Goal: Transaction & Acquisition: Download file/media

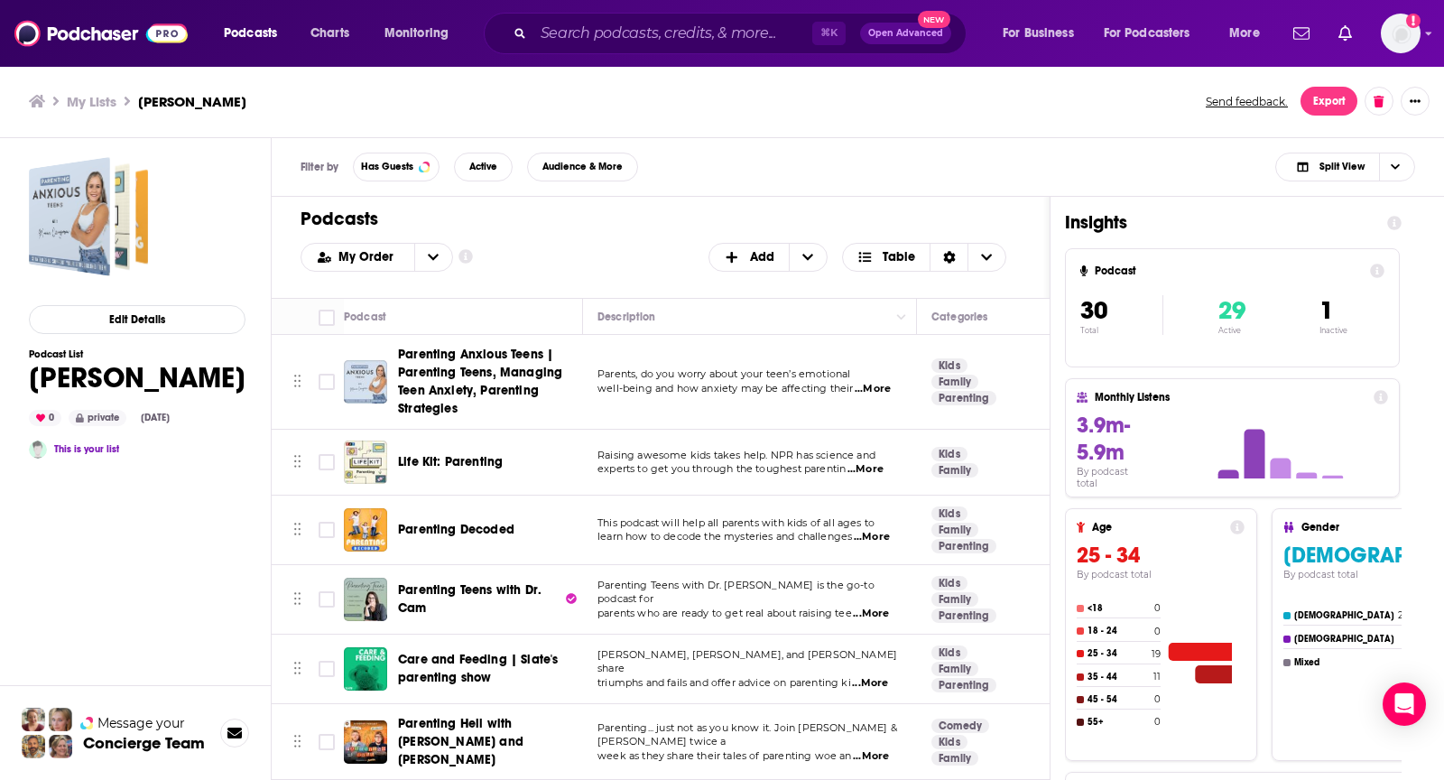
scroll to position [1060, 0]
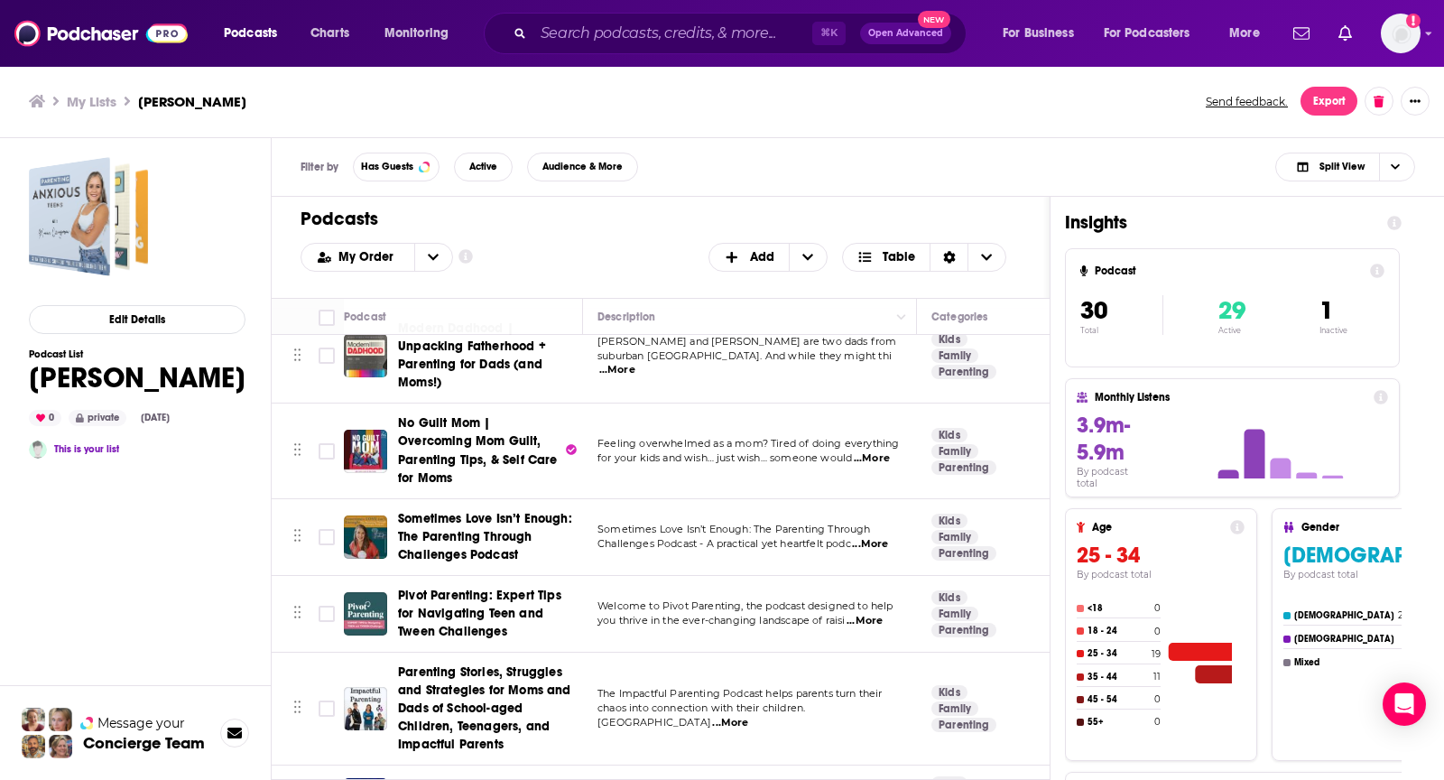
click at [670, 170] on div "Filter by Has Guests Active Audience & More Split View" at bounding box center [858, 167] width 1172 height 59
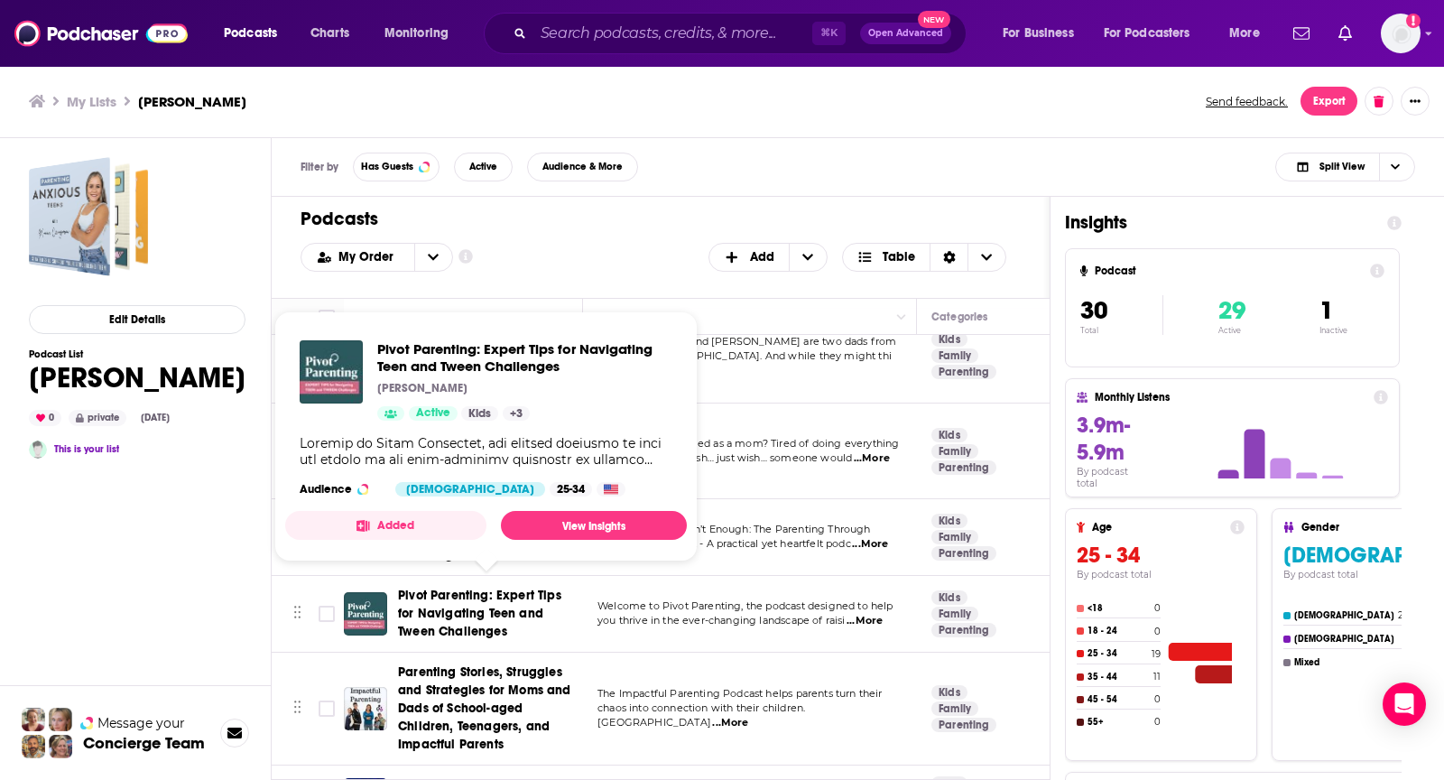
click at [739, 180] on div "Filter by Has Guests Active Audience & More Split View" at bounding box center [858, 167] width 1172 height 59
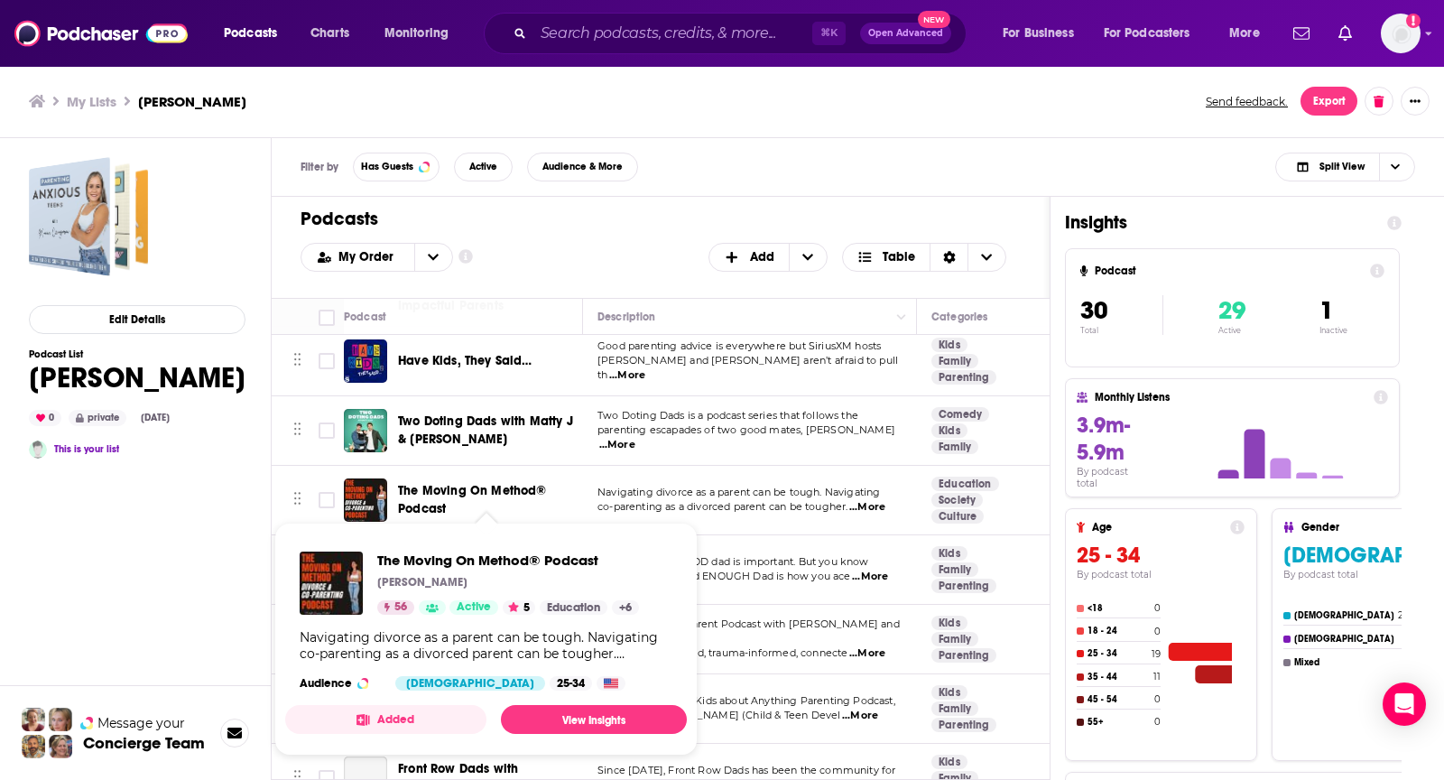
scroll to position [1502, 0]
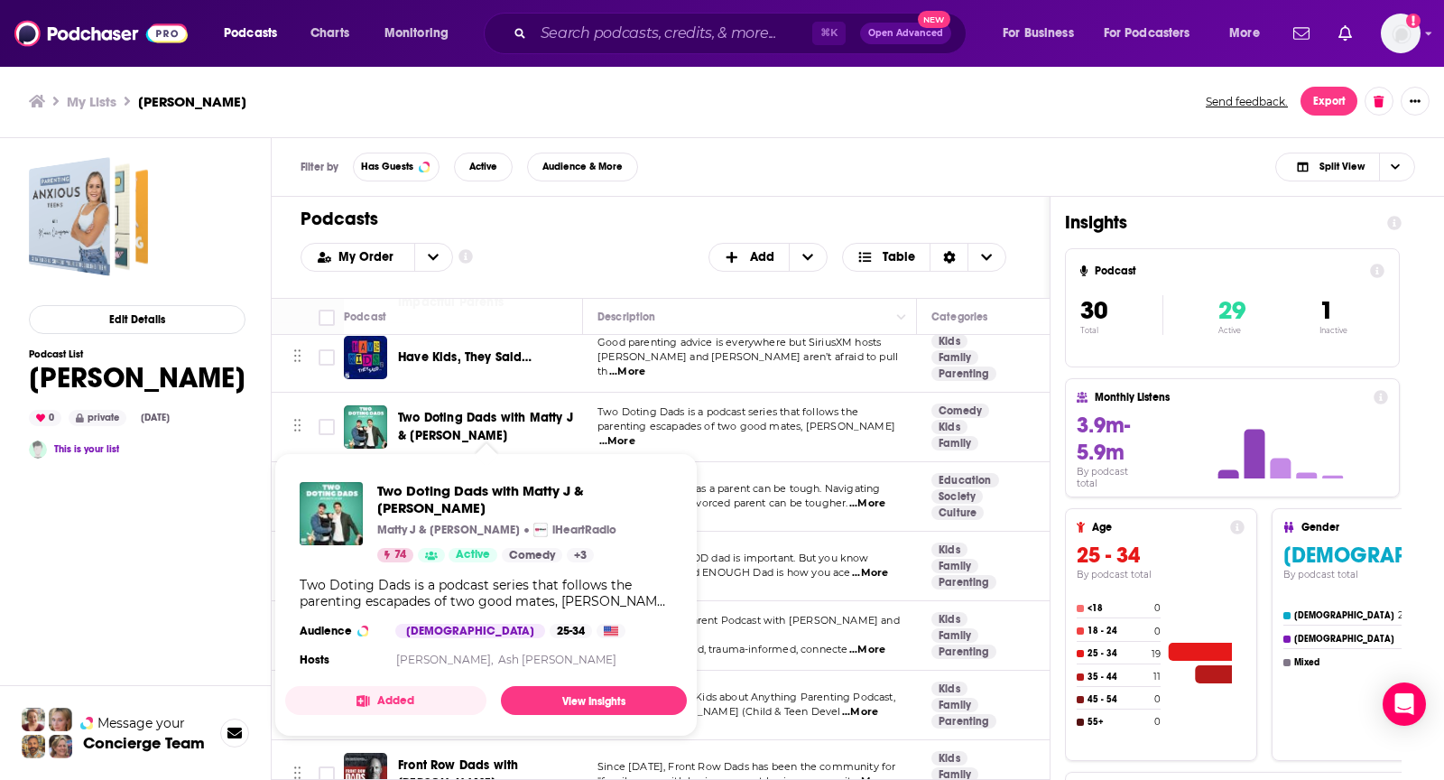
click at [710, 149] on div "Filter by Has Guests Active Audience & More Split View" at bounding box center [858, 167] width 1172 height 59
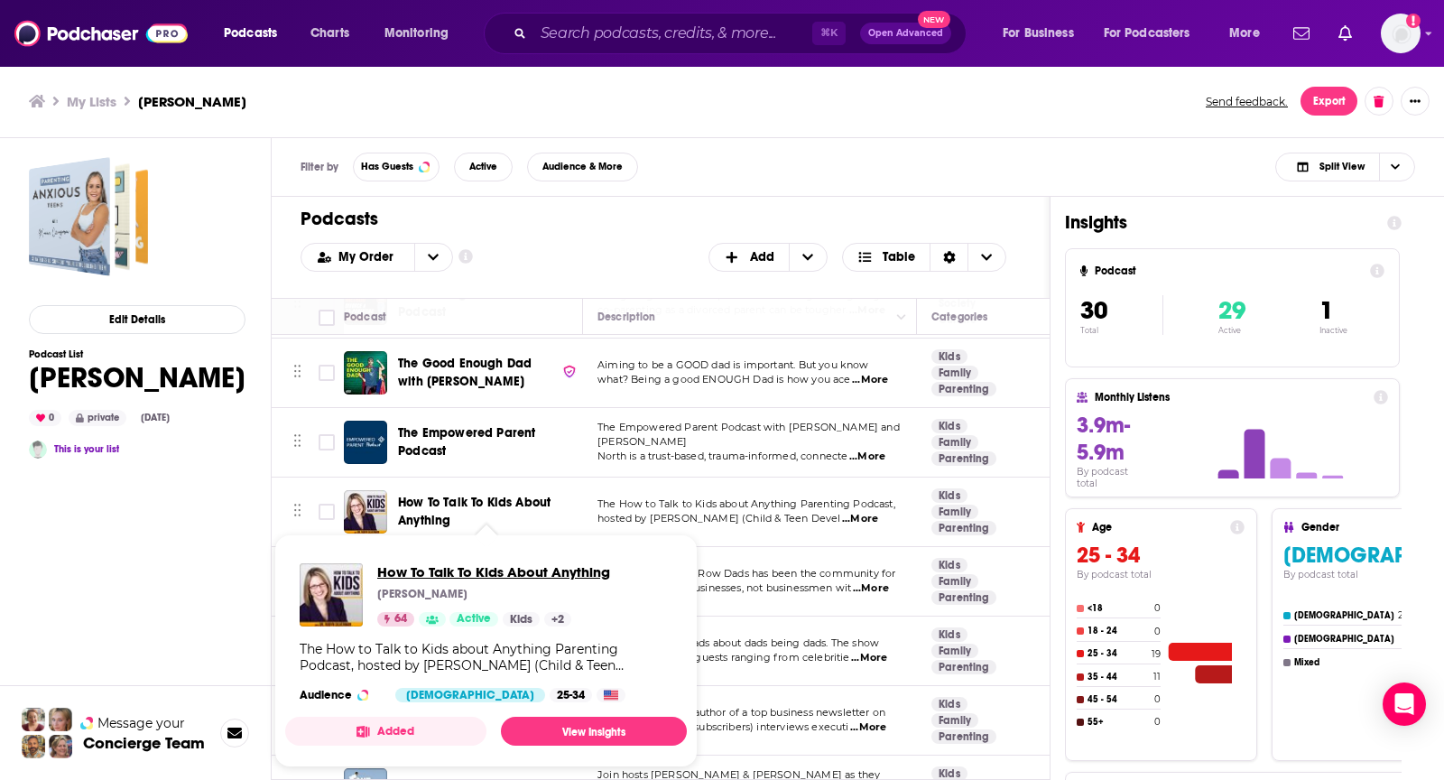
scroll to position [1795, 0]
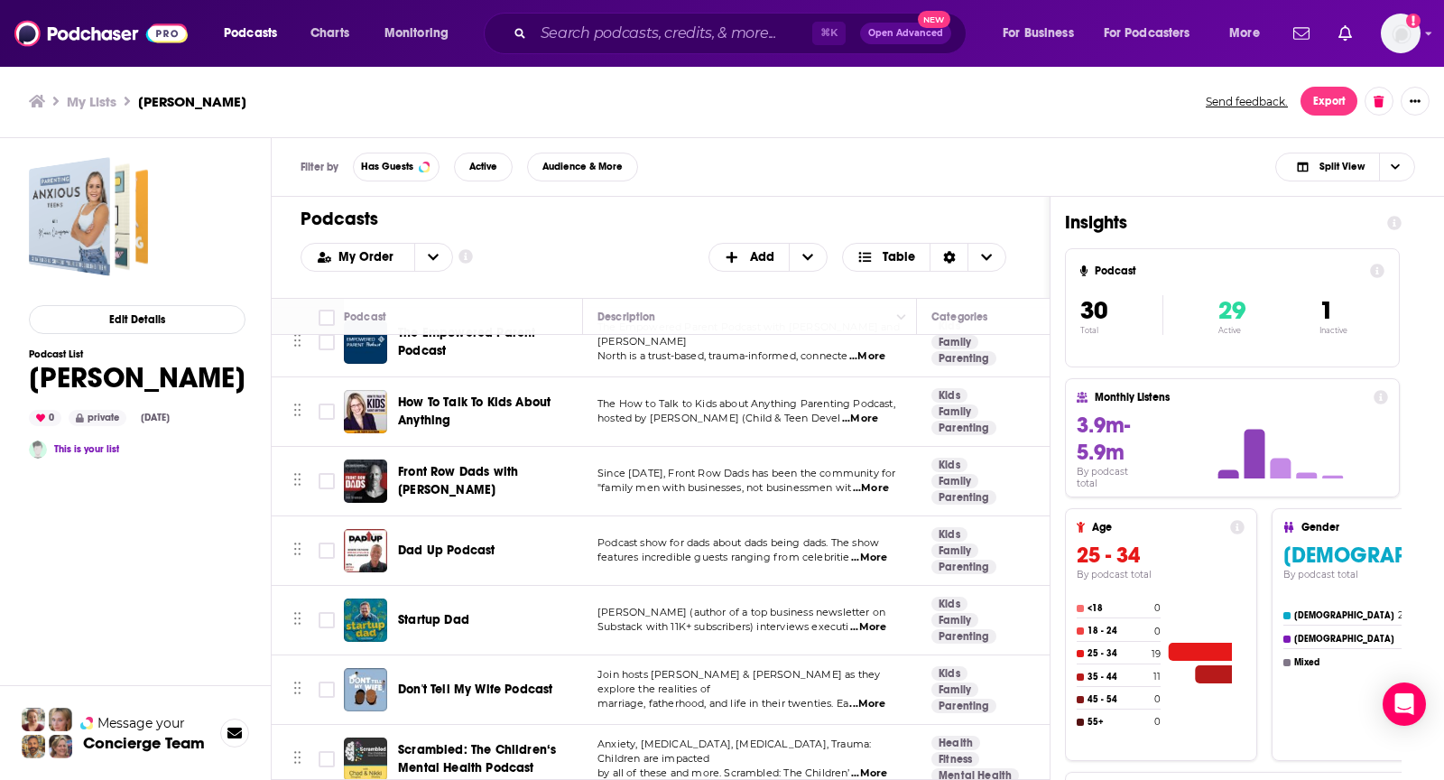
click at [549, 270] on div "Podcasts Add My Order Customize Your List Order Select the “My Order” sort and …" at bounding box center [661, 247] width 778 height 101
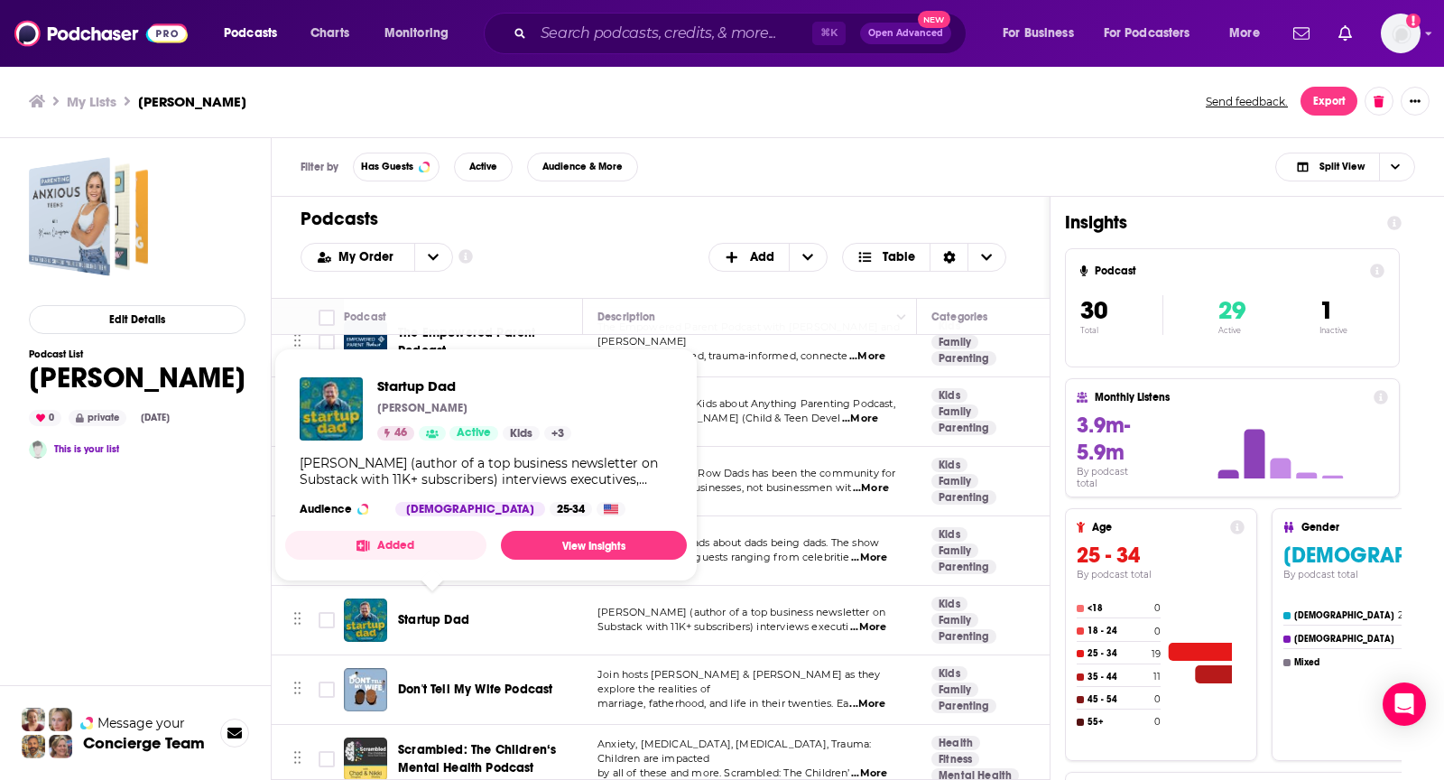
click at [685, 180] on div "Filter by Has Guests Active Audience & More Split View" at bounding box center [858, 167] width 1172 height 59
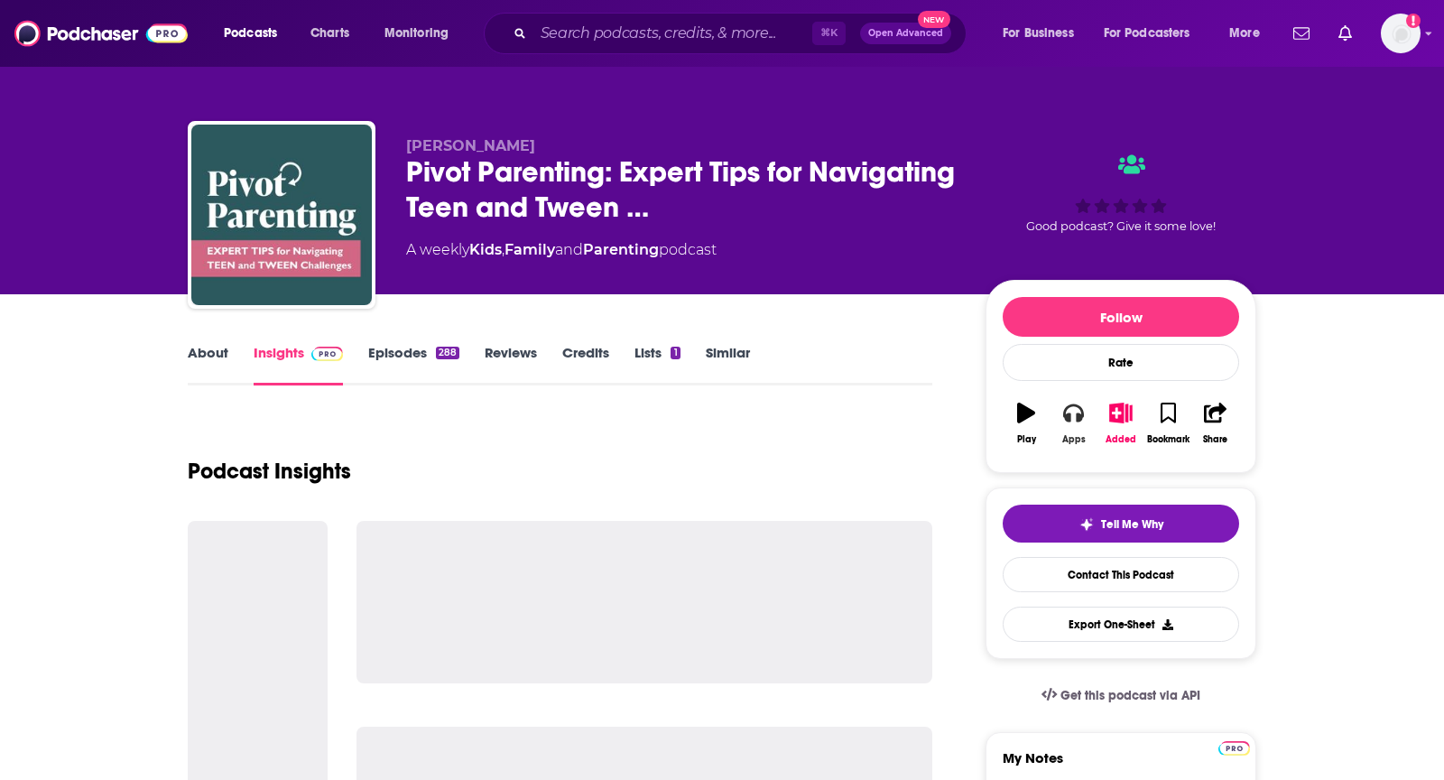
click at [1069, 413] on icon "button" at bounding box center [1073, 413] width 20 height 18
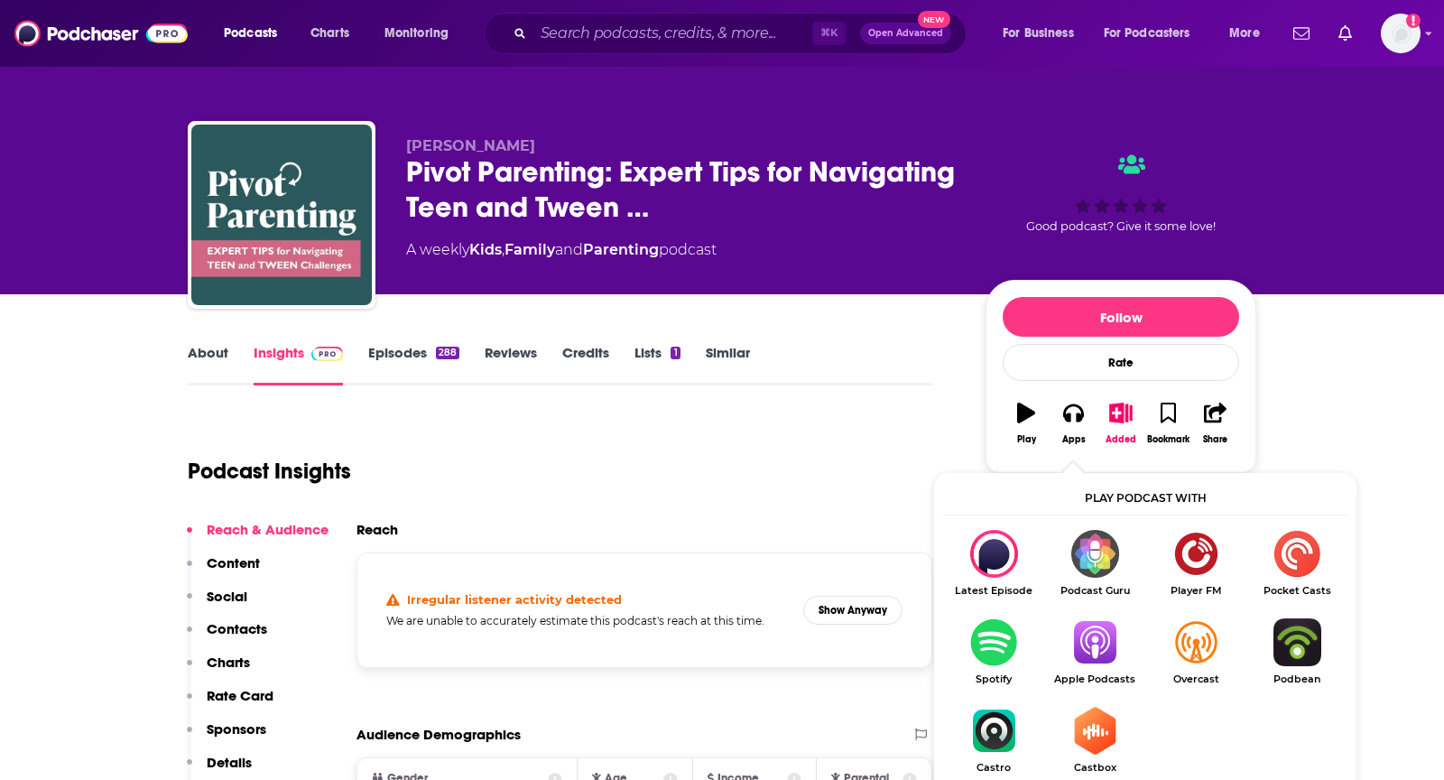
click at [1085, 638] on img "Show Listen On dropdown" at bounding box center [1094, 642] width 101 height 48
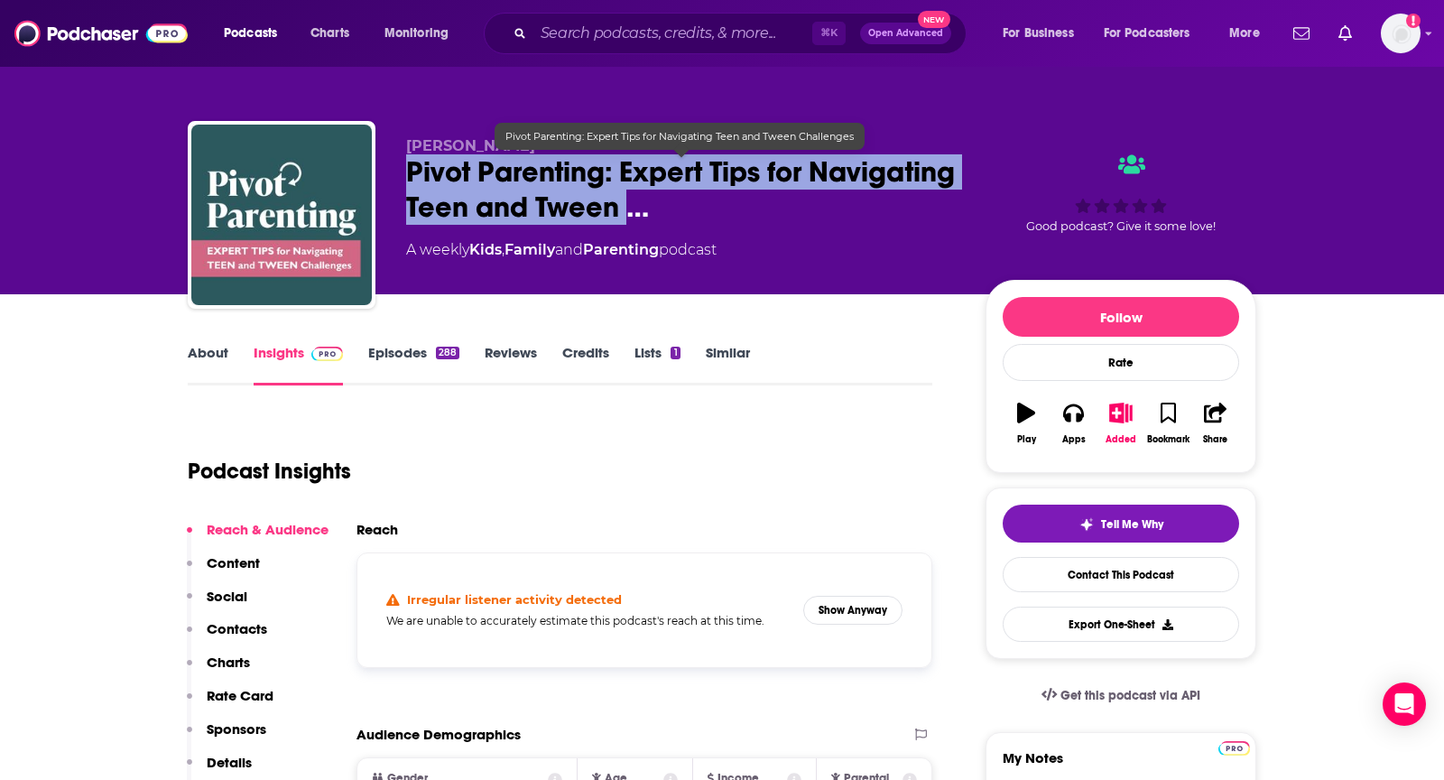
drag, startPoint x: 408, startPoint y: 176, endPoint x: 781, endPoint y: 216, distance: 375.6
click at [781, 216] on span "Pivot Parenting: Expert Tips for Navigating Teen and Tween …" at bounding box center [681, 189] width 550 height 70
copy h2 "Pivot Parenting: Expert Tips for Navigating Teen and Tween"
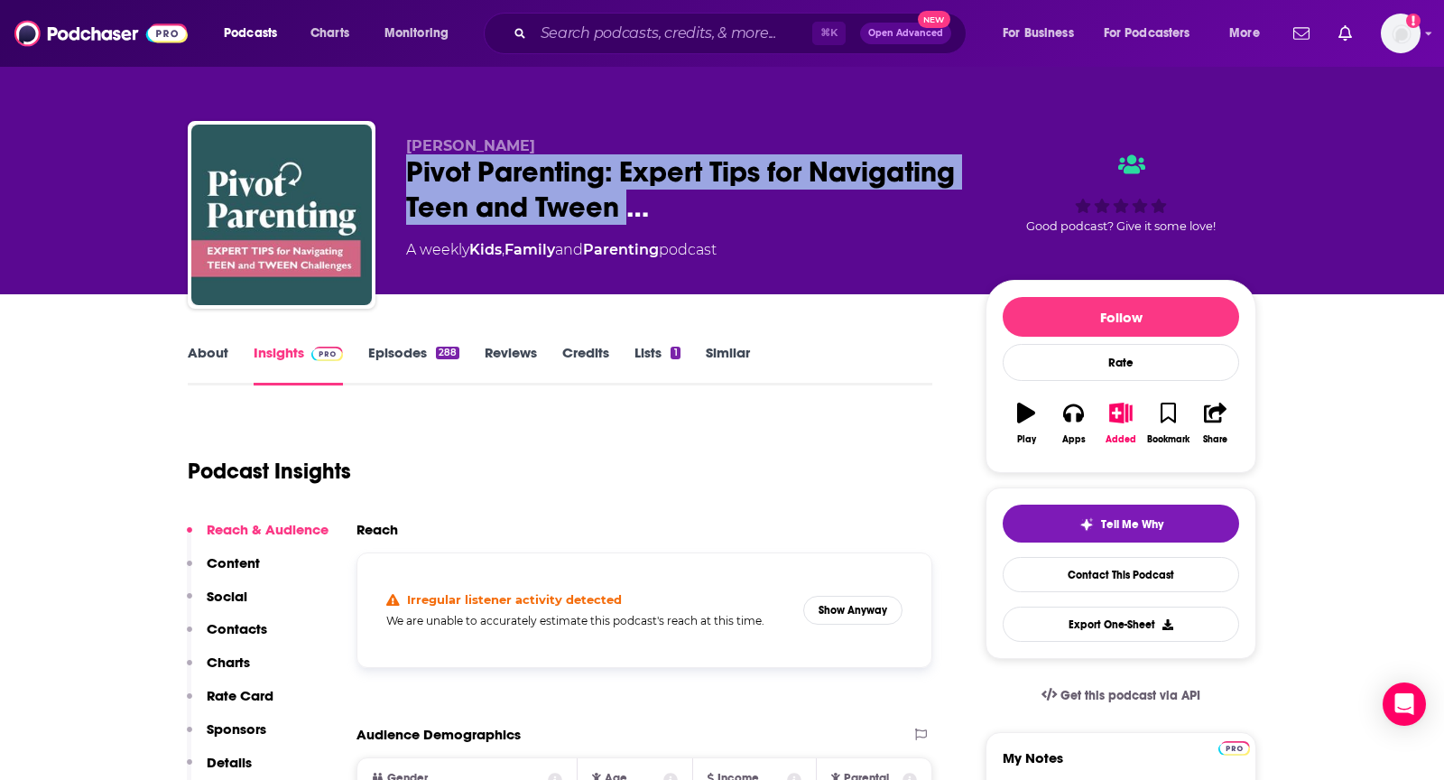
click at [205, 365] on link "About" at bounding box center [208, 365] width 41 height 42
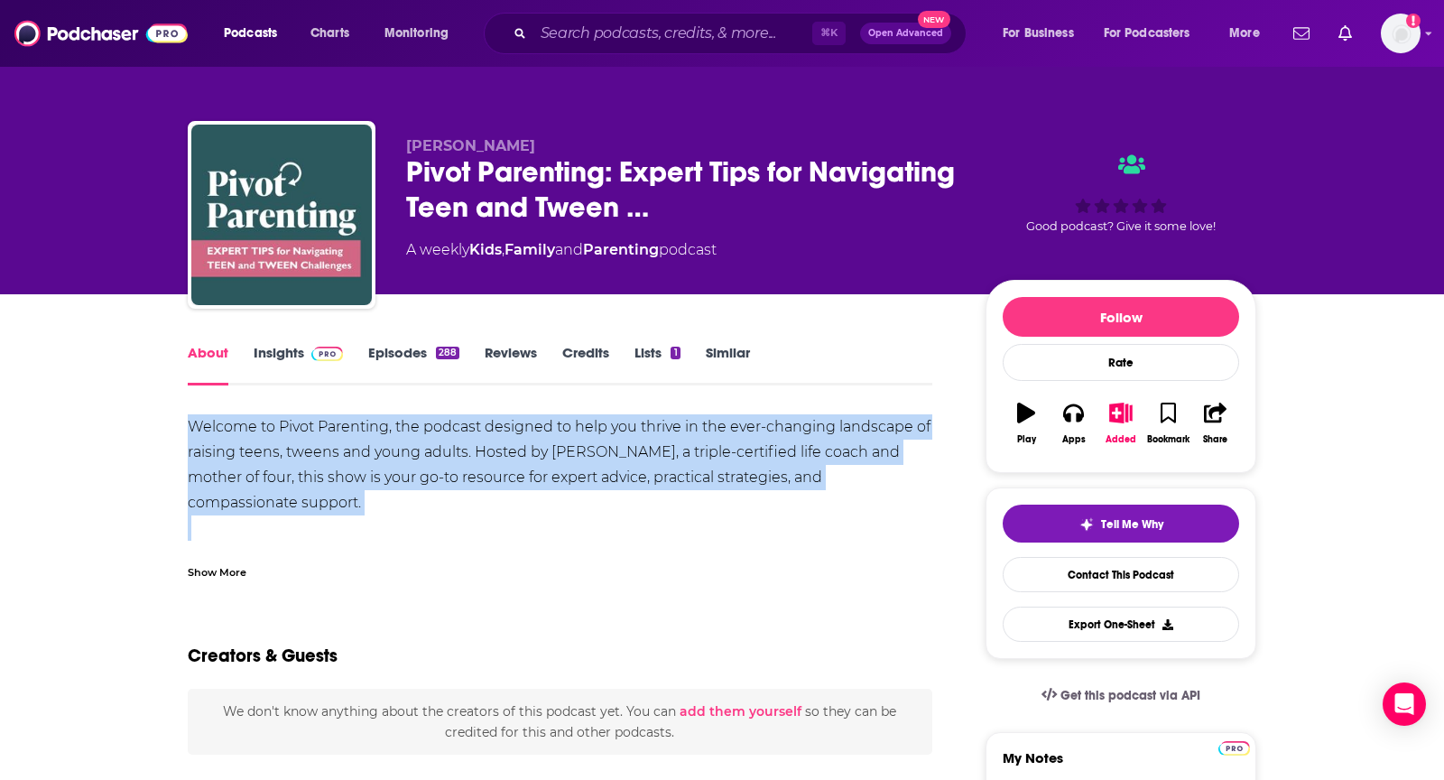
drag, startPoint x: 189, startPoint y: 436, endPoint x: 457, endPoint y: 554, distance: 292.0
click at [457, 554] on div "Welcome to Pivot Parenting, the podcast designed to help you thrive in the ever…" at bounding box center [560, 496] width 744 height 165
copy div "Welcome to Pivot Parenting, the podcast designed to help you thrive in the ever…"
click at [297, 358] on link "Insights" at bounding box center [298, 365] width 89 height 42
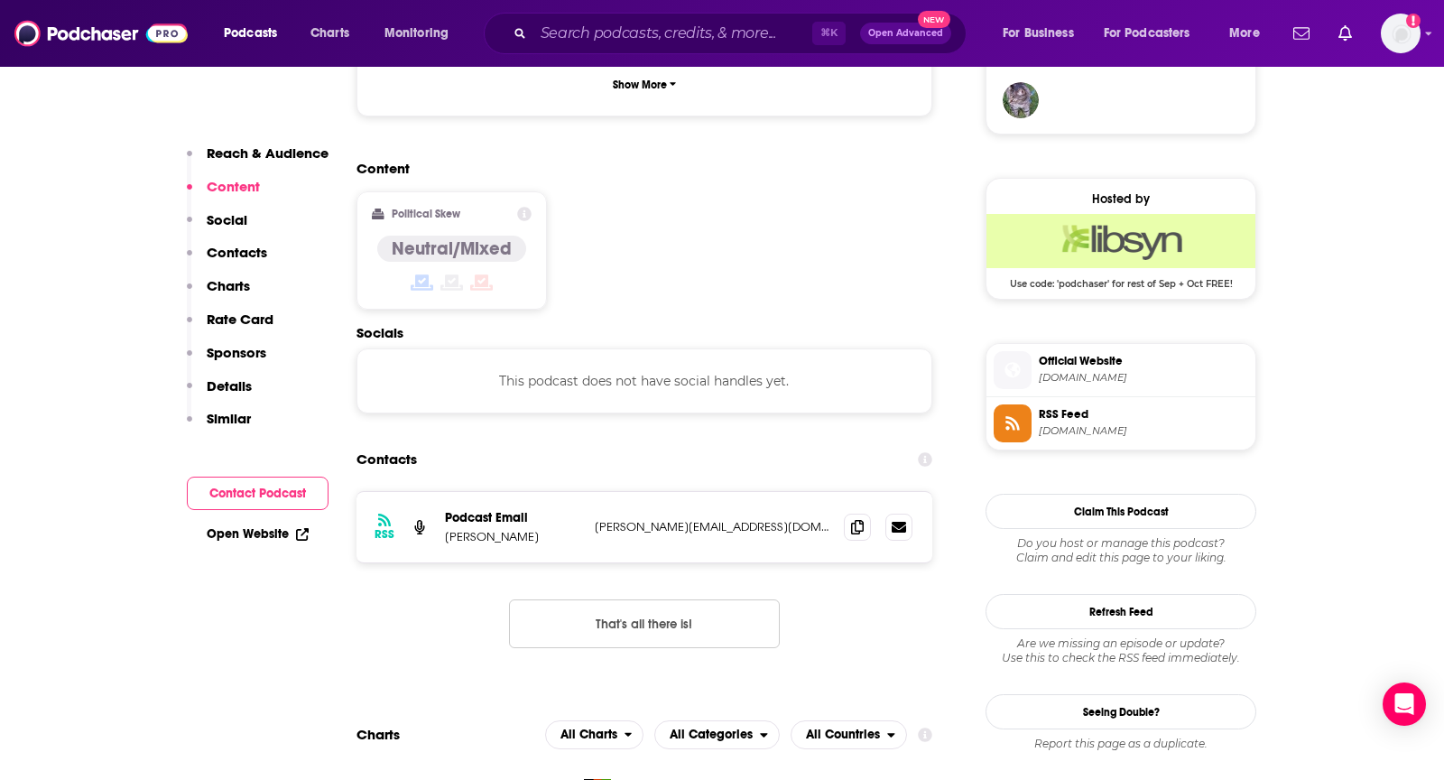
scroll to position [1359, 0]
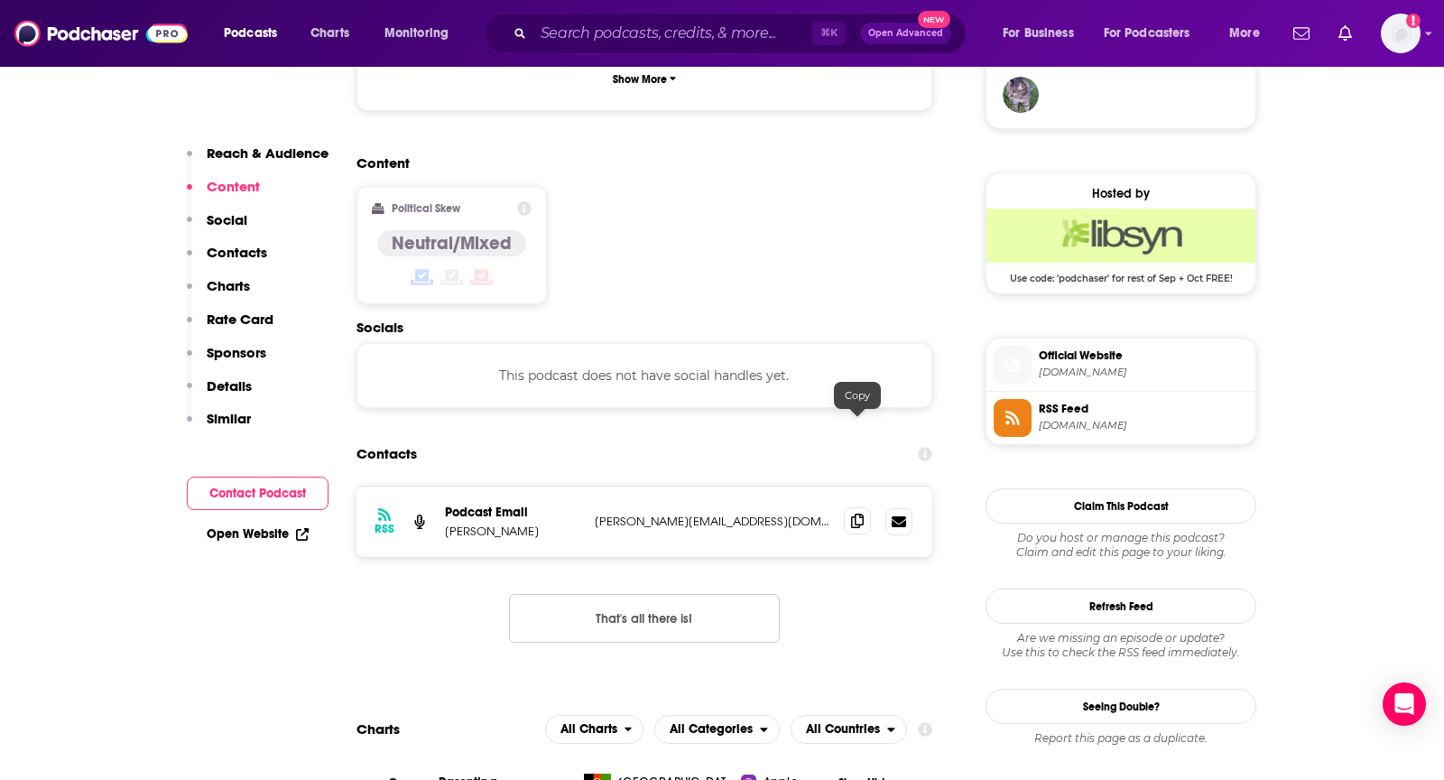
click at [860, 513] on icon at bounding box center [857, 520] width 13 height 14
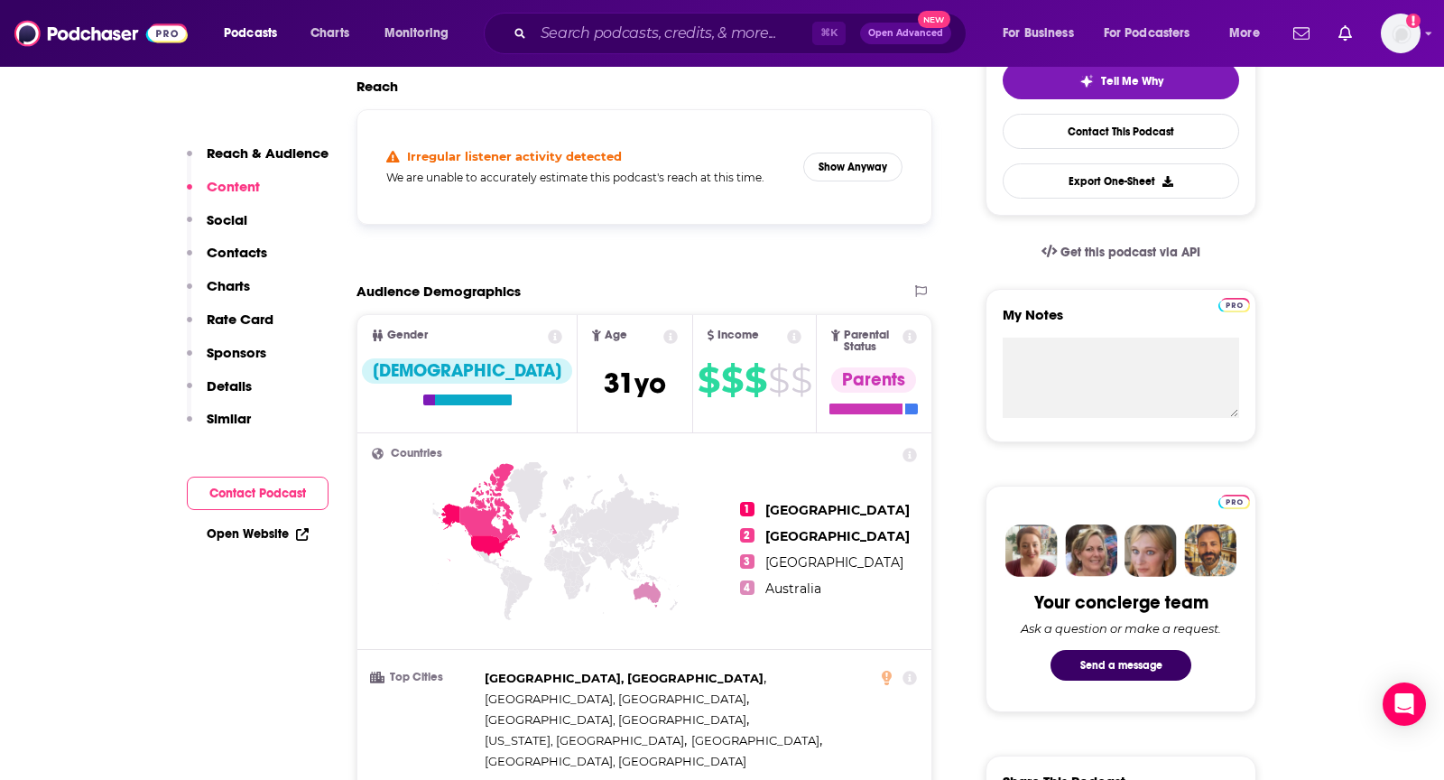
scroll to position [376, 0]
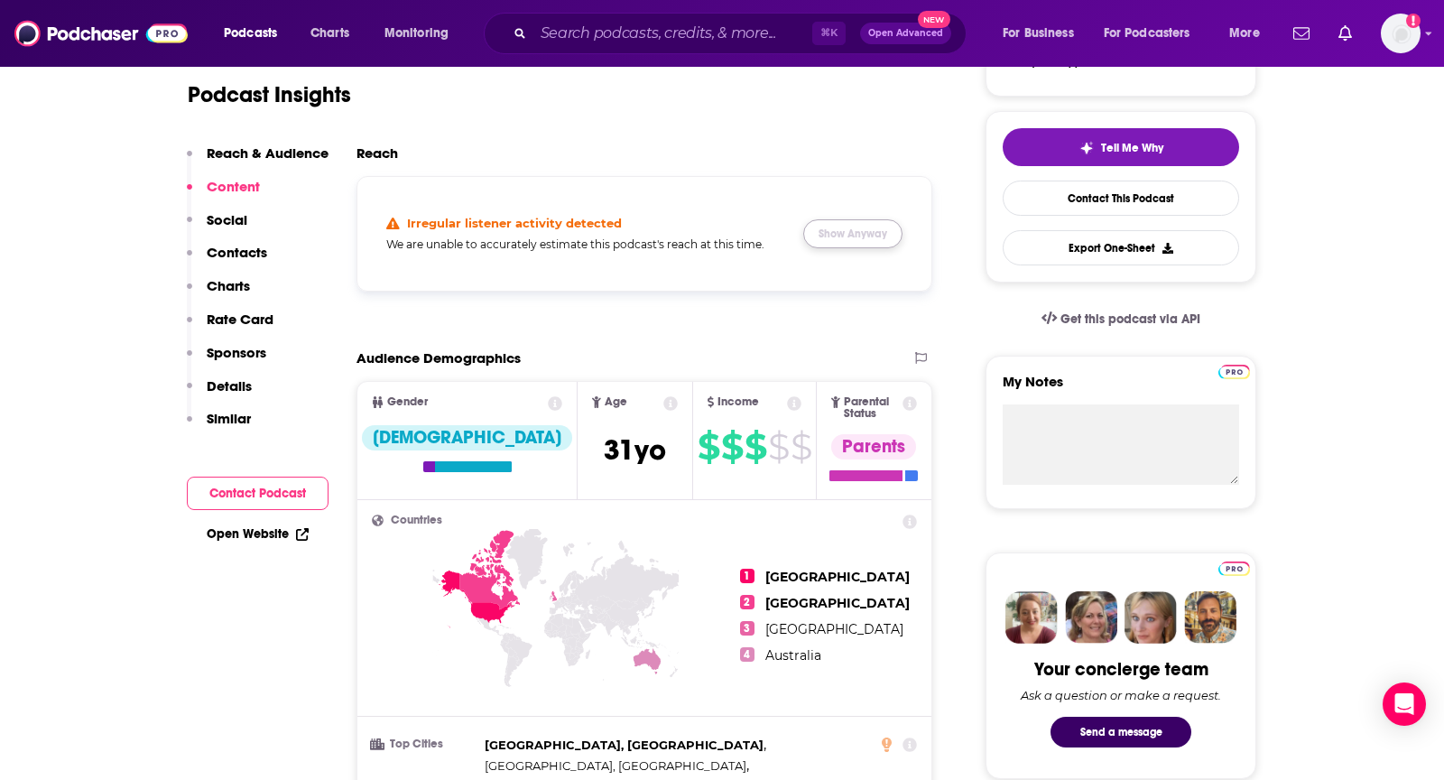
click at [865, 243] on button "Show Anyway" at bounding box center [852, 233] width 99 height 29
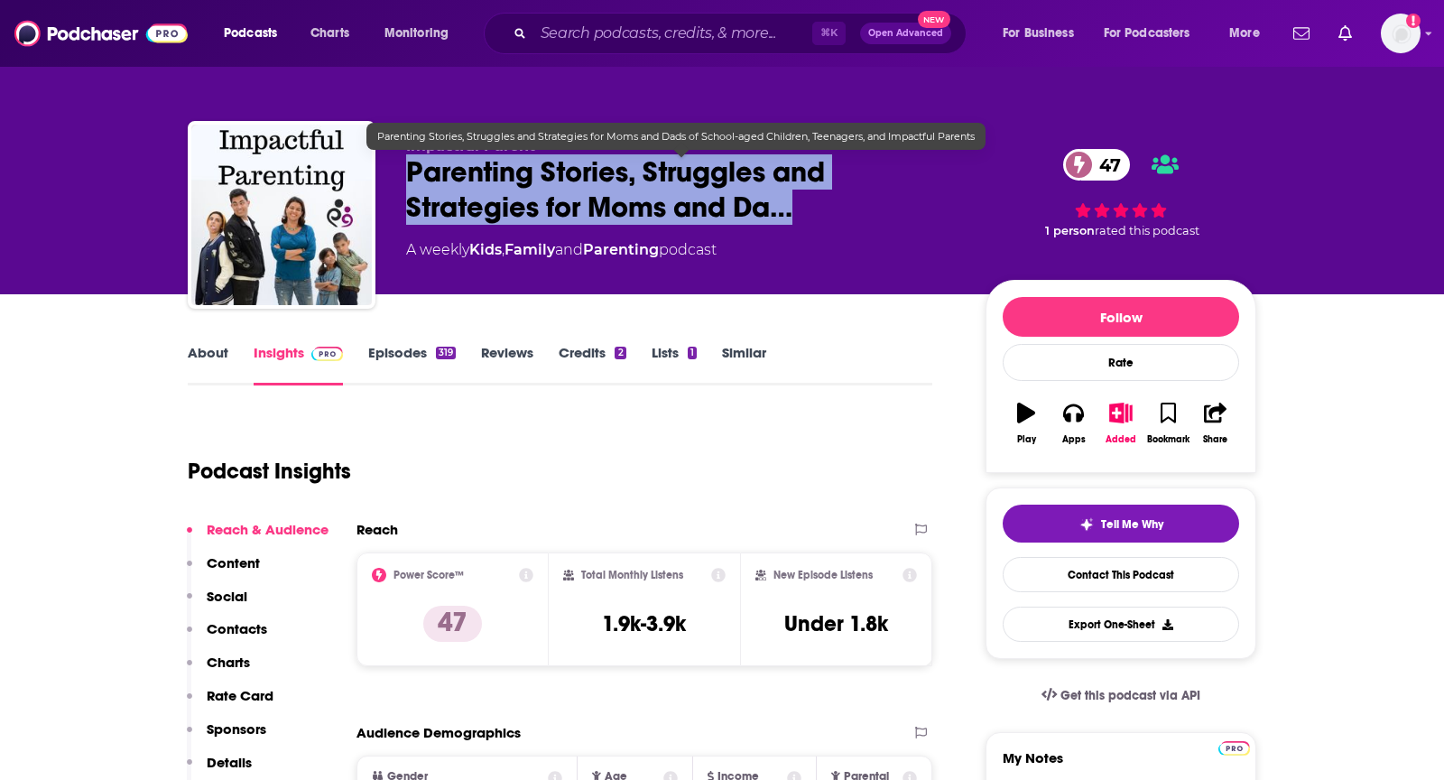
drag, startPoint x: 400, startPoint y: 169, endPoint x: 799, endPoint y: 210, distance: 401.8
click at [799, 210] on div "Impactful Parent Parenting Stories, Struggles and Strategies for Moms and Da… 4…" at bounding box center [722, 218] width 1068 height 195
copy h2 "Parenting Stories, Struggles and Strategies for Moms and Da…"
click at [546, 208] on span "Parenting Stories, Struggles and Strategies for Moms and Da…" at bounding box center [681, 189] width 550 height 70
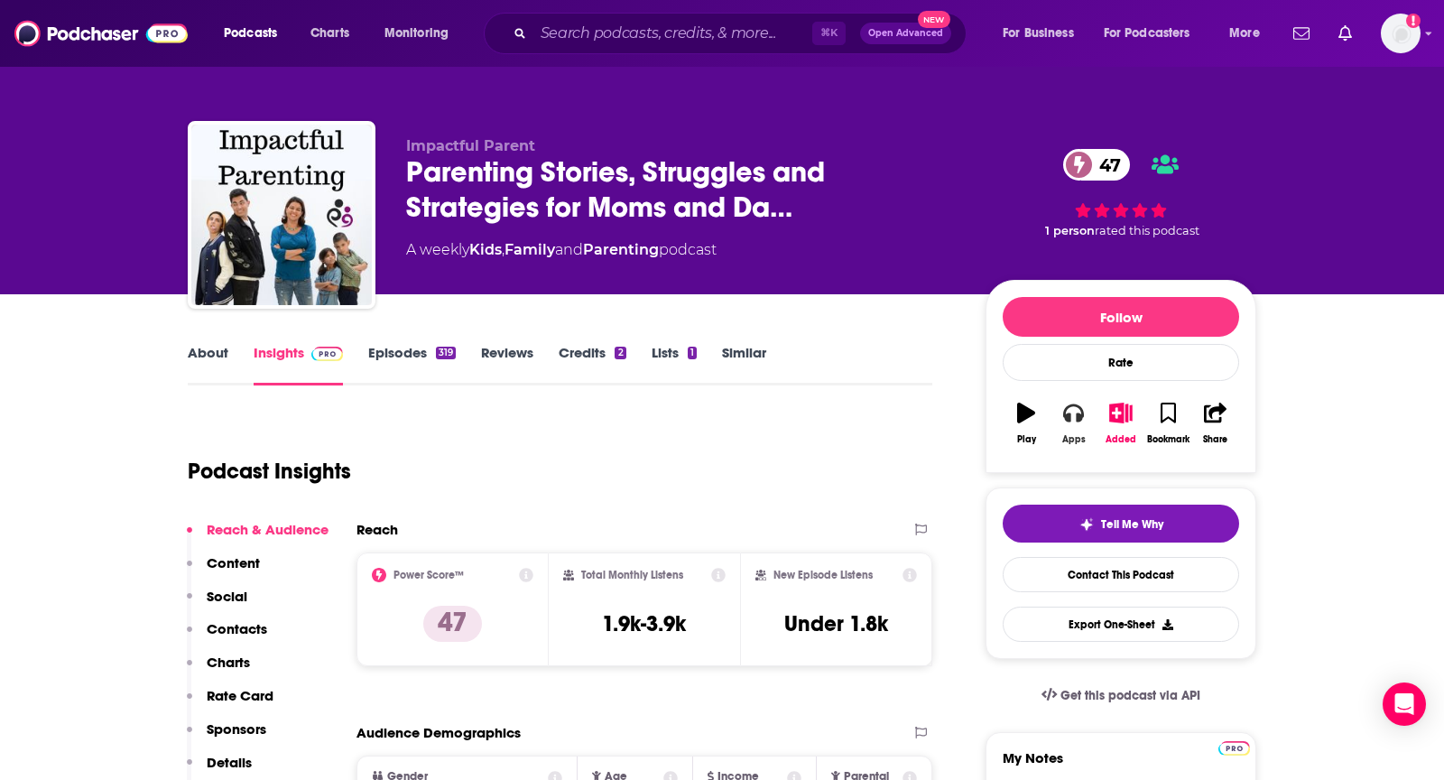
click at [1067, 398] on button "Apps" at bounding box center [1072, 423] width 47 height 65
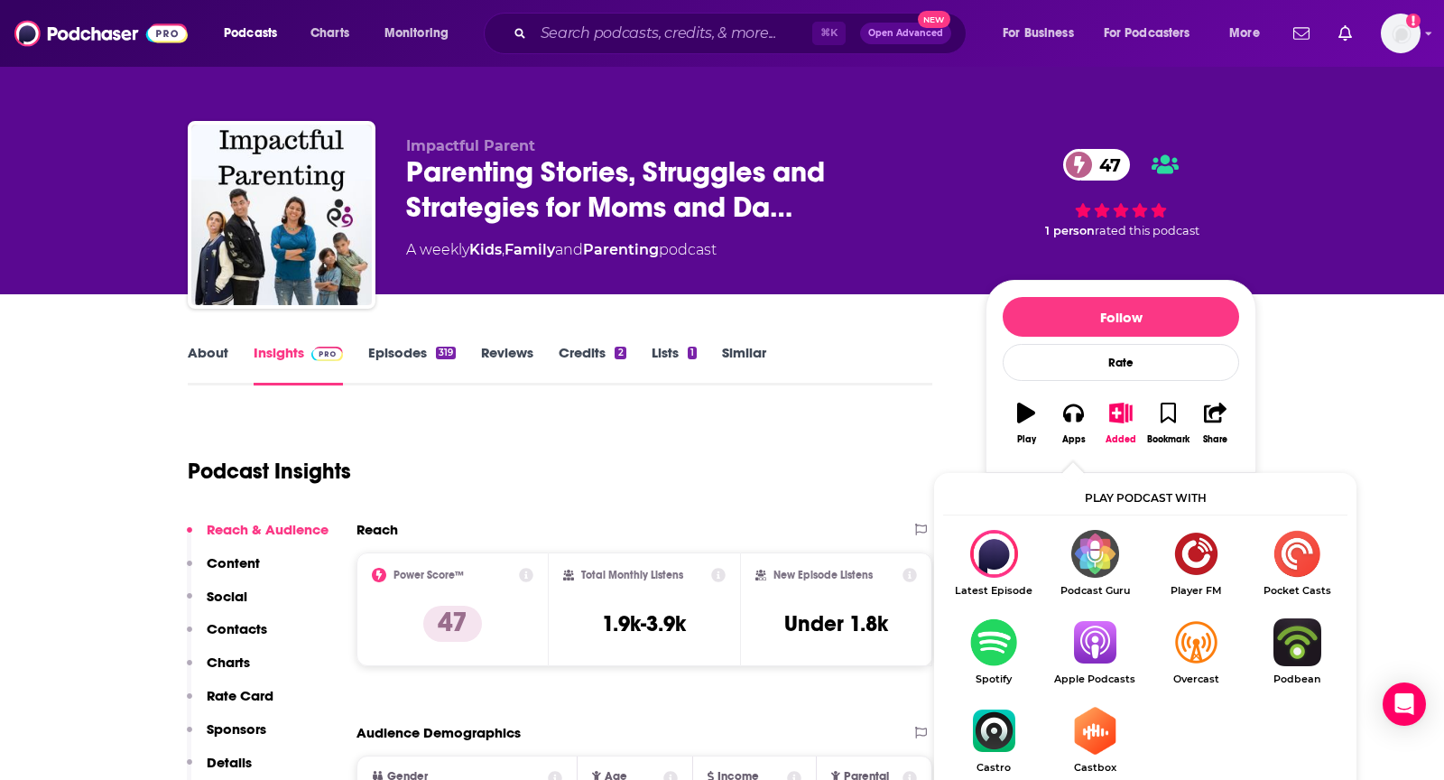
click at [1107, 661] on img "Show Listen On dropdown" at bounding box center [1094, 642] width 101 height 48
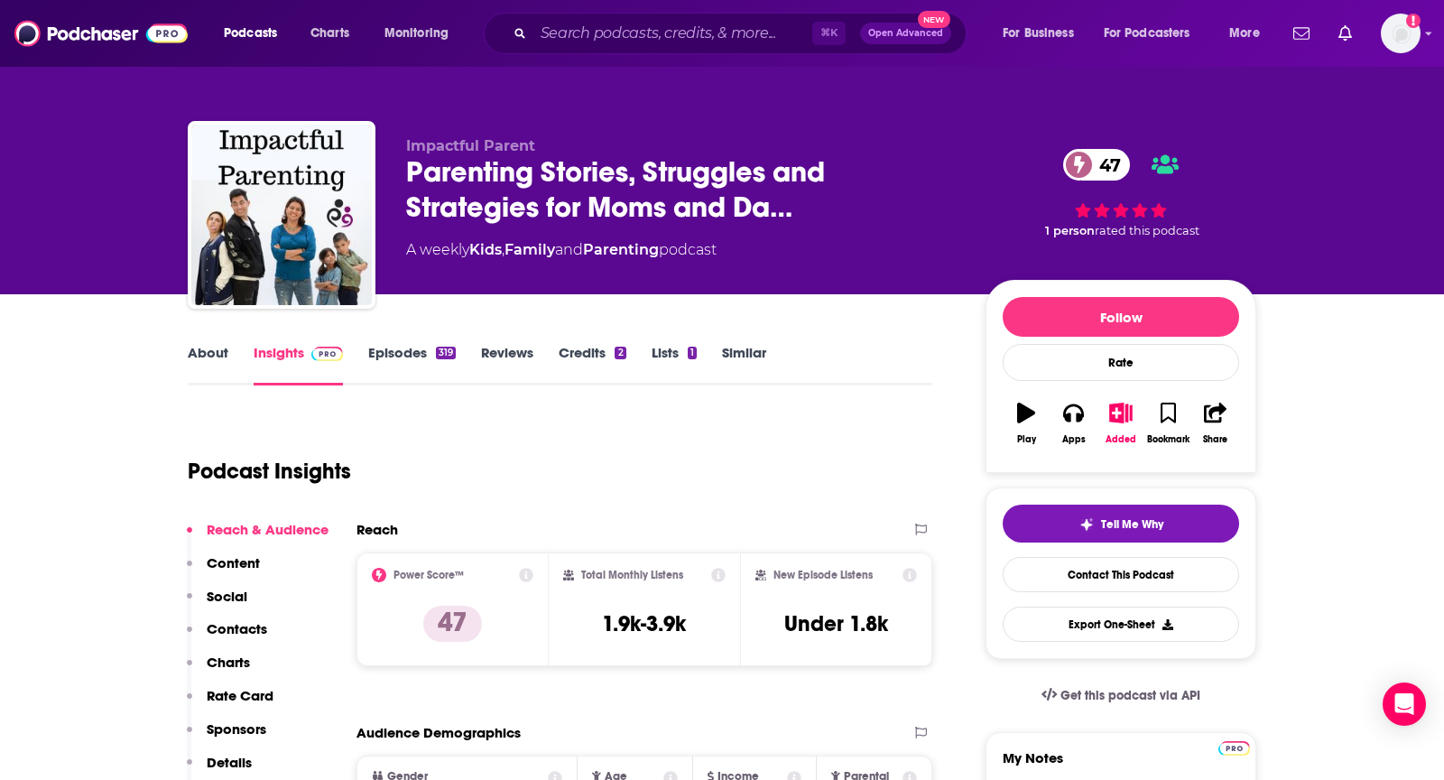
click at [188, 358] on link "About" at bounding box center [208, 365] width 41 height 42
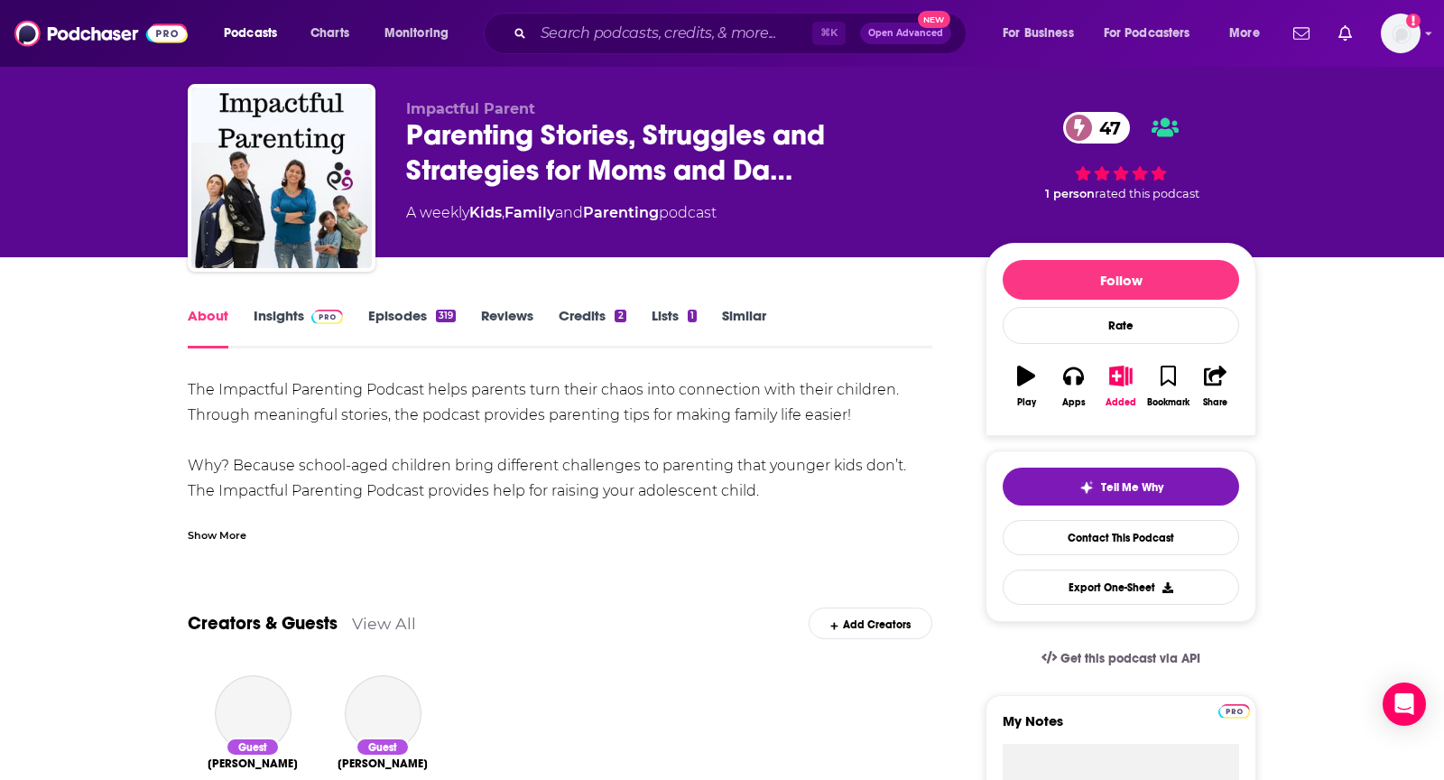
scroll to position [38, 0]
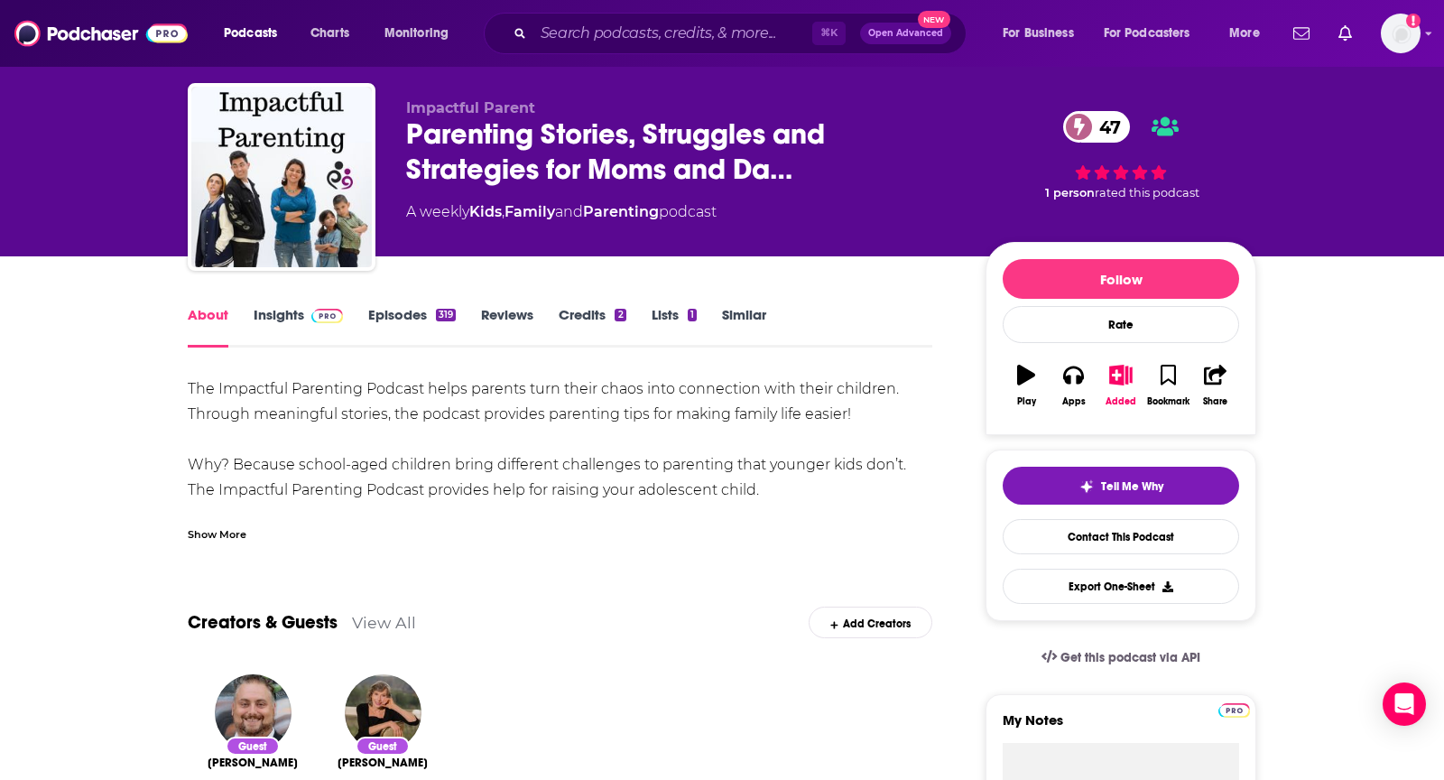
drag, startPoint x: 195, startPoint y: 382, endPoint x: 820, endPoint y: 482, distance: 633.2
click at [820, 482] on div "The Impactful Parenting Podcast helps parents turn their chaos into connection …" at bounding box center [560, 654] width 744 height 556
click at [279, 316] on link "Insights" at bounding box center [298, 327] width 89 height 42
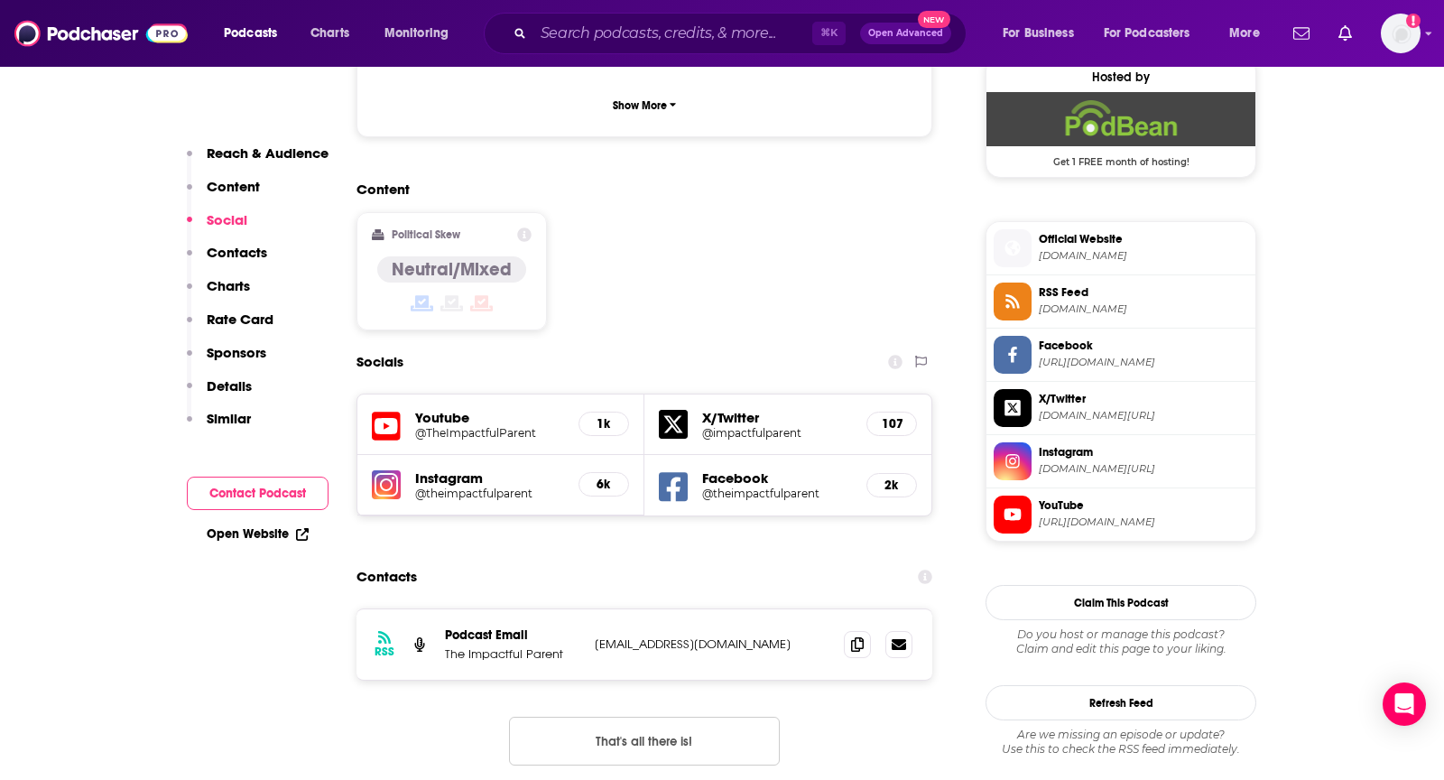
scroll to position [1359, 0]
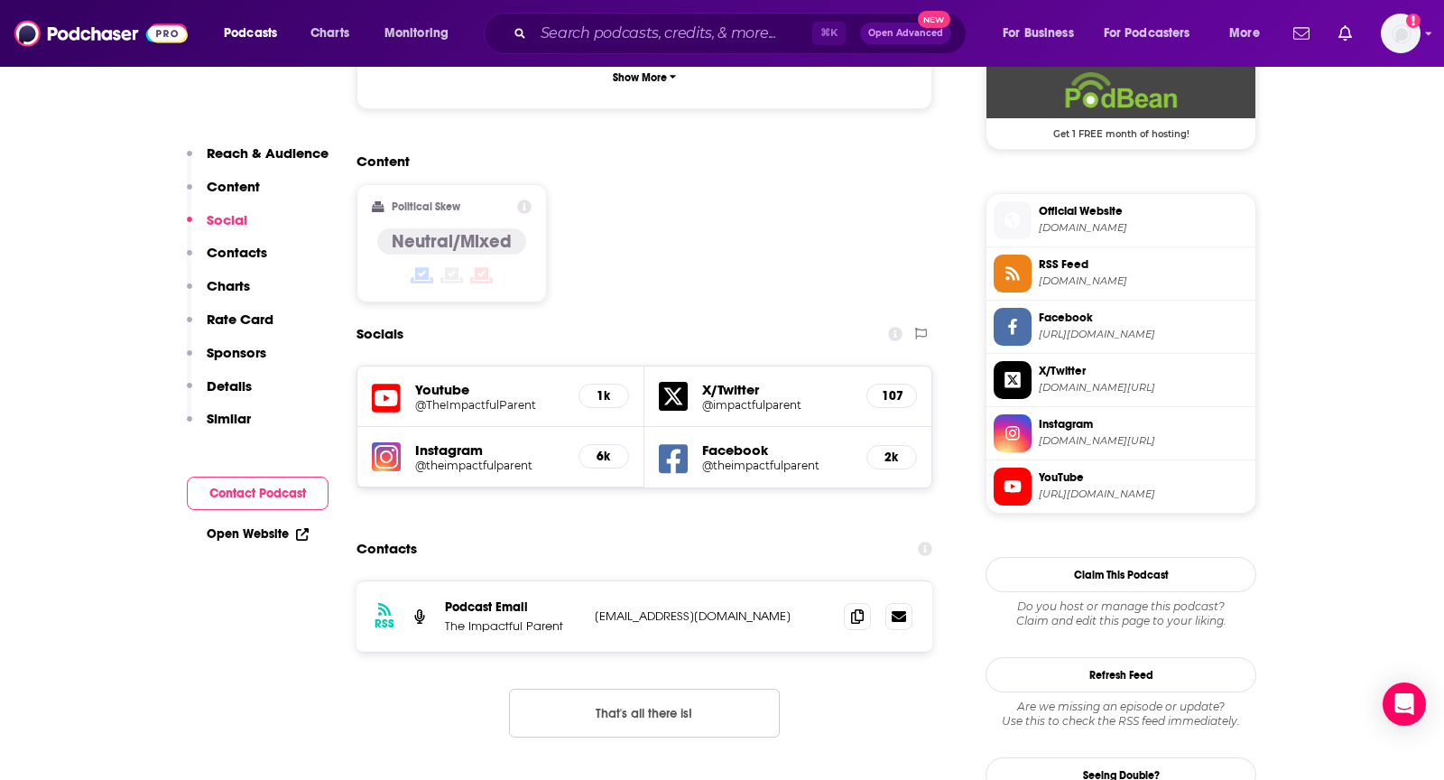
click at [841, 581] on div "RSS Podcast Email The Impactful Parent theimpactfulparent@gmail.com theimpactfu…" at bounding box center [644, 616] width 576 height 70
click at [858, 608] on icon at bounding box center [857, 615] width 13 height 14
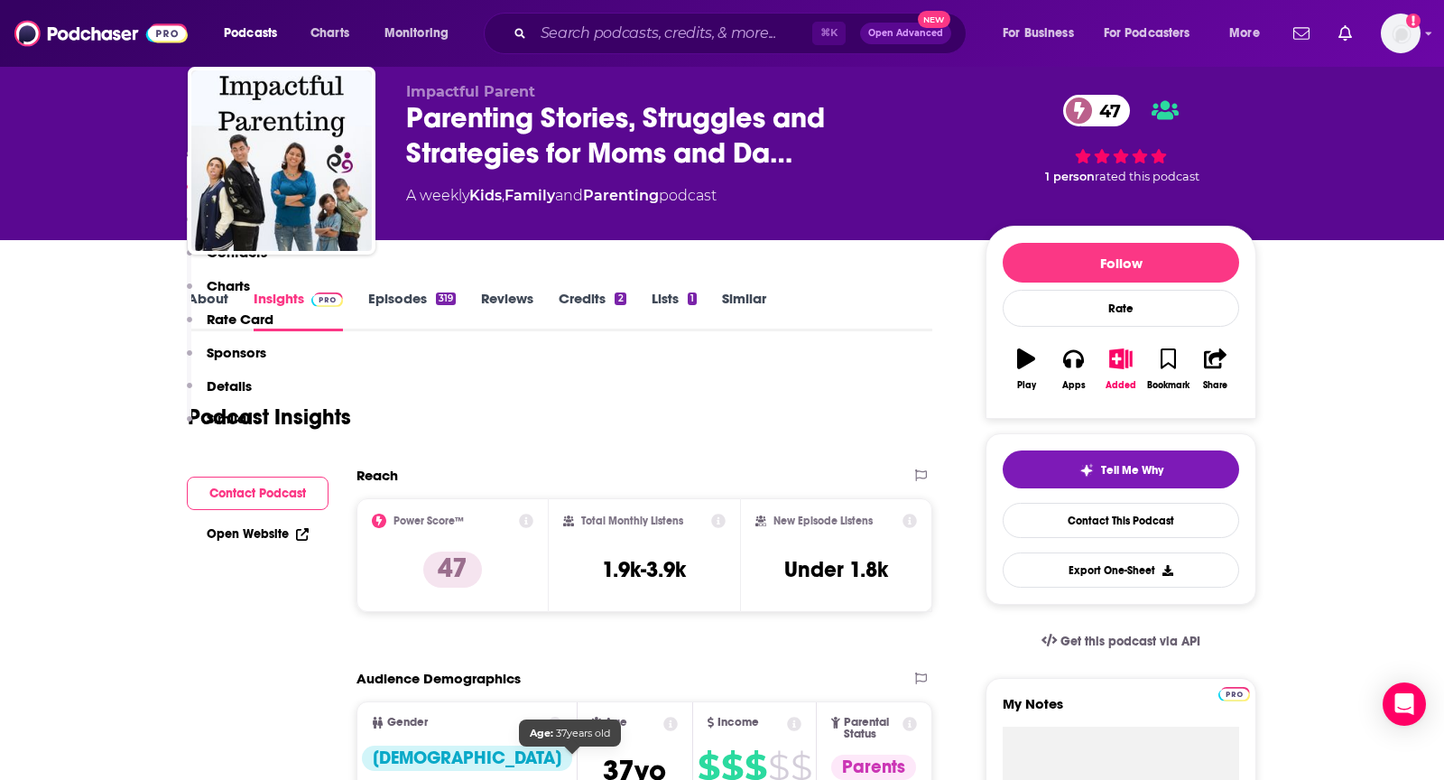
scroll to position [0, 0]
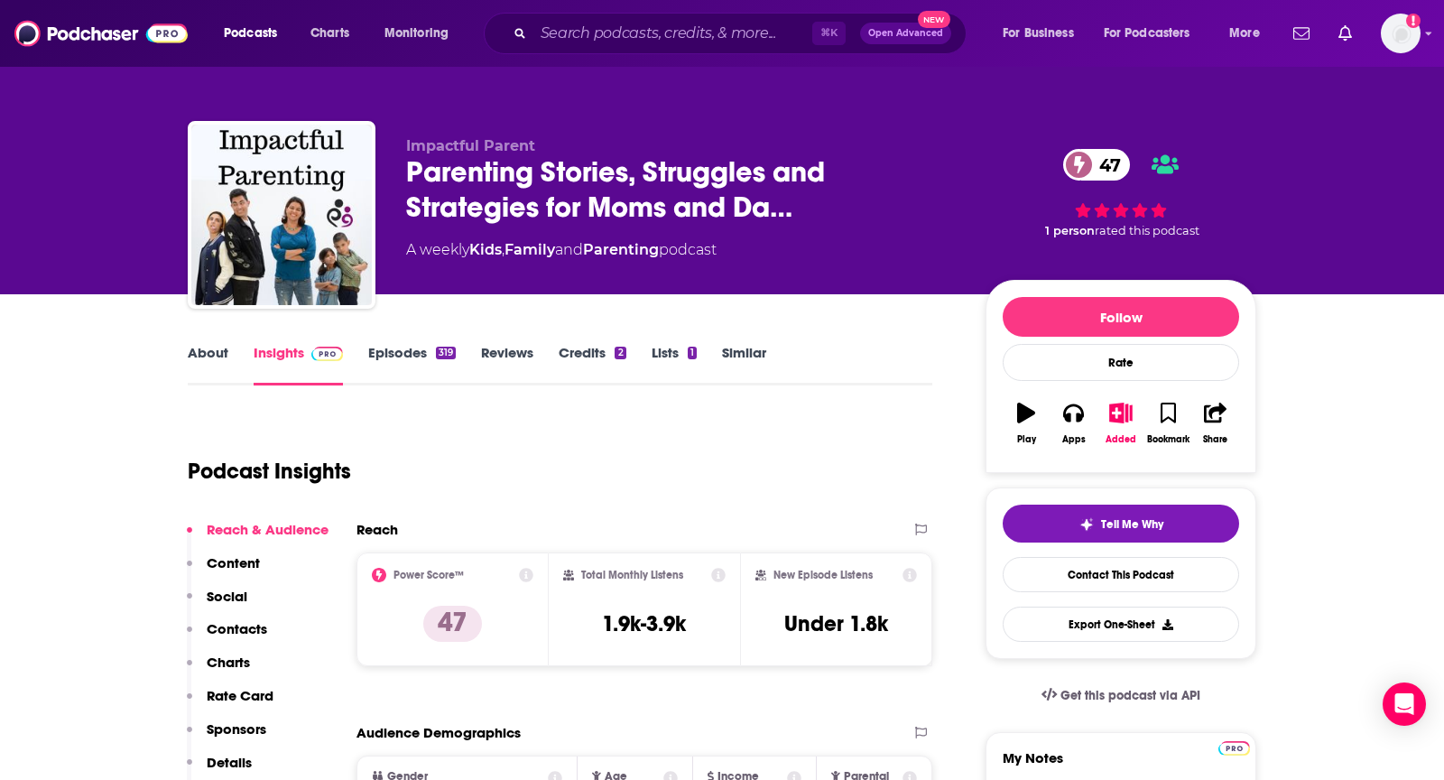
click at [191, 353] on link "About" at bounding box center [208, 365] width 41 height 42
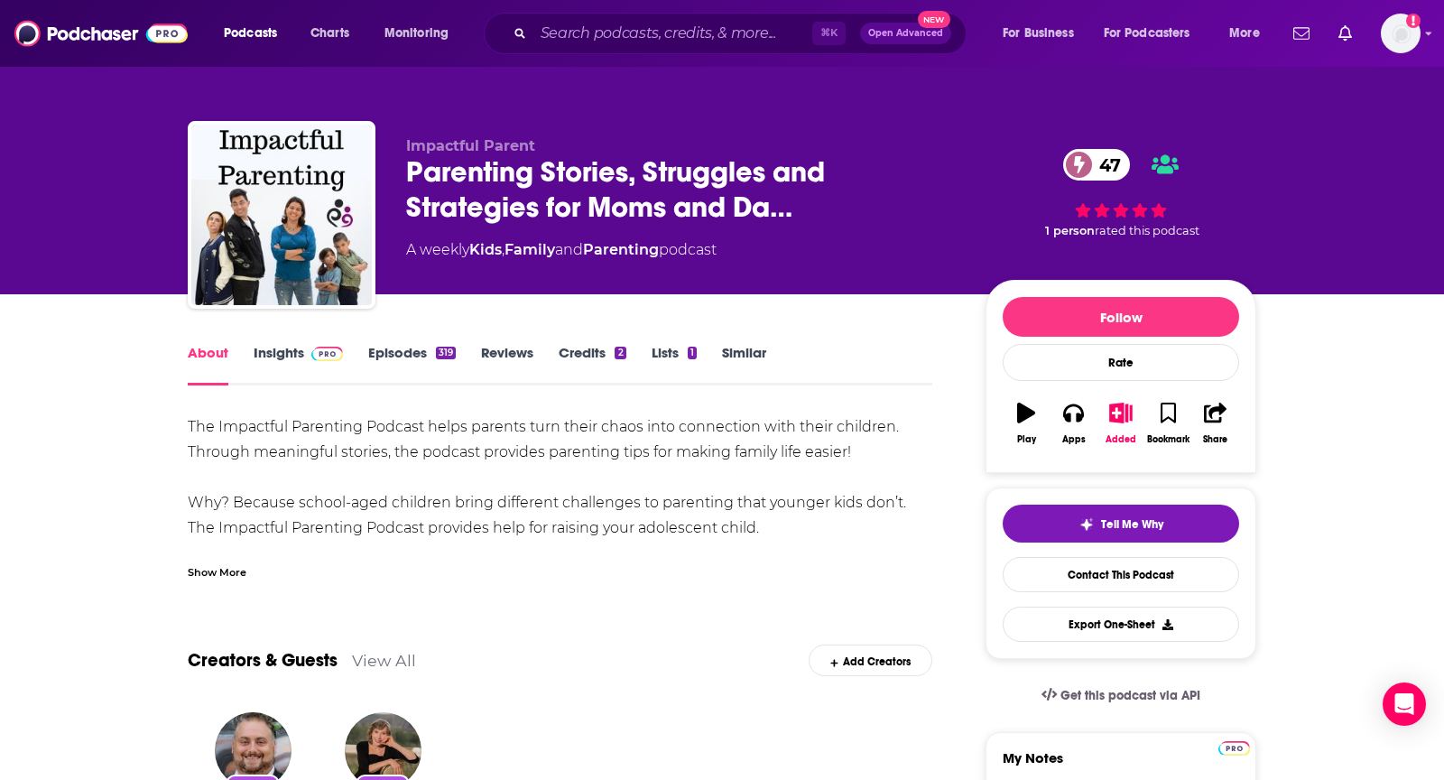
click at [206, 566] on div "Show More" at bounding box center [217, 570] width 59 height 17
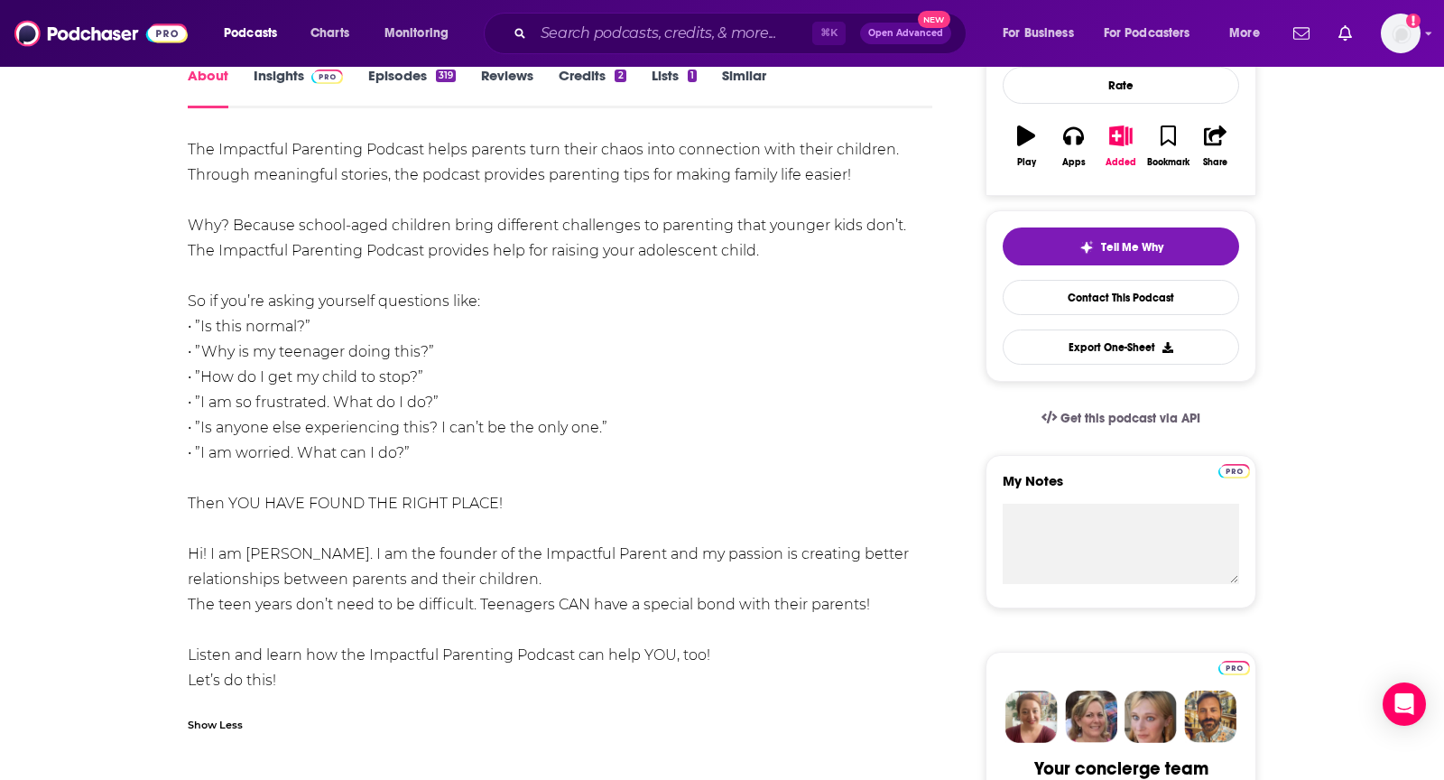
scroll to position [442, 0]
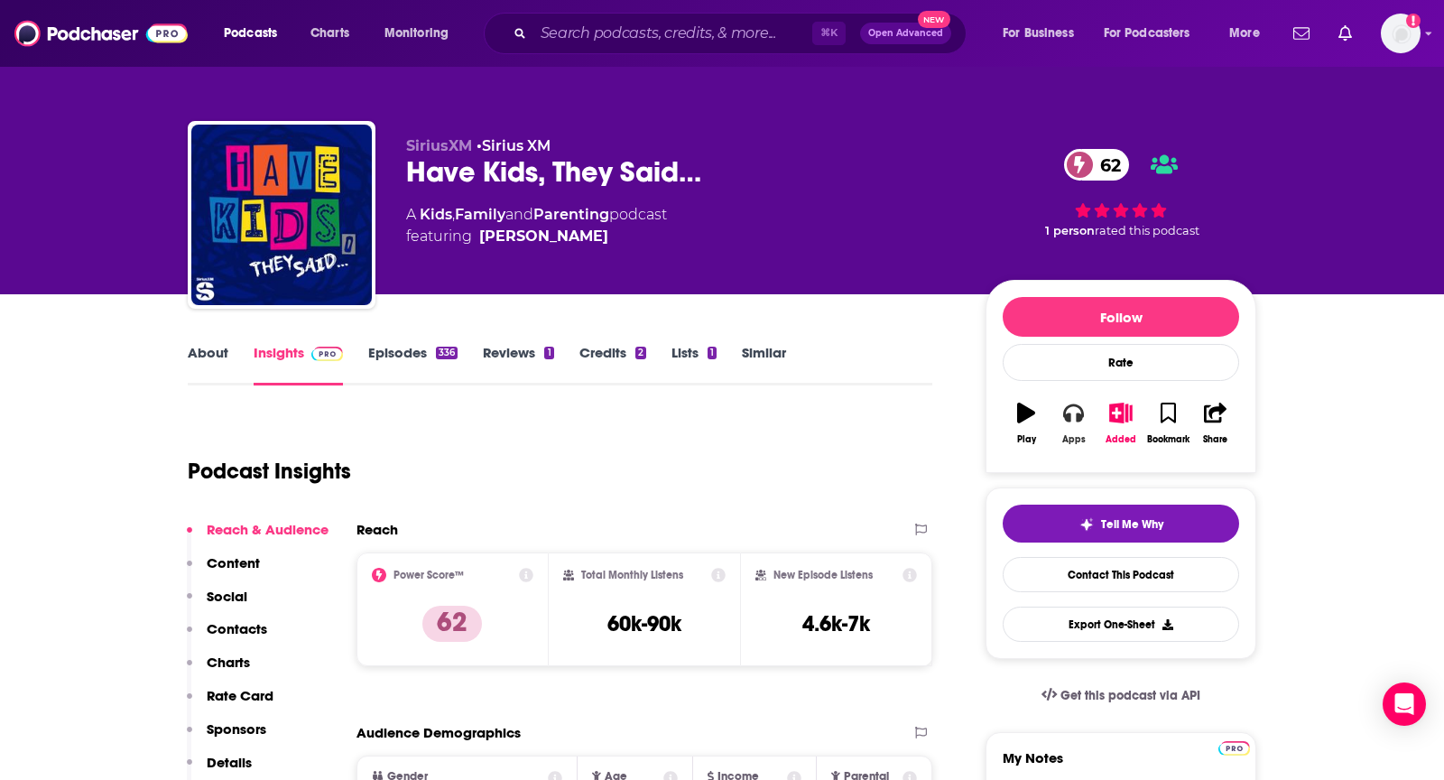
click at [1069, 406] on icon "button" at bounding box center [1073, 412] width 20 height 20
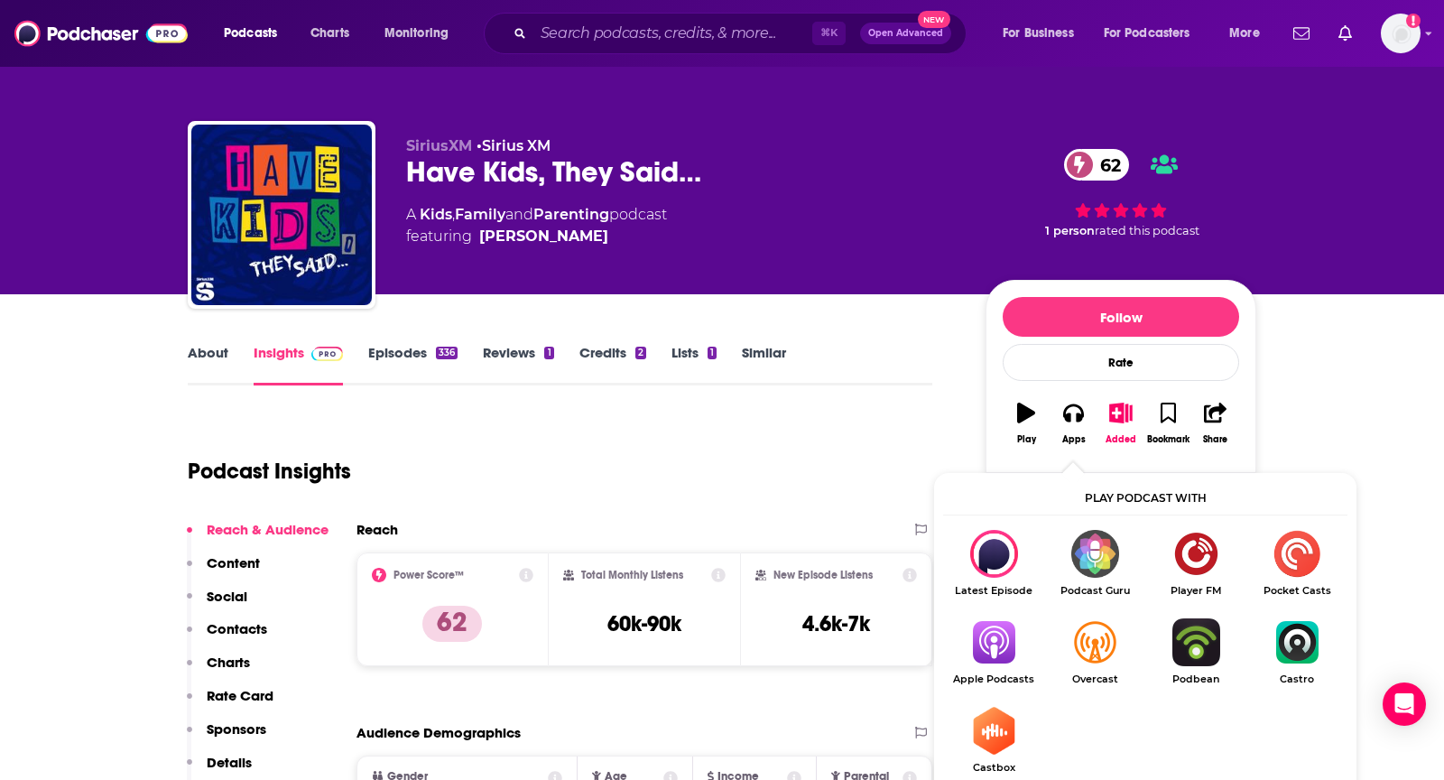
click at [993, 655] on img "Show Listen On dropdown" at bounding box center [993, 642] width 101 height 48
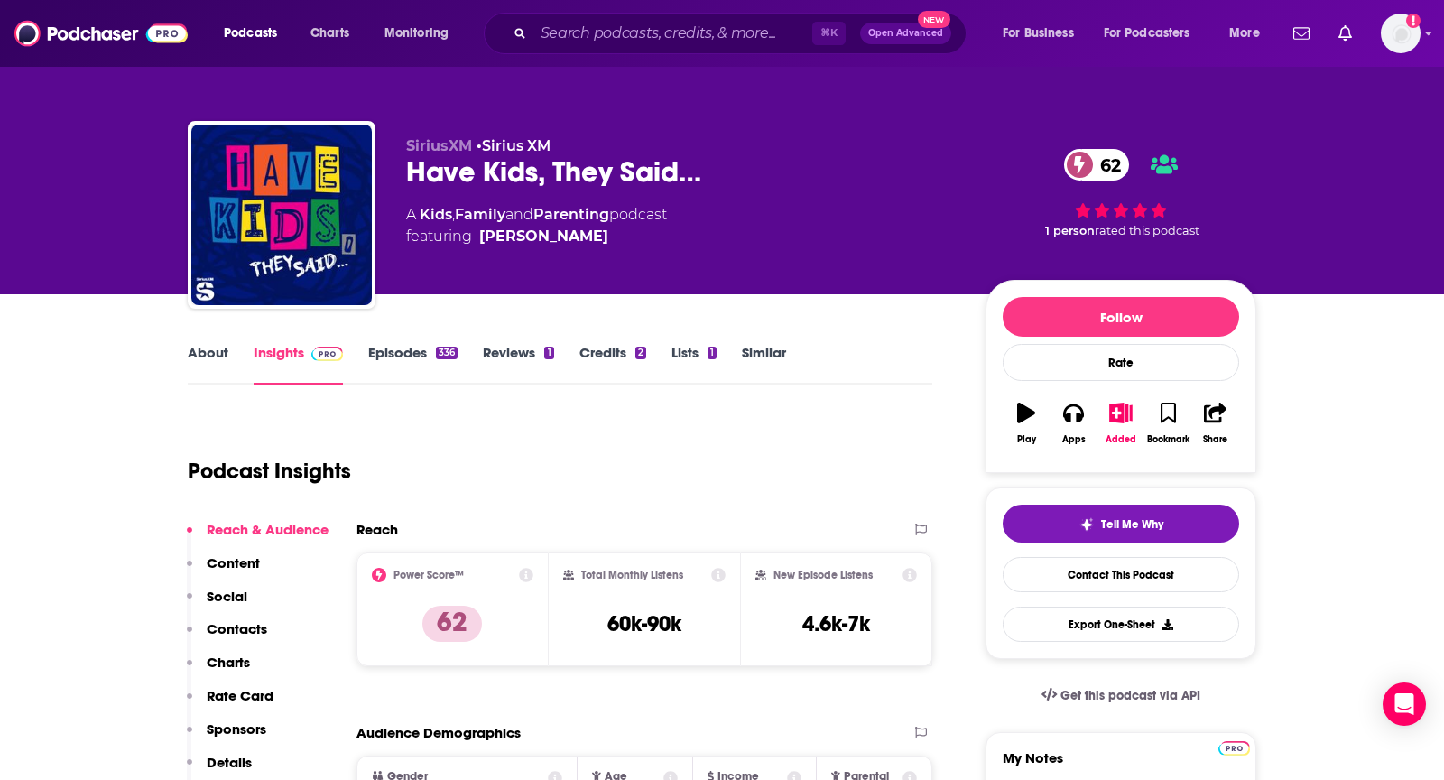
click at [206, 341] on div "About Insights Episodes 336 Reviews 1 Credits 2 Lists 1 Similar" at bounding box center [560, 363] width 744 height 44
click at [208, 354] on link "About" at bounding box center [208, 365] width 41 height 42
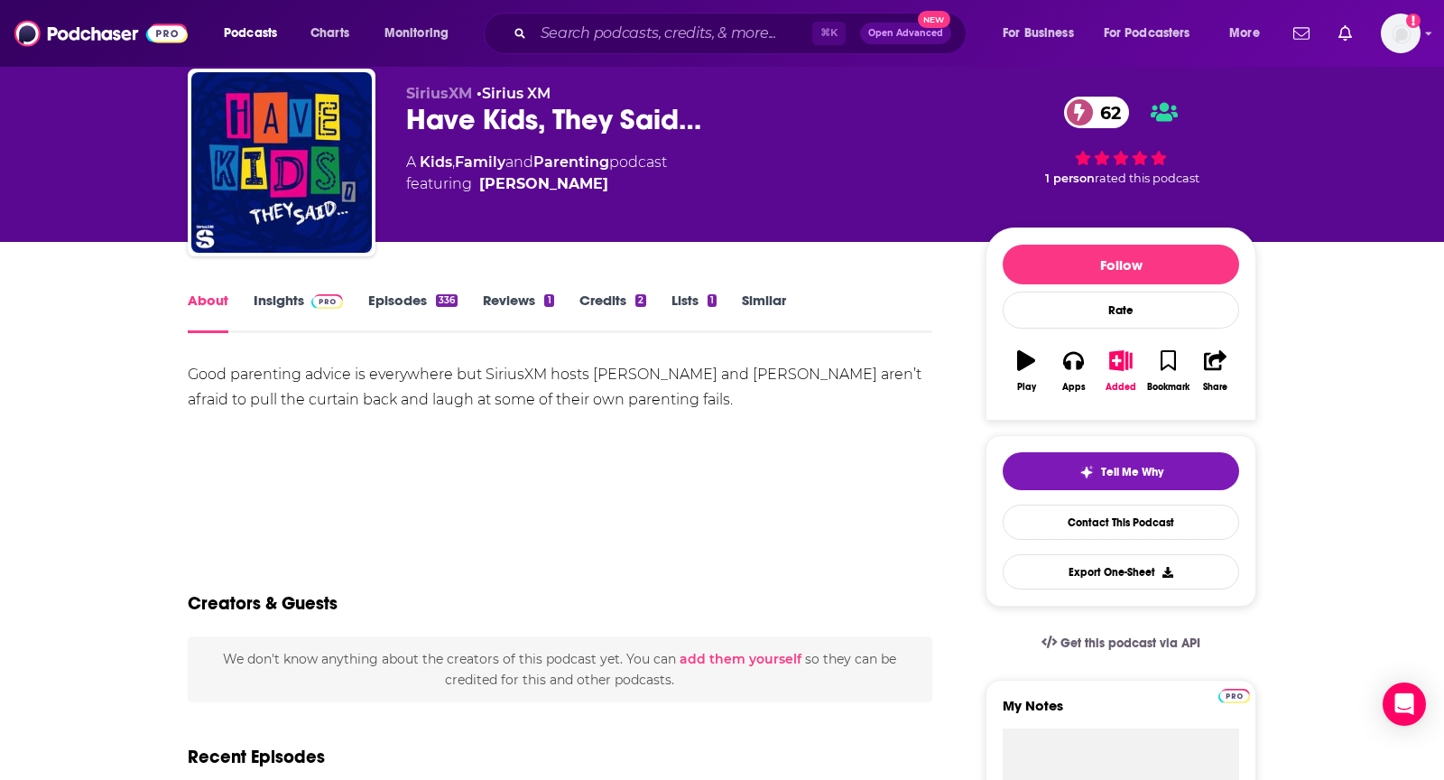
scroll to position [60, 0]
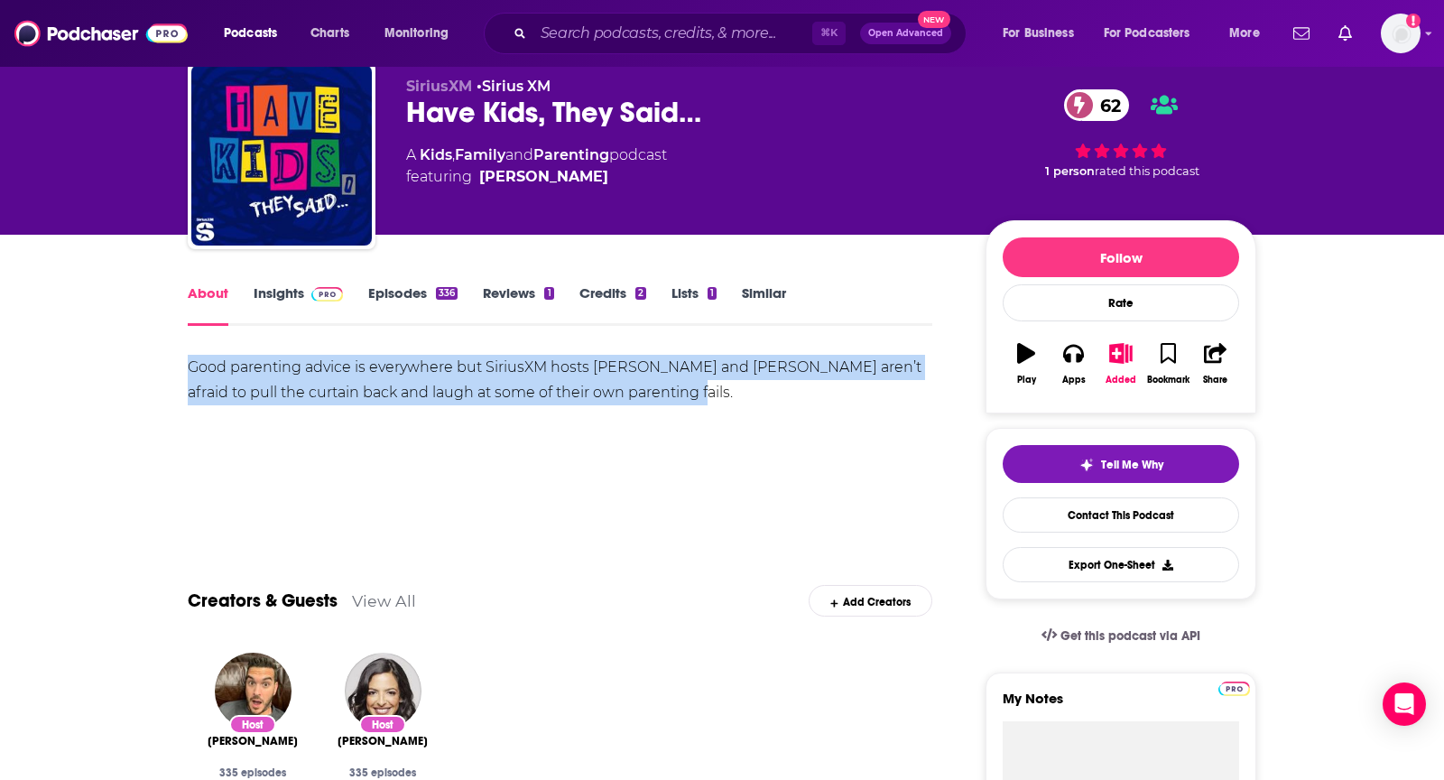
drag, startPoint x: 180, startPoint y: 370, endPoint x: 690, endPoint y: 400, distance: 510.6
copy div "Good parenting advice is everywhere but SiriusXM hosts Nicole Ryan and Rich Dav…"
click at [272, 294] on link "Insights" at bounding box center [298, 305] width 89 height 42
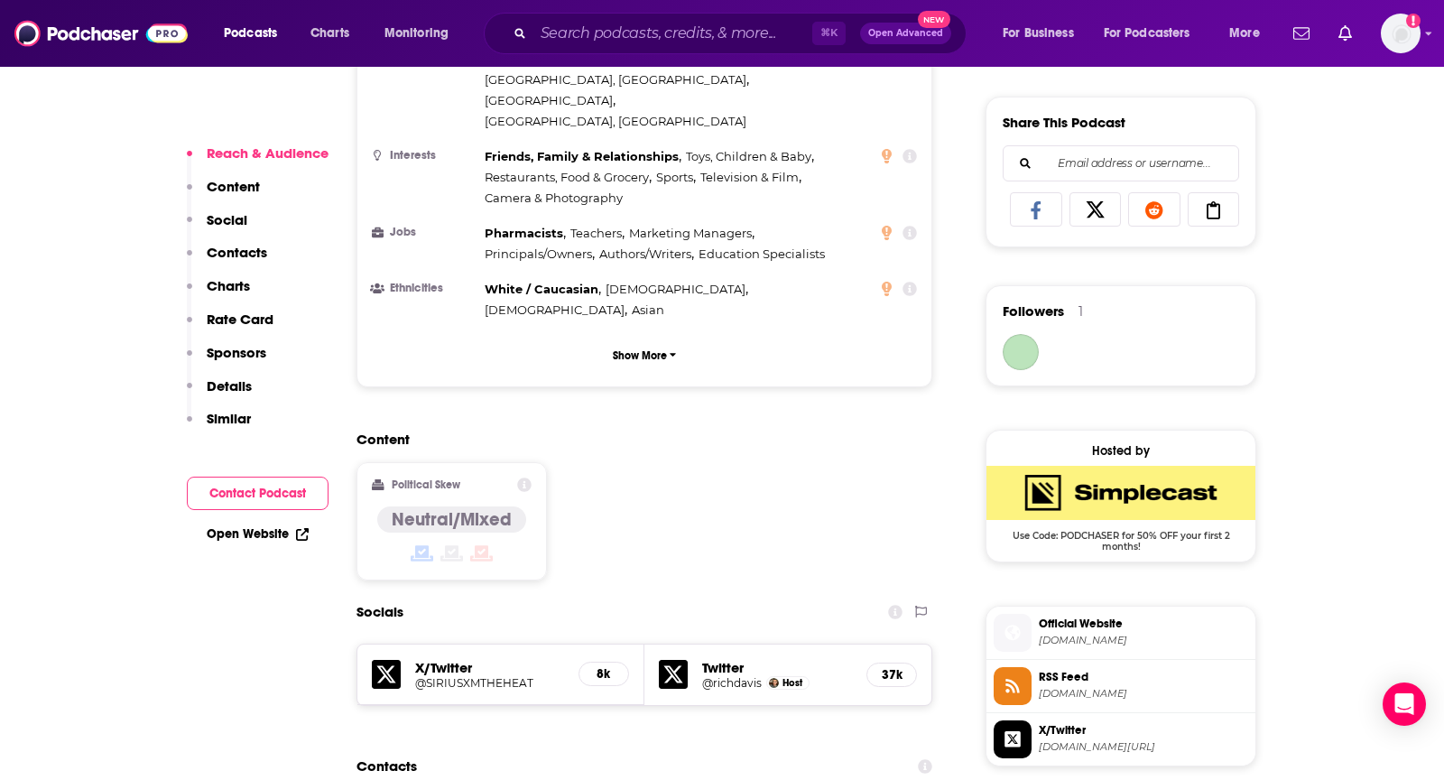
scroll to position [1137, 0]
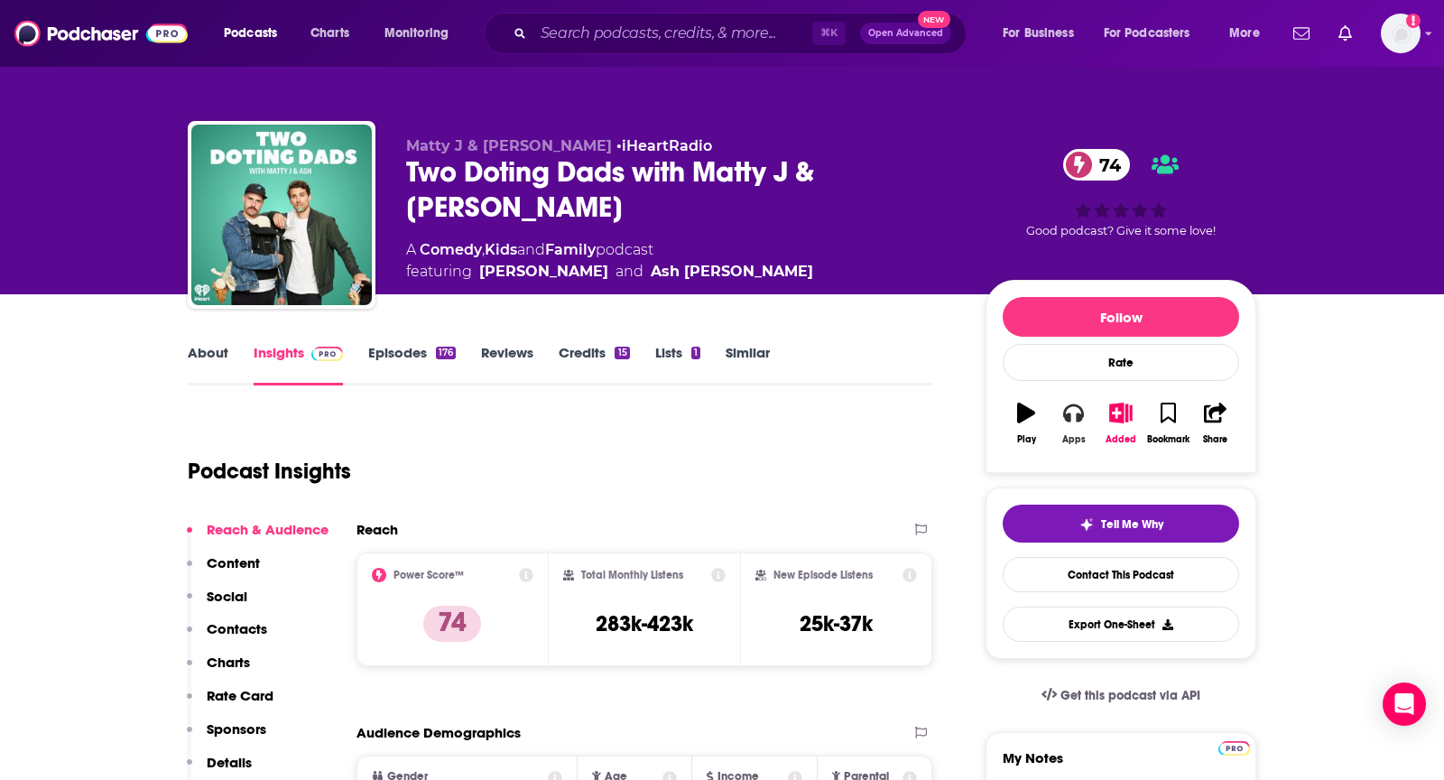
click at [1070, 411] on icon "button" at bounding box center [1073, 412] width 20 height 20
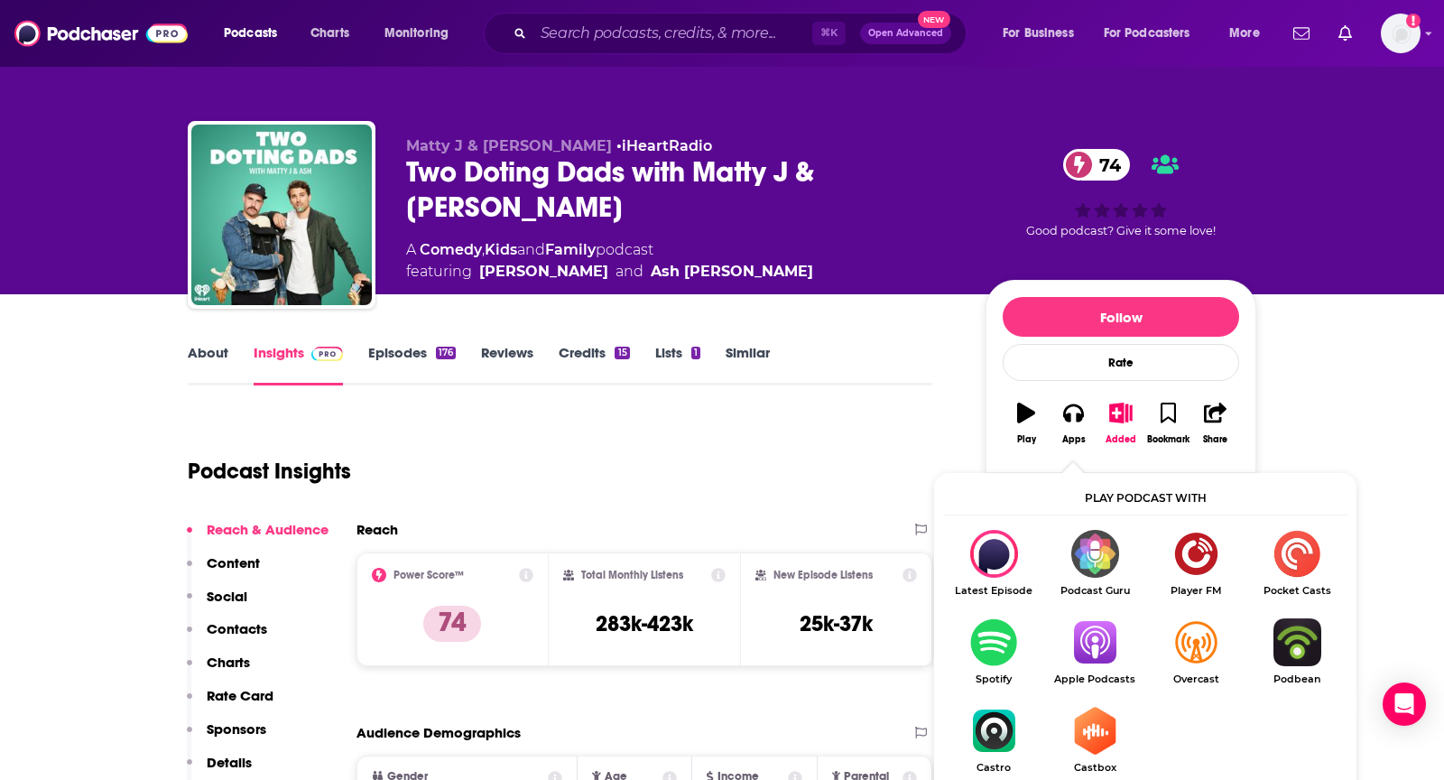
click at [1092, 637] on img "Show Listen On dropdown" at bounding box center [1094, 642] width 101 height 48
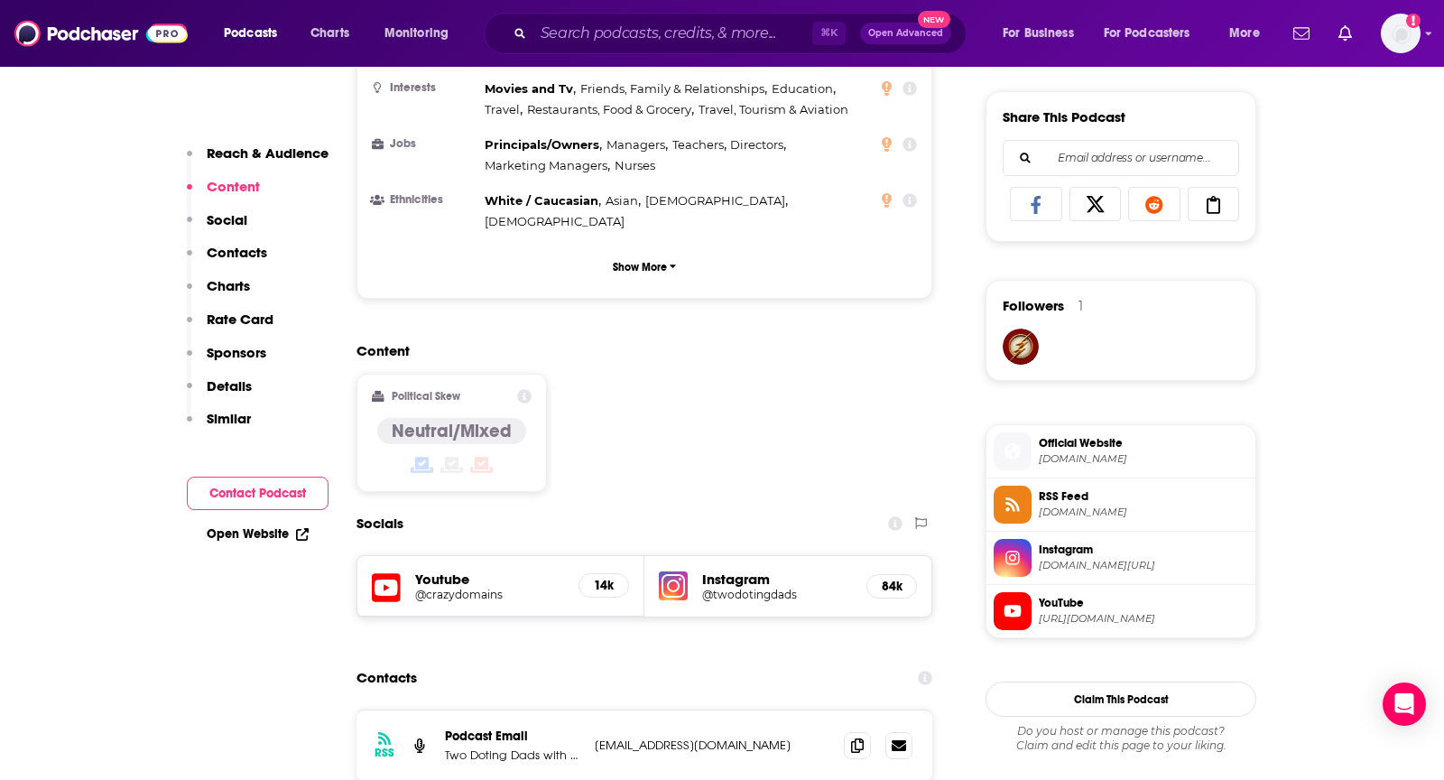
scroll to position [1121, 0]
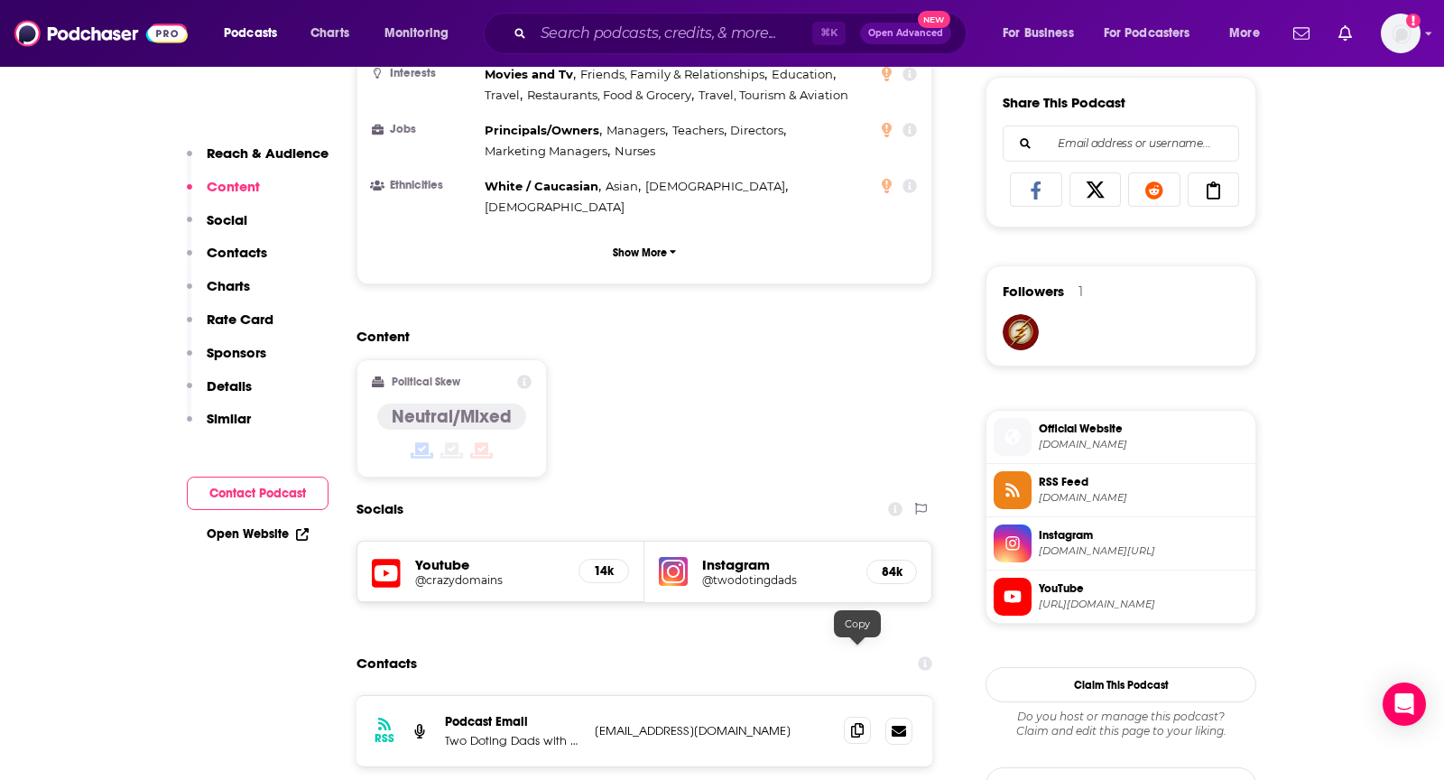
click at [861, 716] on span at bounding box center [857, 729] width 27 height 27
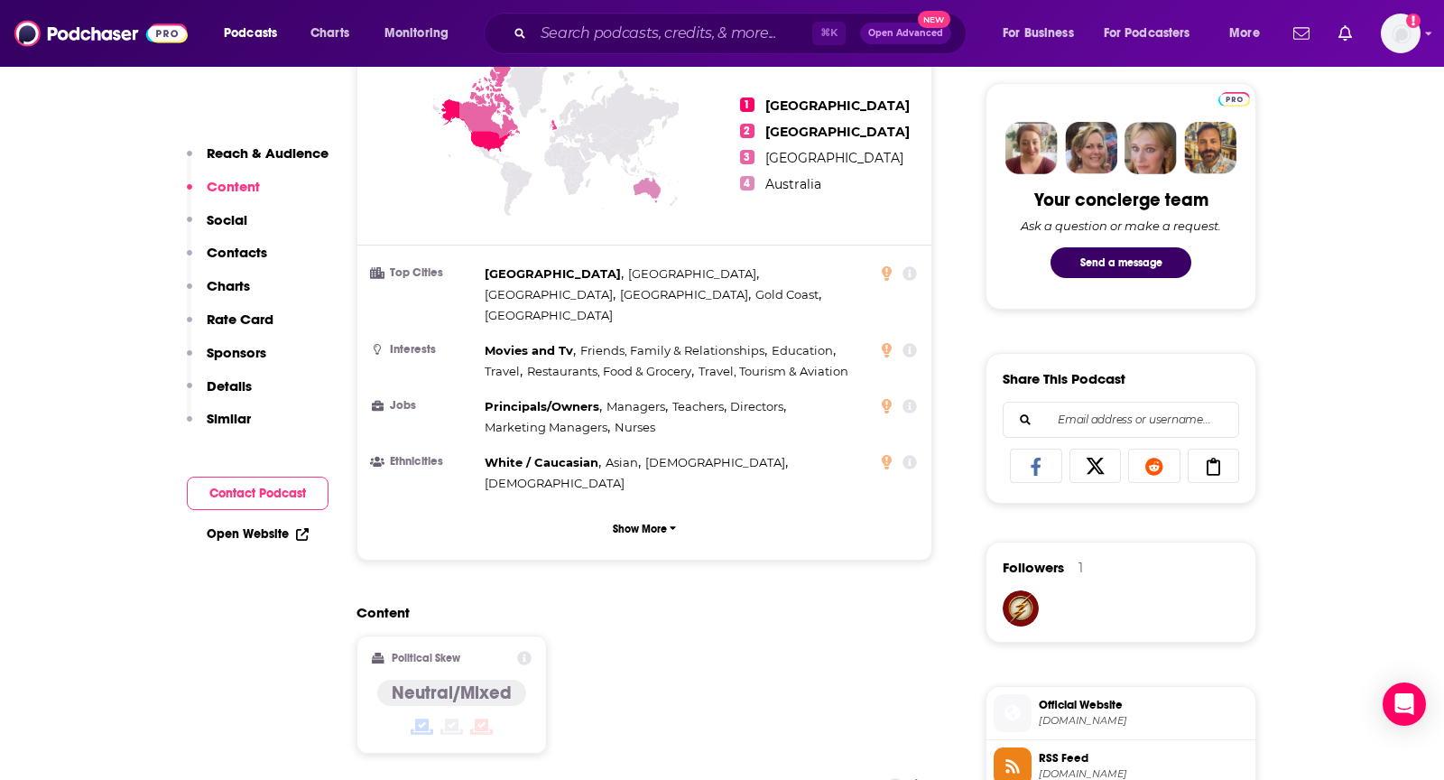
scroll to position [0, 0]
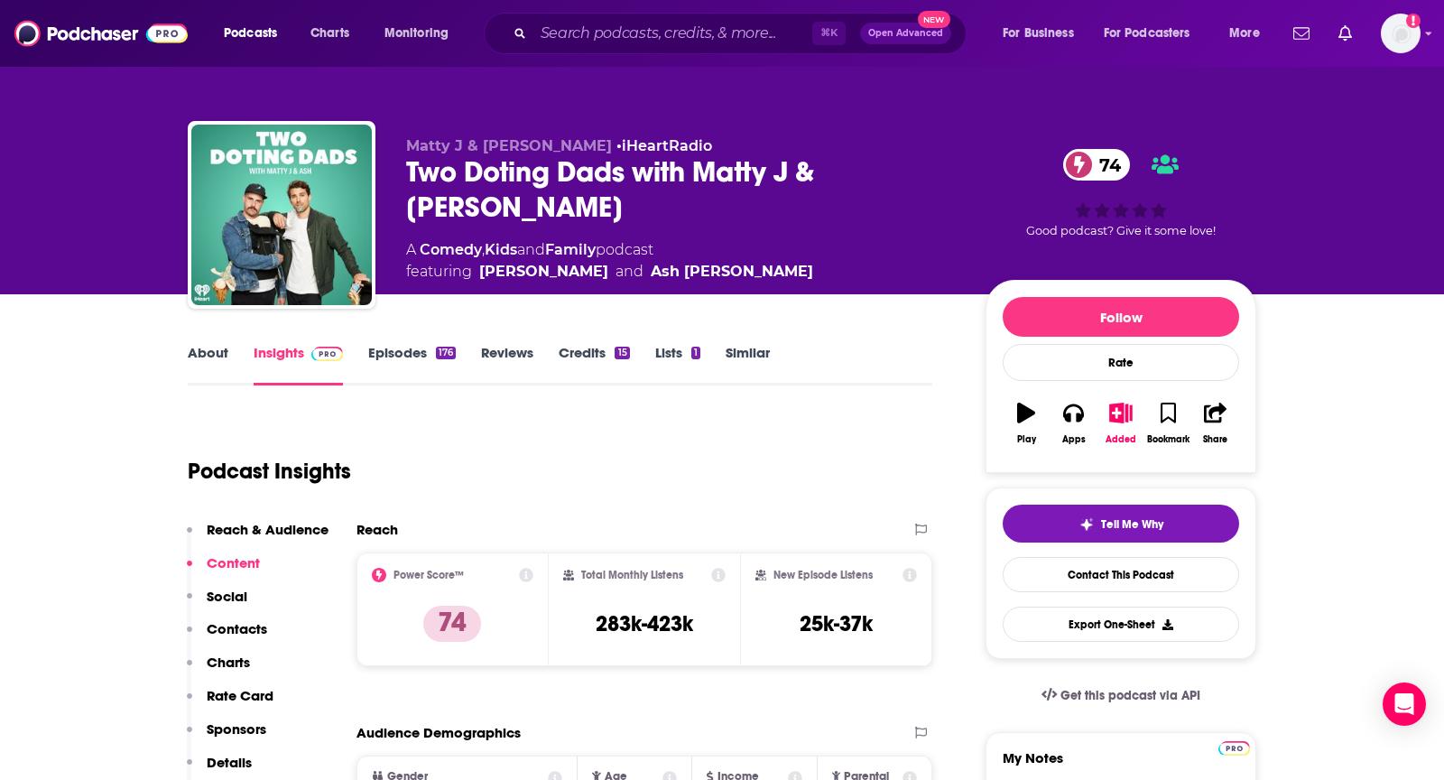
click at [189, 341] on div "About Insights Episodes 176 Reviews Credits 15 Lists 1 Similar" at bounding box center [560, 363] width 744 height 44
click at [198, 355] on link "About" at bounding box center [208, 365] width 41 height 42
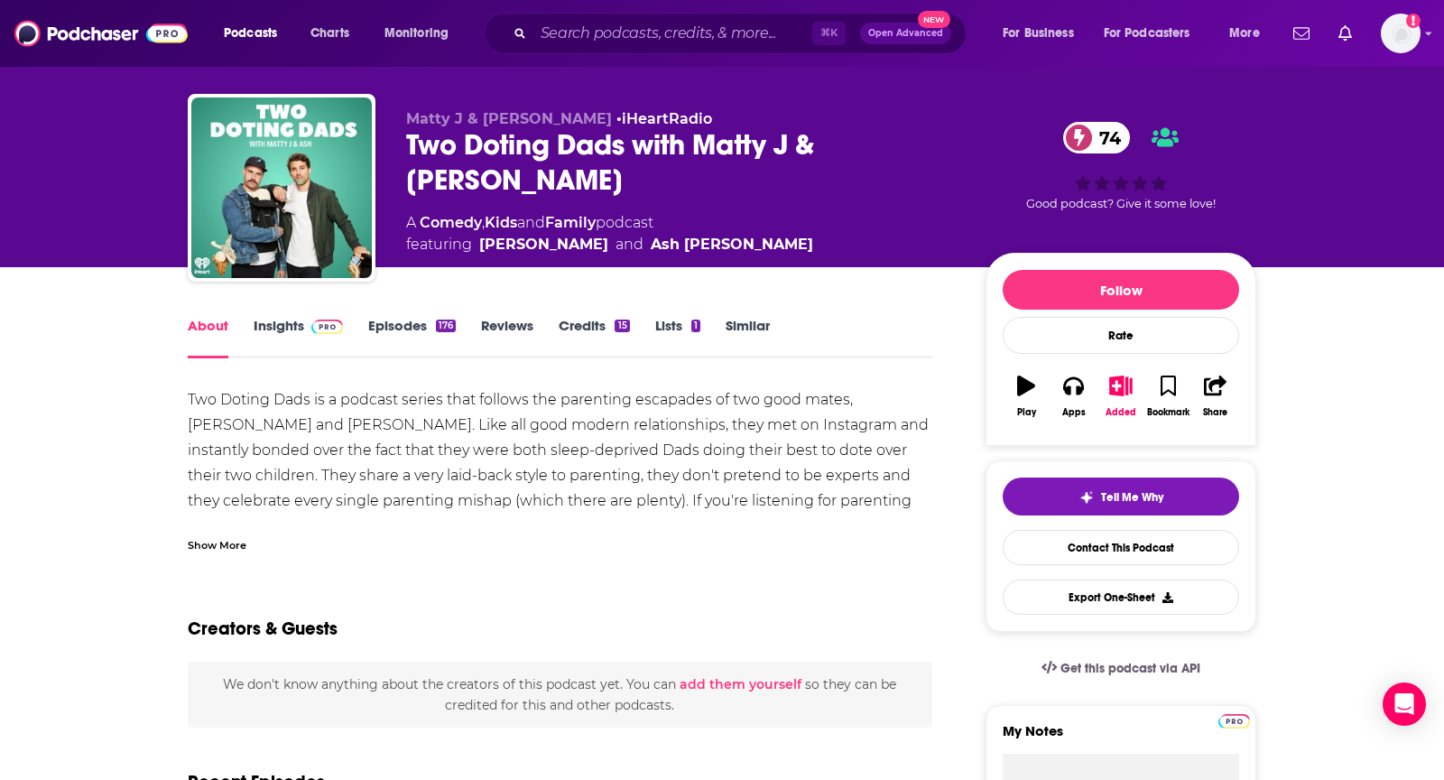
scroll to position [30, 0]
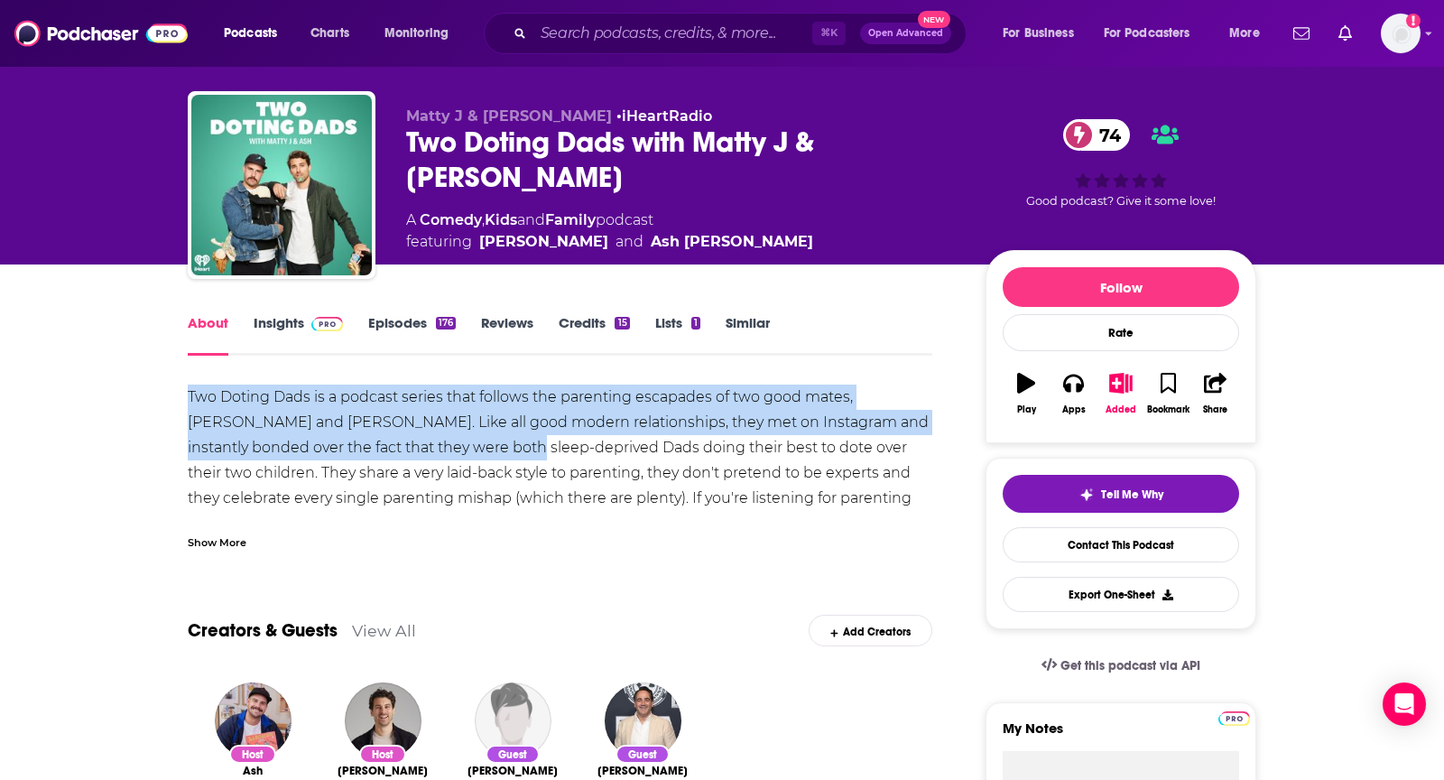
drag, startPoint x: 181, startPoint y: 399, endPoint x: 458, endPoint y: 452, distance: 282.1
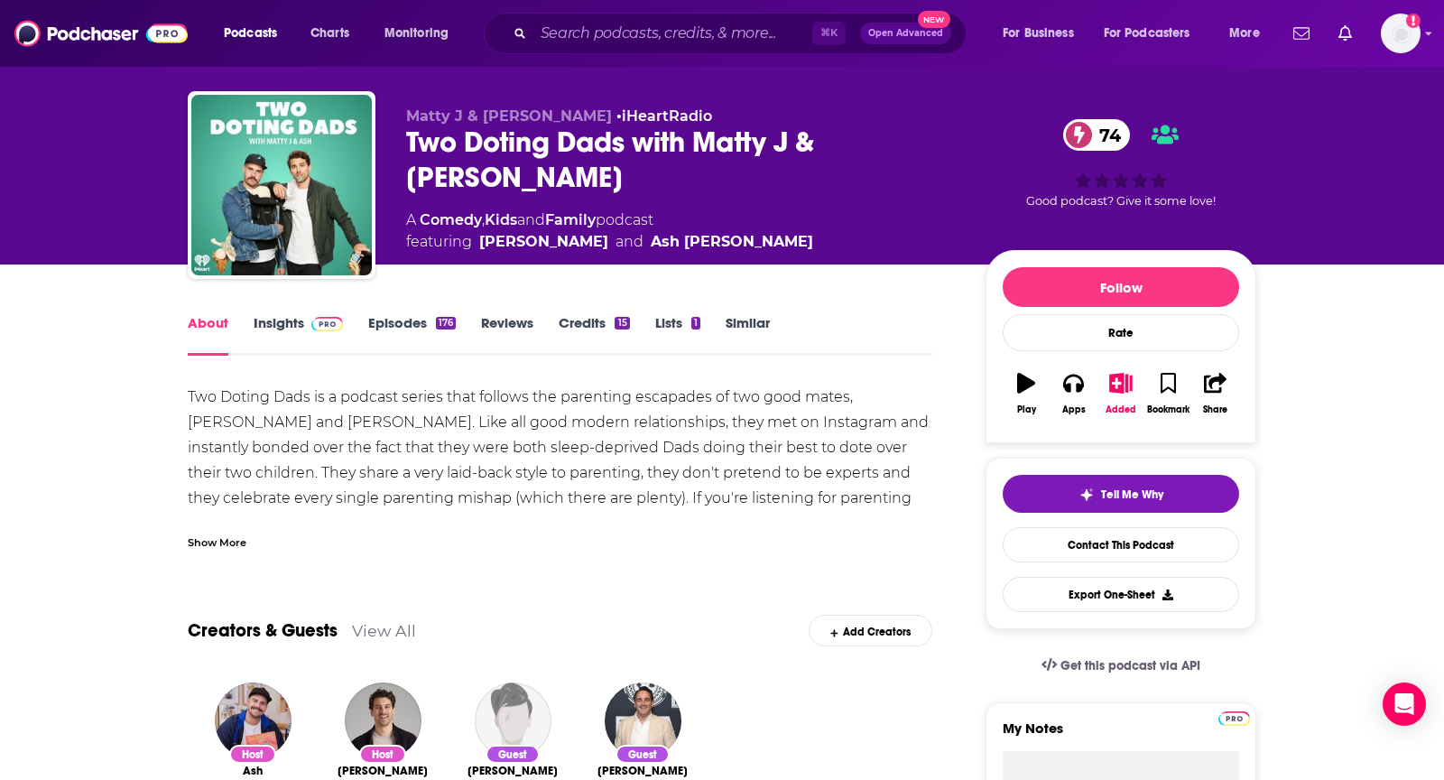
click at [239, 542] on div "Show More" at bounding box center [217, 540] width 59 height 17
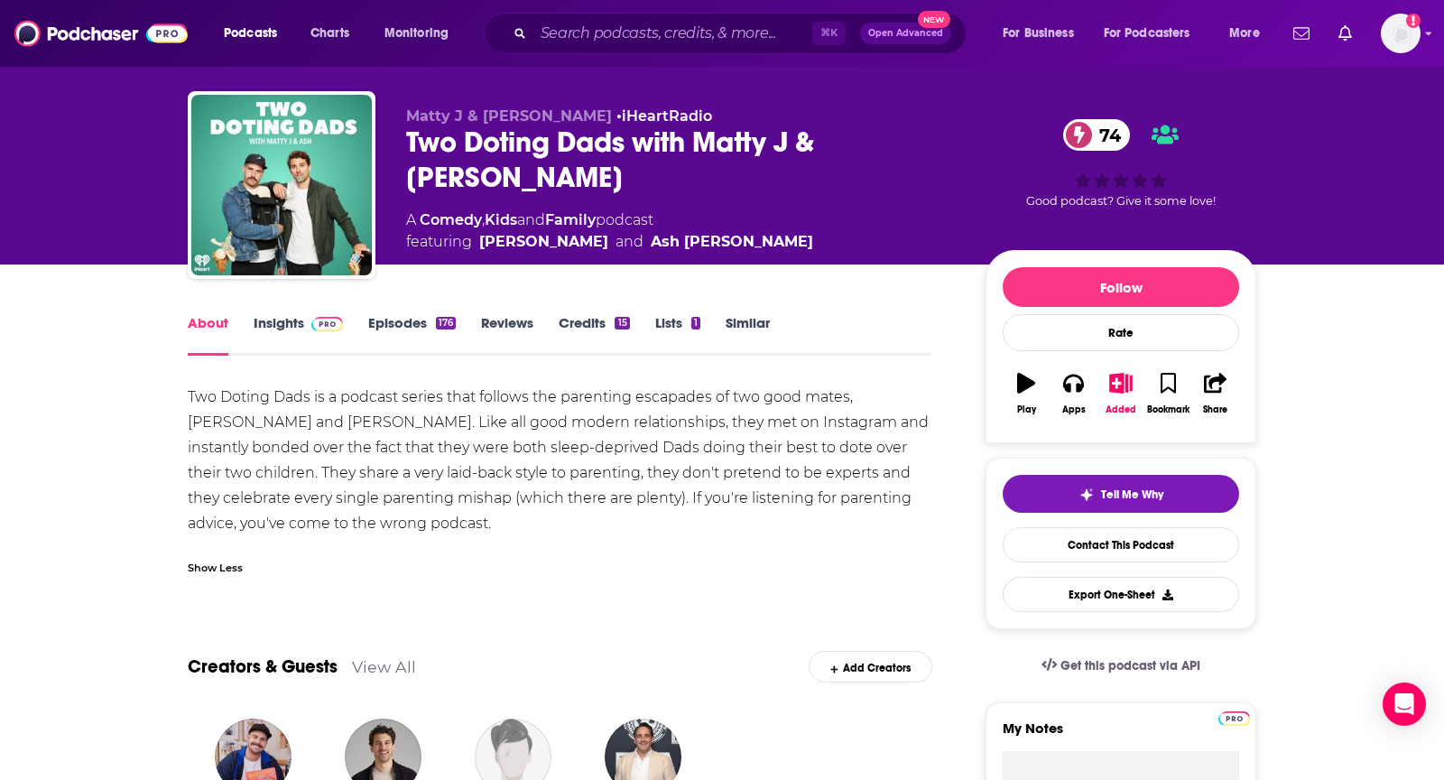
scroll to position [74, 0]
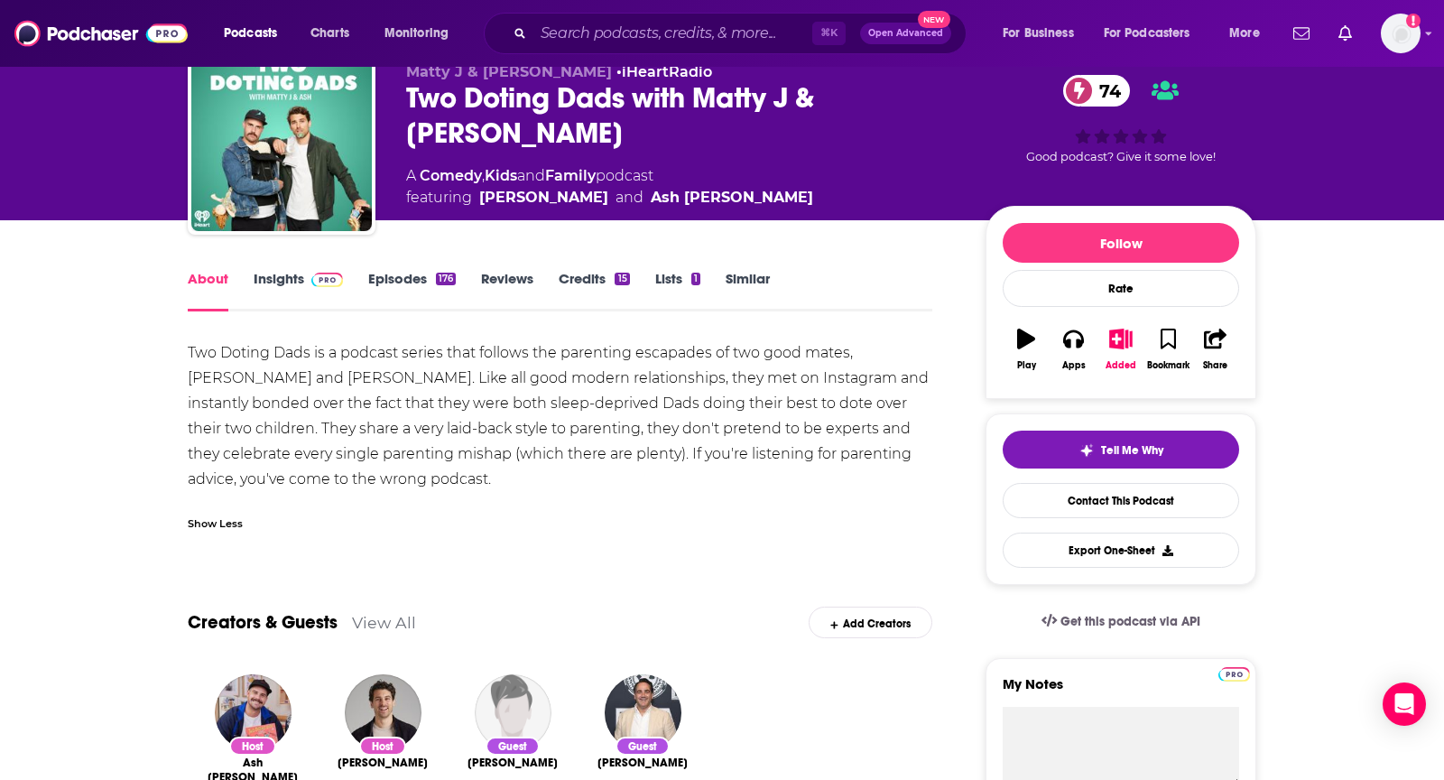
click at [365, 470] on div "Two Doting Dads is a podcast series that follows the parenting escapades of two…" at bounding box center [560, 416] width 744 height 152
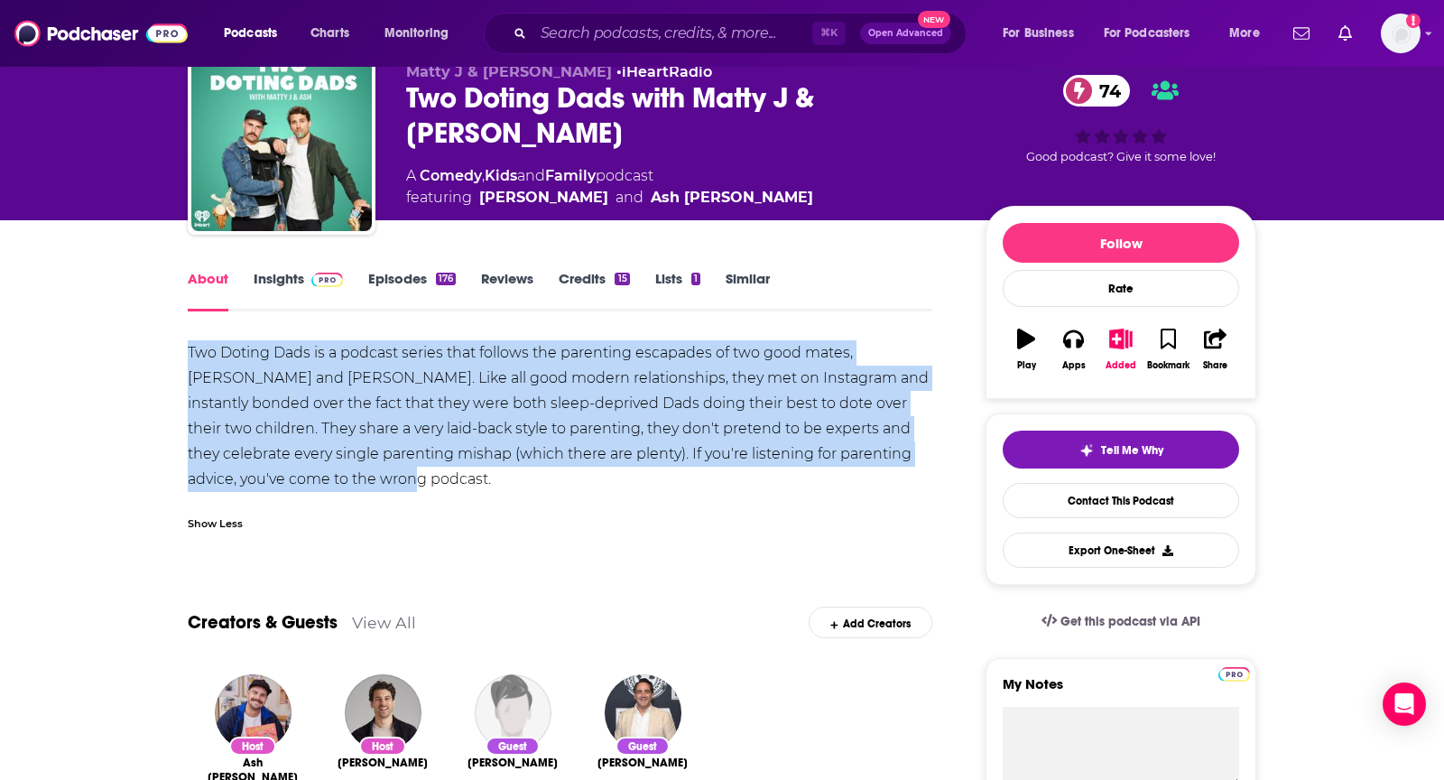
drag, startPoint x: 361, startPoint y: 487, endPoint x: 163, endPoint y: 354, distance: 238.5
copy div "Two Doting Dads is a podcast series that follows the parenting escapades of two…"
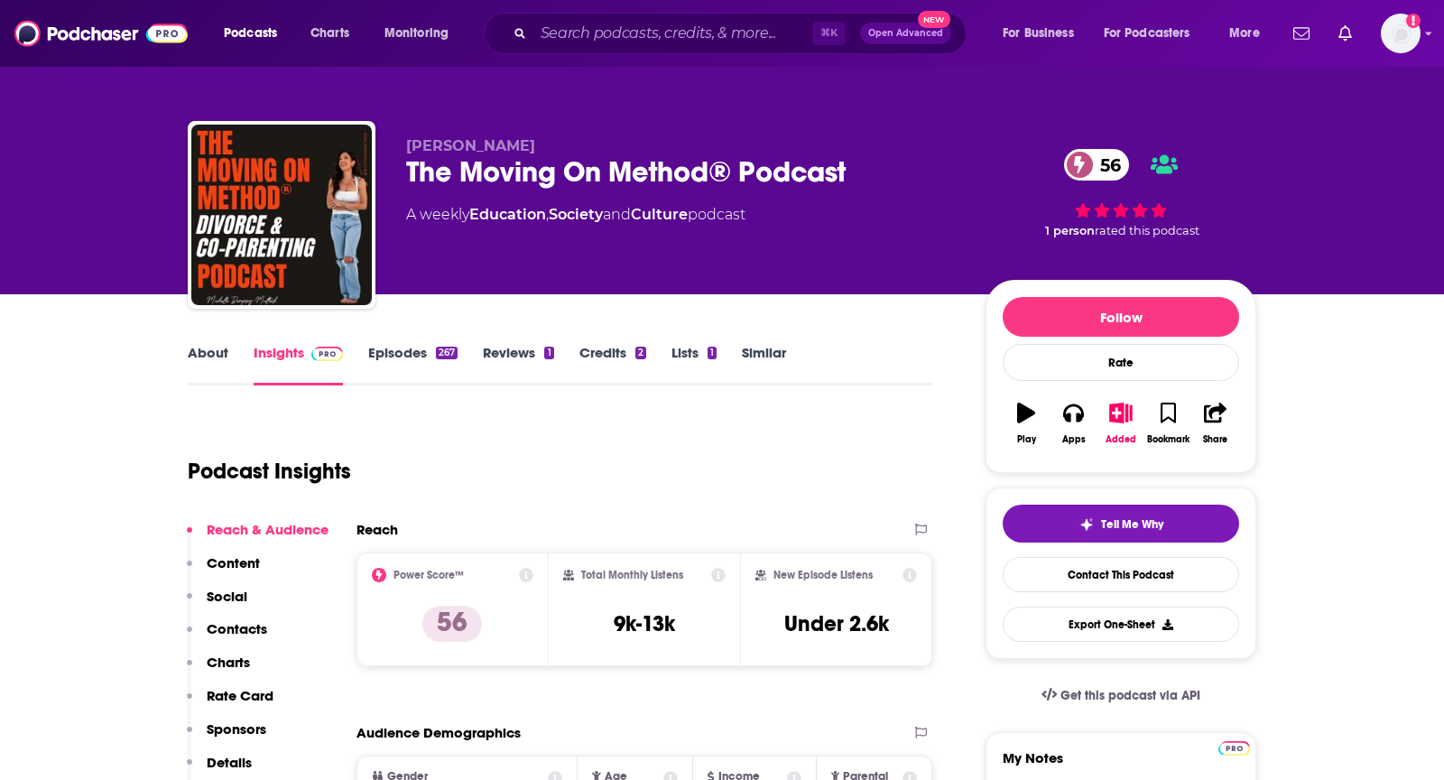
click at [204, 363] on link "About" at bounding box center [208, 365] width 41 height 42
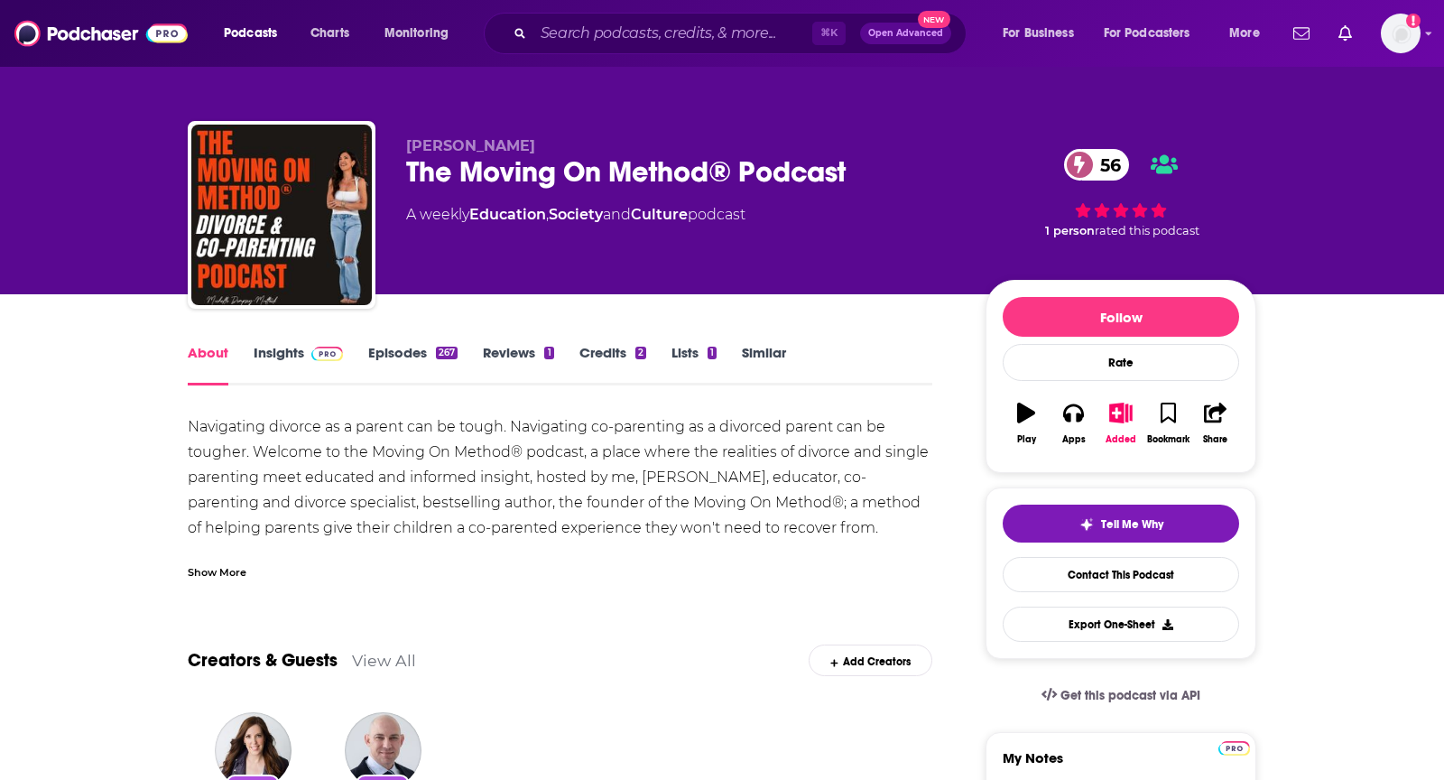
click at [217, 569] on div "Show More" at bounding box center [217, 570] width 59 height 17
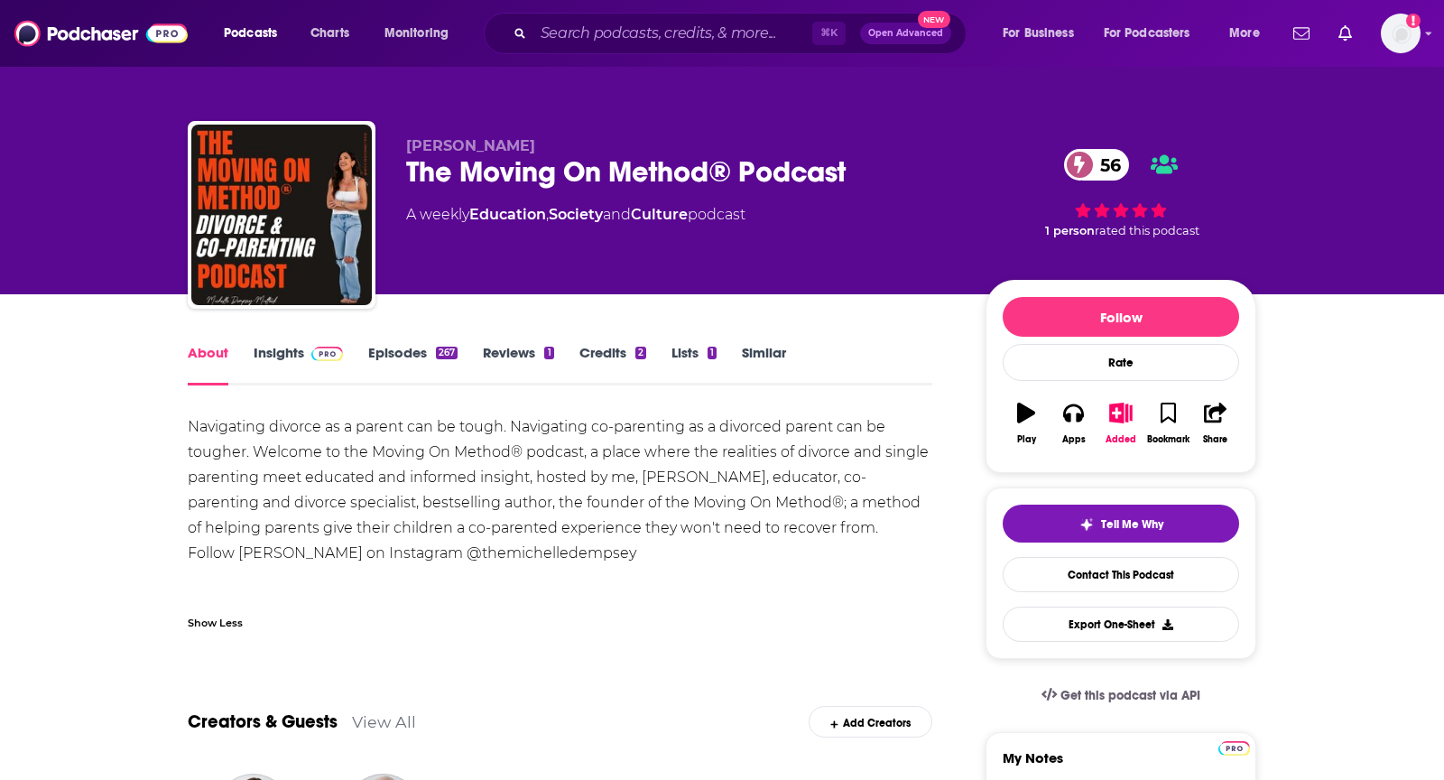
click at [281, 347] on link "Insights" at bounding box center [298, 365] width 89 height 42
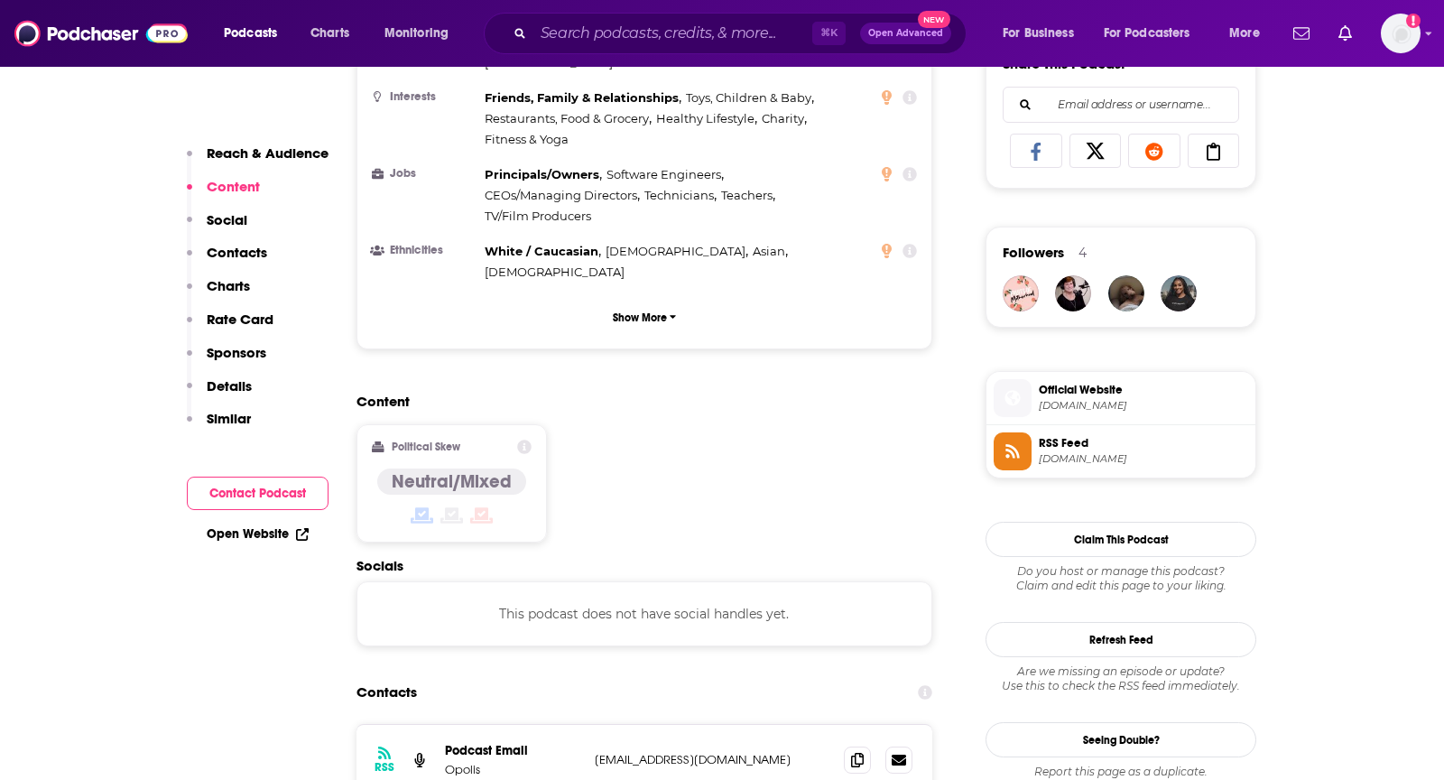
scroll to position [1182, 0]
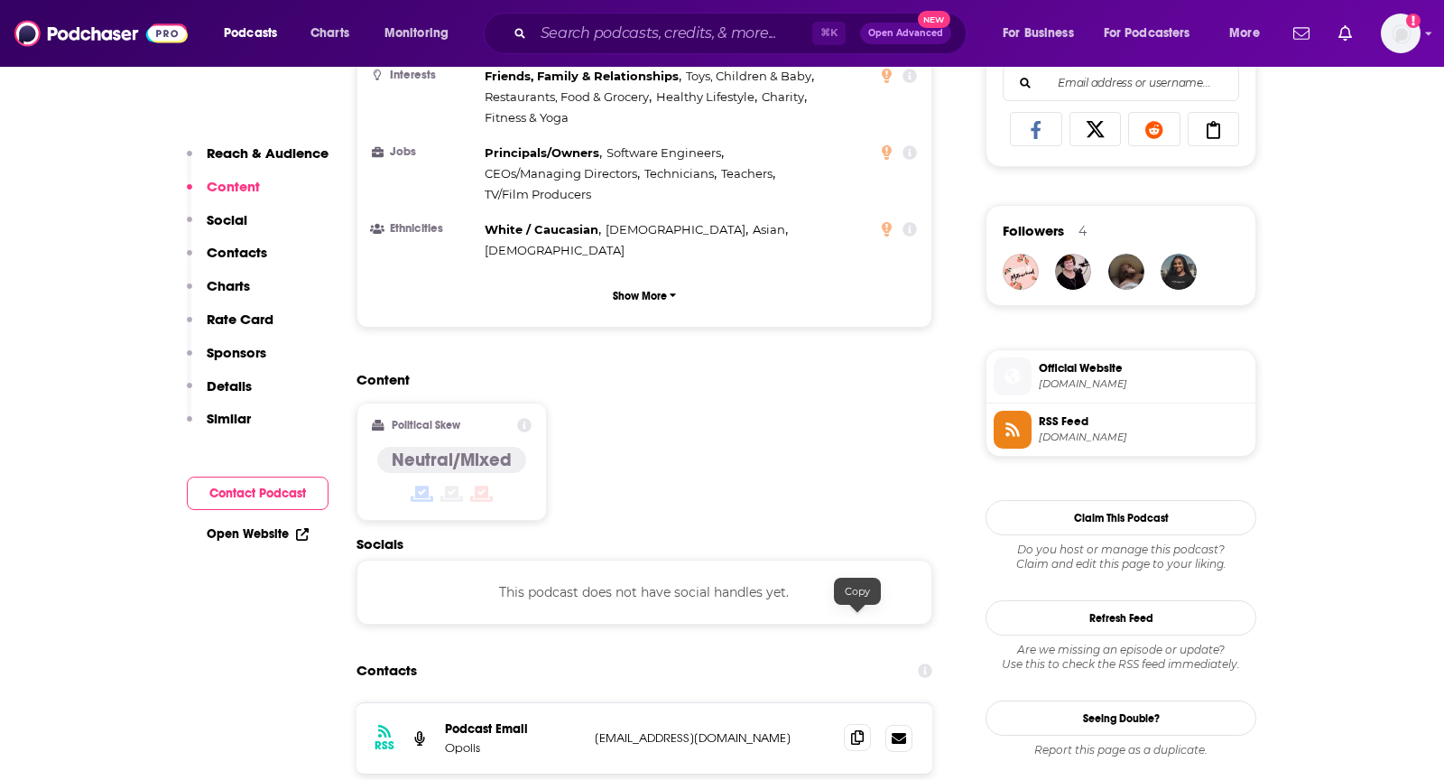
click at [855, 730] on icon at bounding box center [857, 737] width 13 height 14
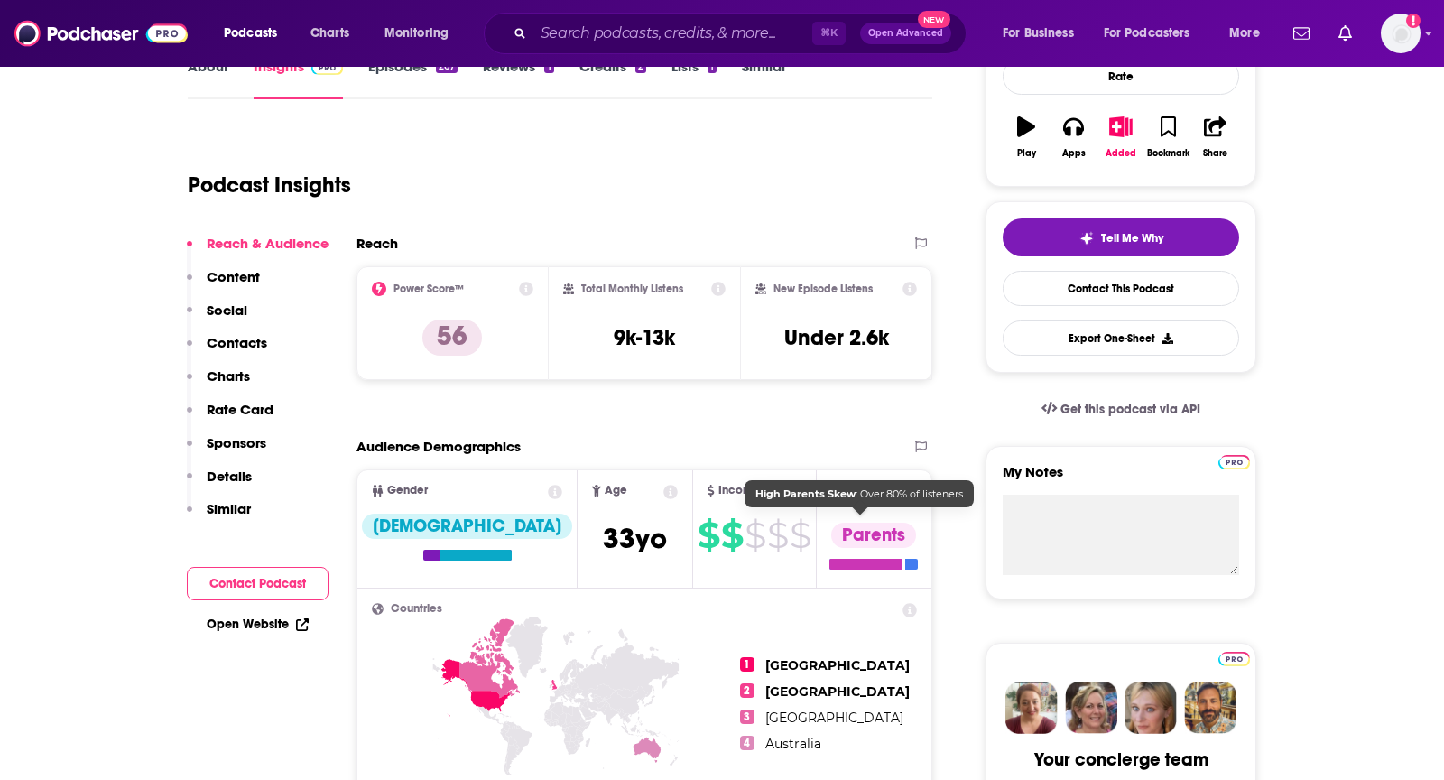
scroll to position [0, 0]
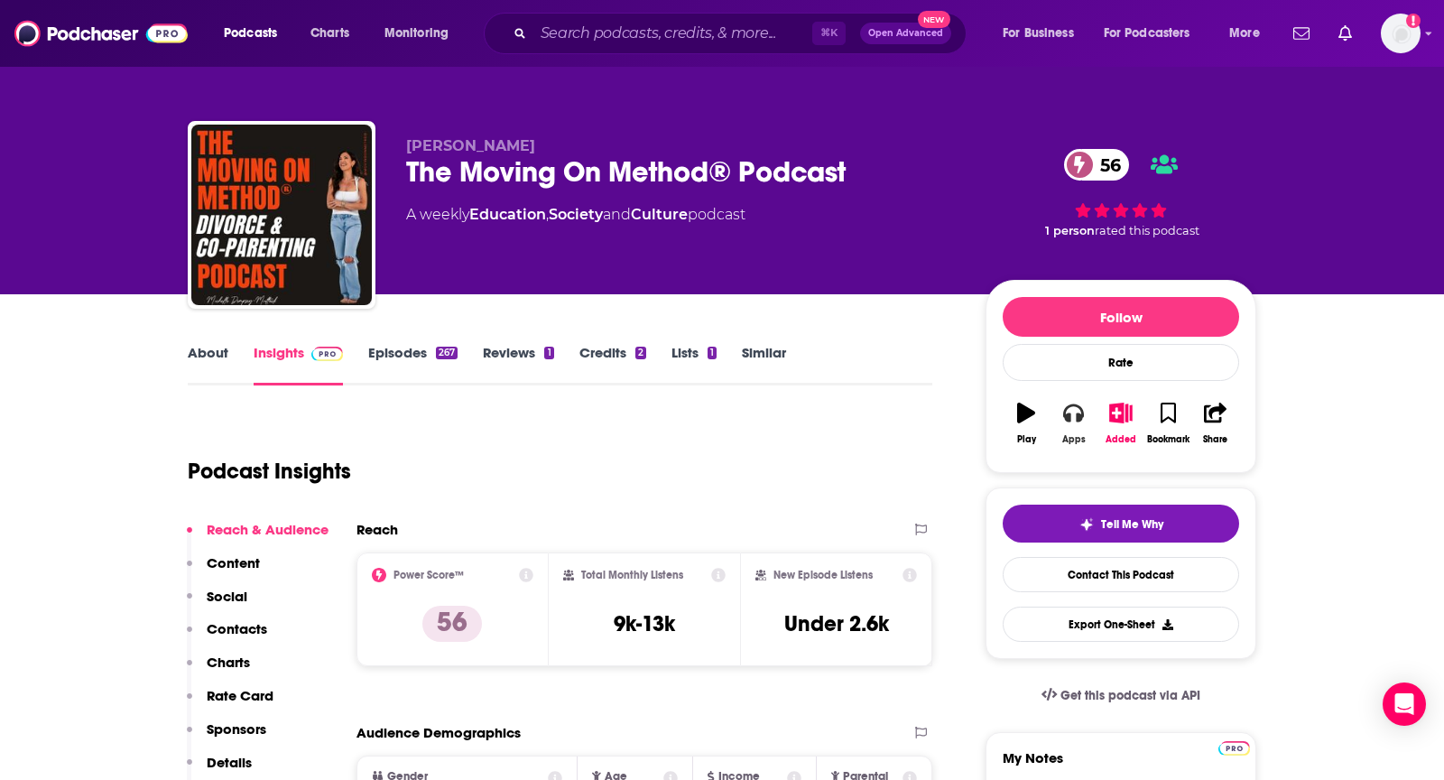
click at [1070, 409] on icon "button" at bounding box center [1073, 412] width 20 height 20
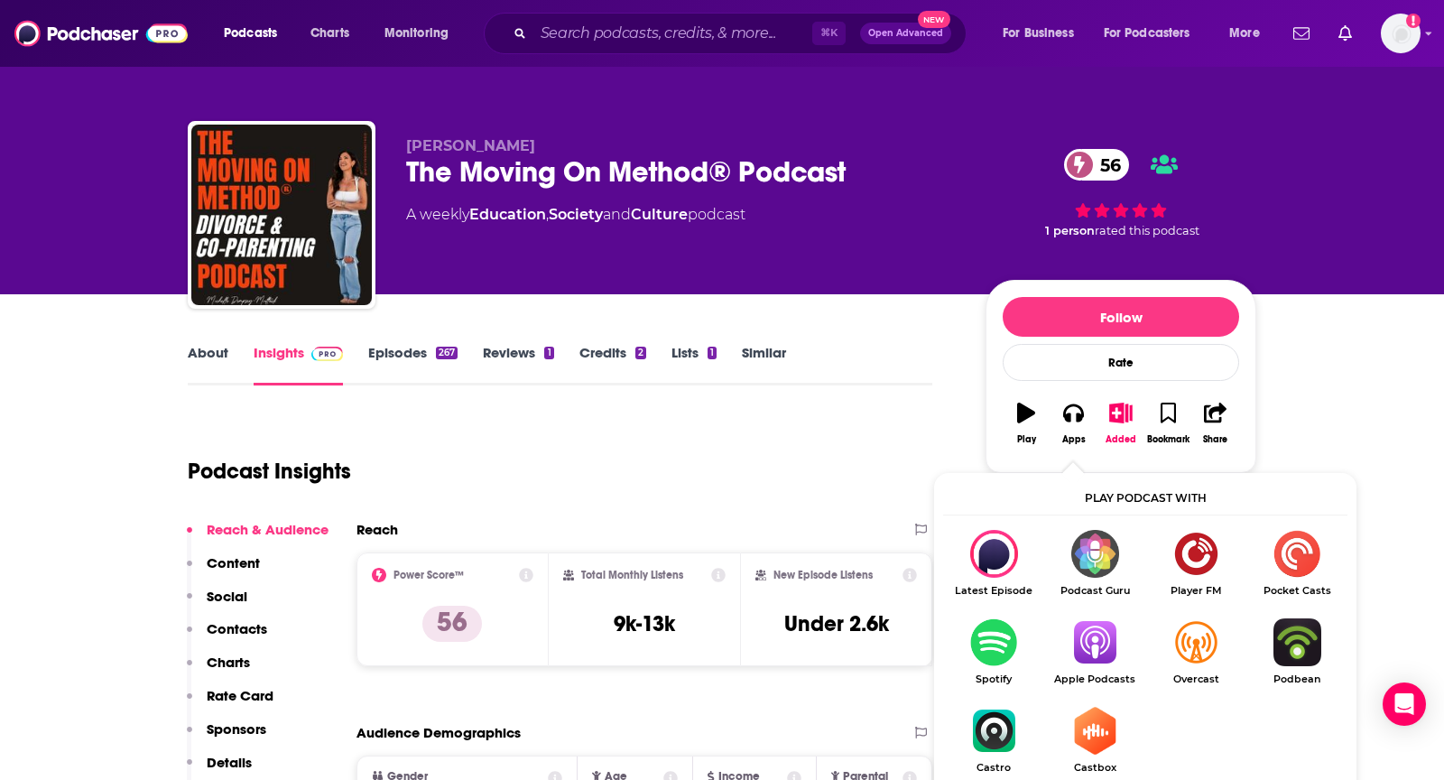
click at [1094, 635] on img "Show Listen On dropdown" at bounding box center [1094, 642] width 101 height 48
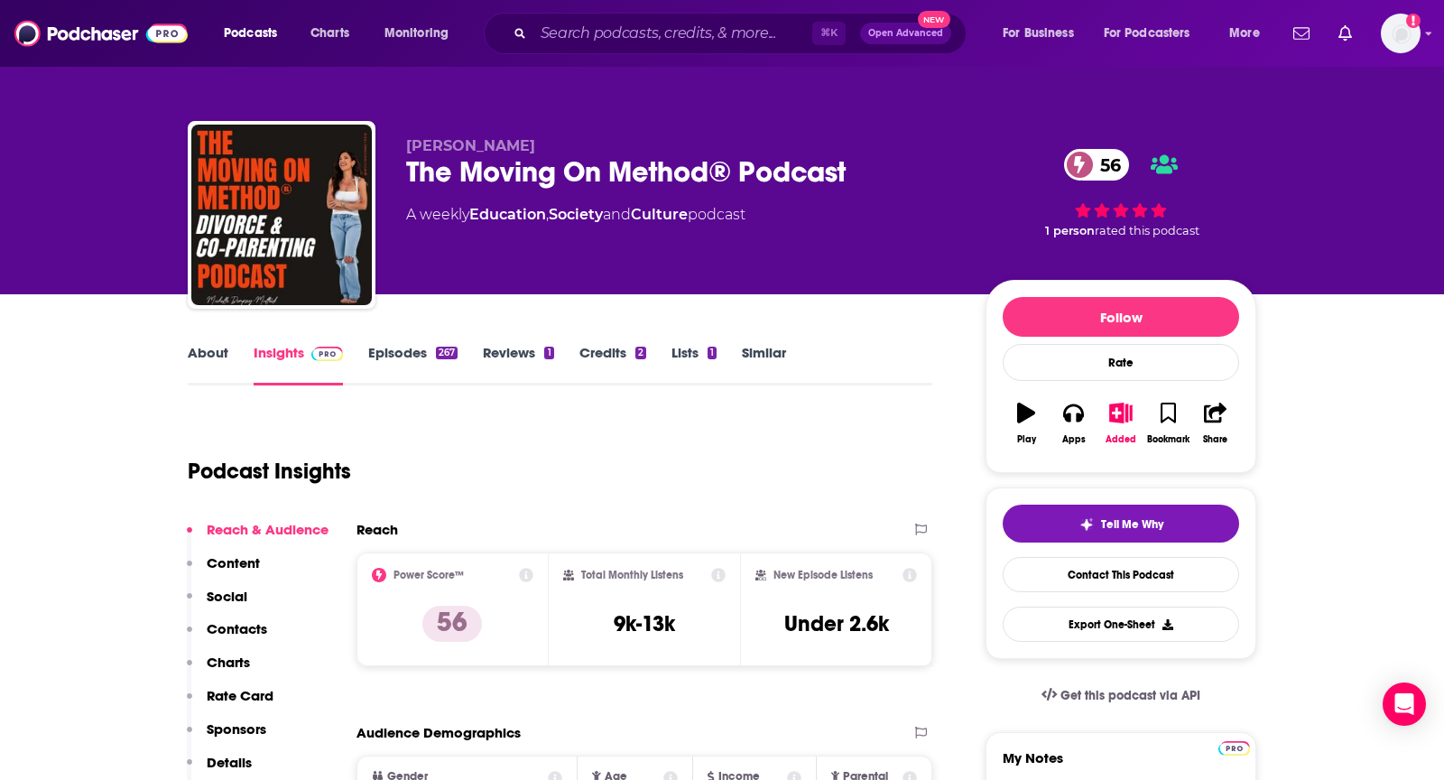
click at [211, 357] on link "About" at bounding box center [208, 365] width 41 height 42
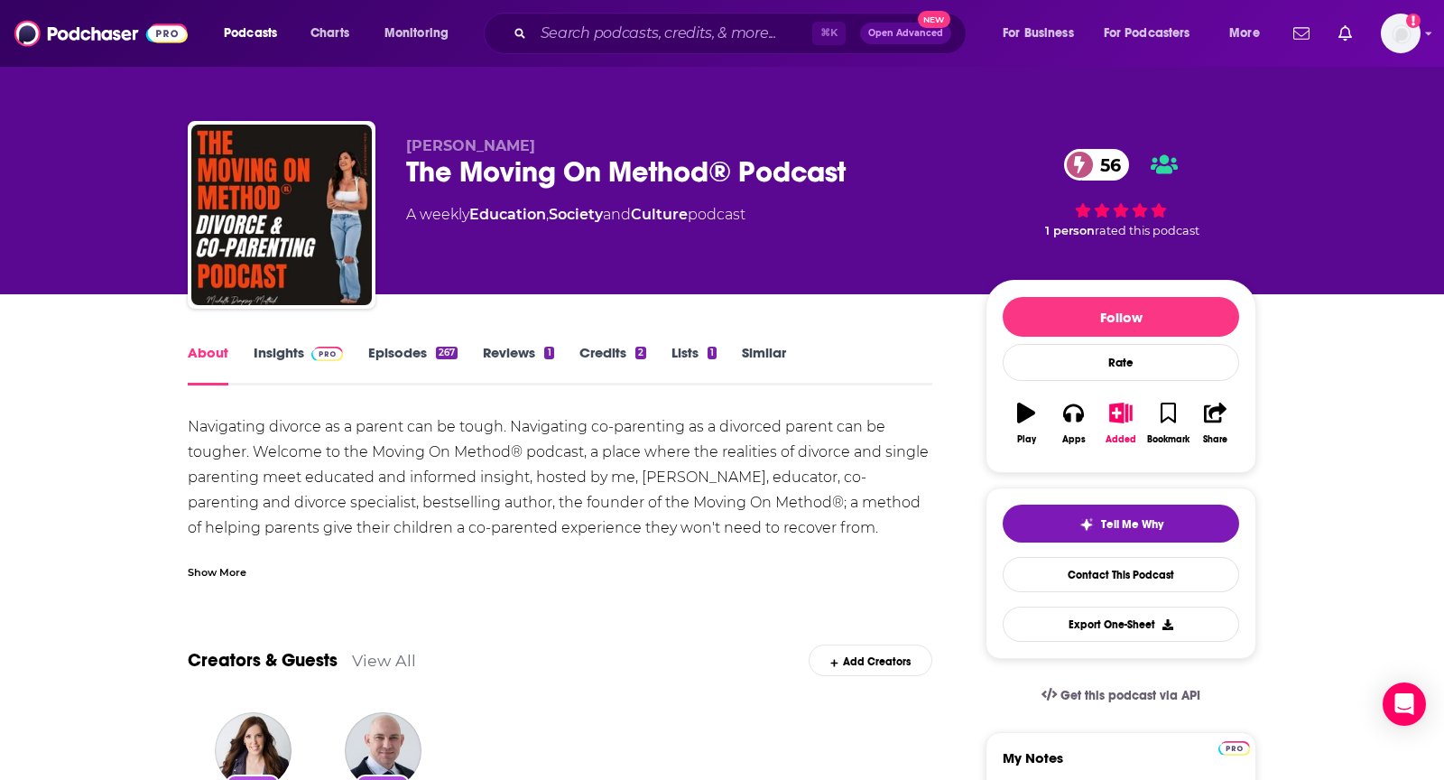
click at [219, 565] on div "Show More" at bounding box center [217, 570] width 59 height 17
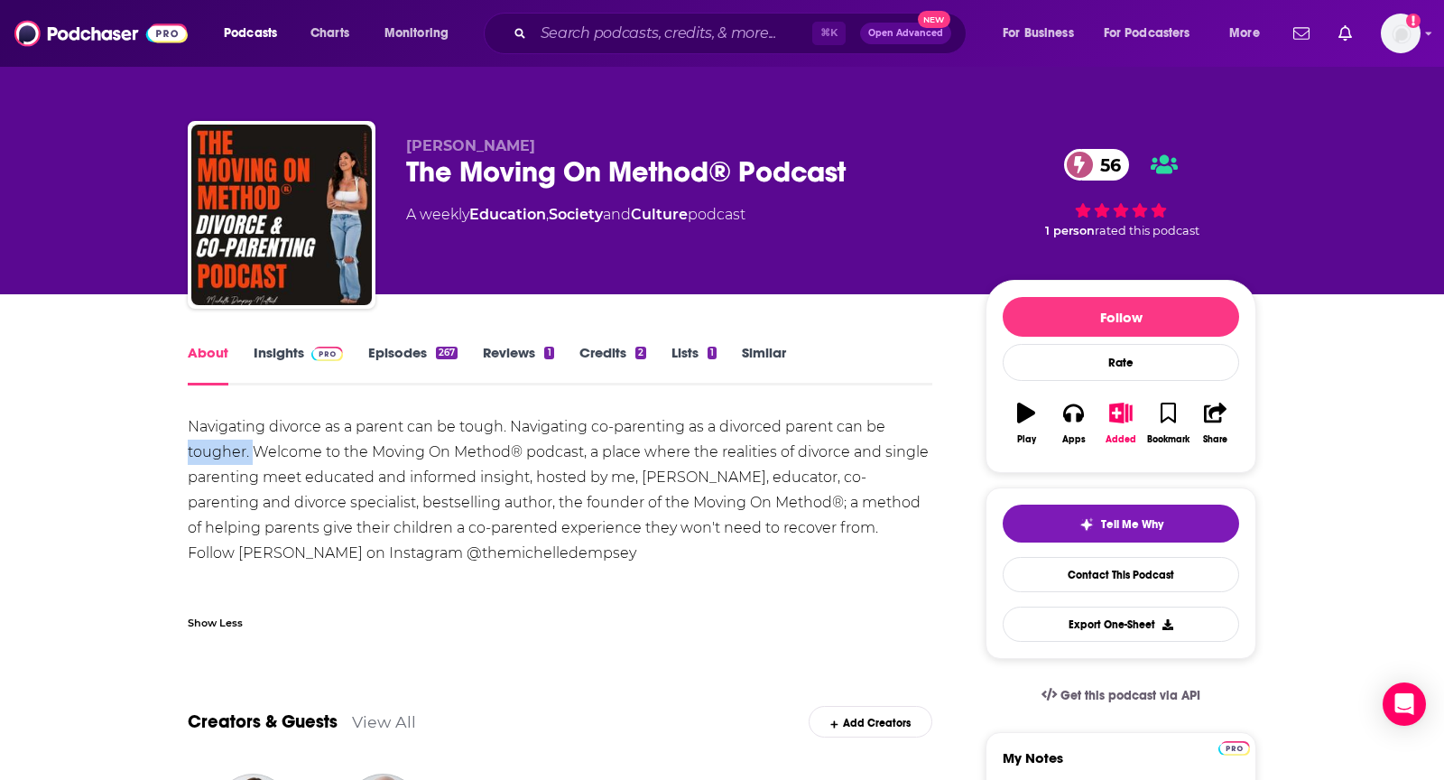
drag, startPoint x: 173, startPoint y: 440, endPoint x: 257, endPoint y: 461, distance: 86.4
click at [257, 461] on div "Navigating divorce as a parent can be tough. Navigating co-parenting as a divor…" at bounding box center [560, 490] width 744 height 152
drag, startPoint x: 194, startPoint y: 423, endPoint x: 295, endPoint y: 556, distance: 166.7
click at [295, 556] on div "Navigating divorce as a parent can be tough. Navigating co-parenting as a divor…" at bounding box center [560, 490] width 744 height 152
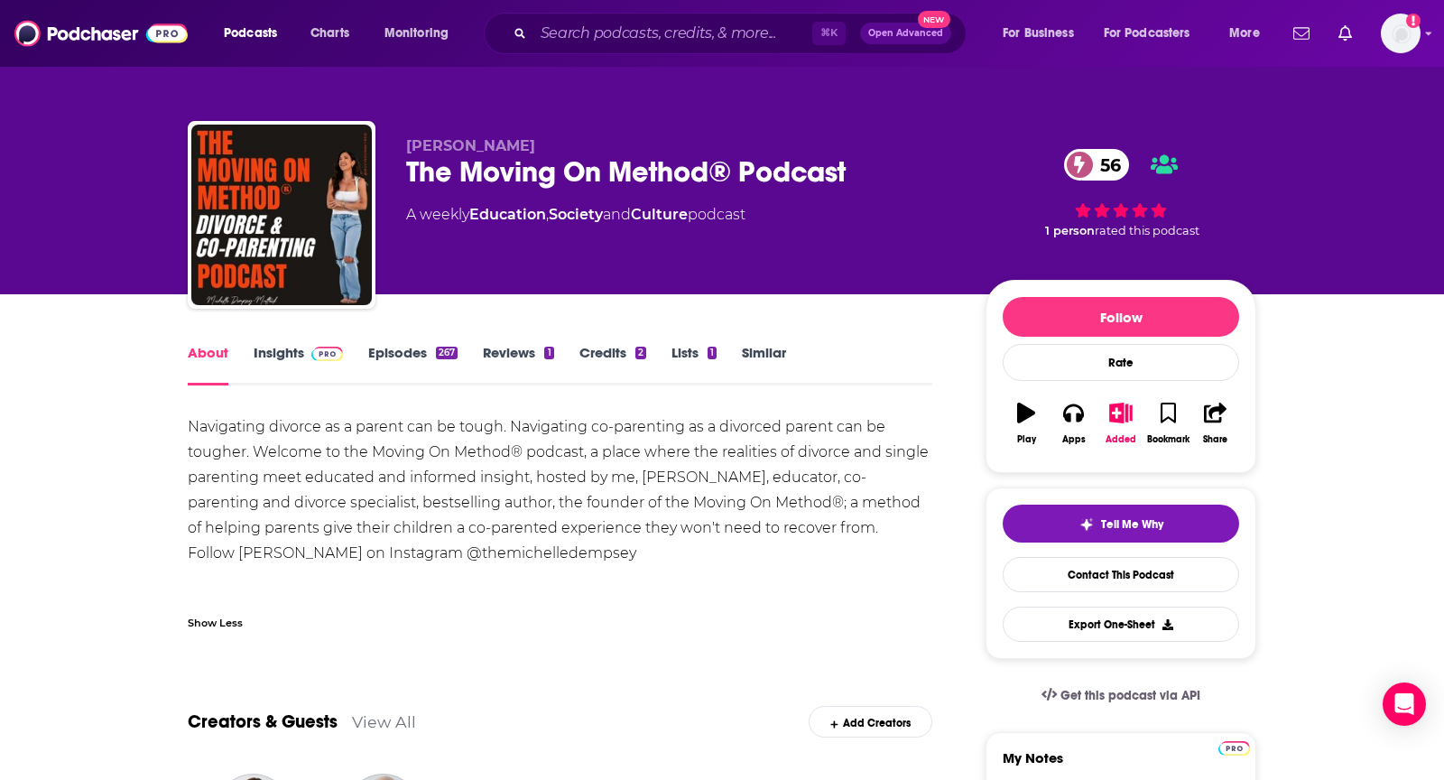
click at [295, 556] on div "Navigating divorce as a parent can be tough. Navigating co-parenting as a divor…" at bounding box center [560, 490] width 744 height 152
drag, startPoint x: 189, startPoint y: 423, endPoint x: 246, endPoint y: 551, distance: 140.2
click at [246, 551] on div "Navigating divorce as a parent can be tough. Navigating co-parenting as a divor…" at bounding box center [560, 490] width 744 height 152
copy div "Navigating divorce as a parent can be tough. Navigating co-parenting as a divor…"
click at [267, 350] on link "Insights" at bounding box center [298, 365] width 89 height 42
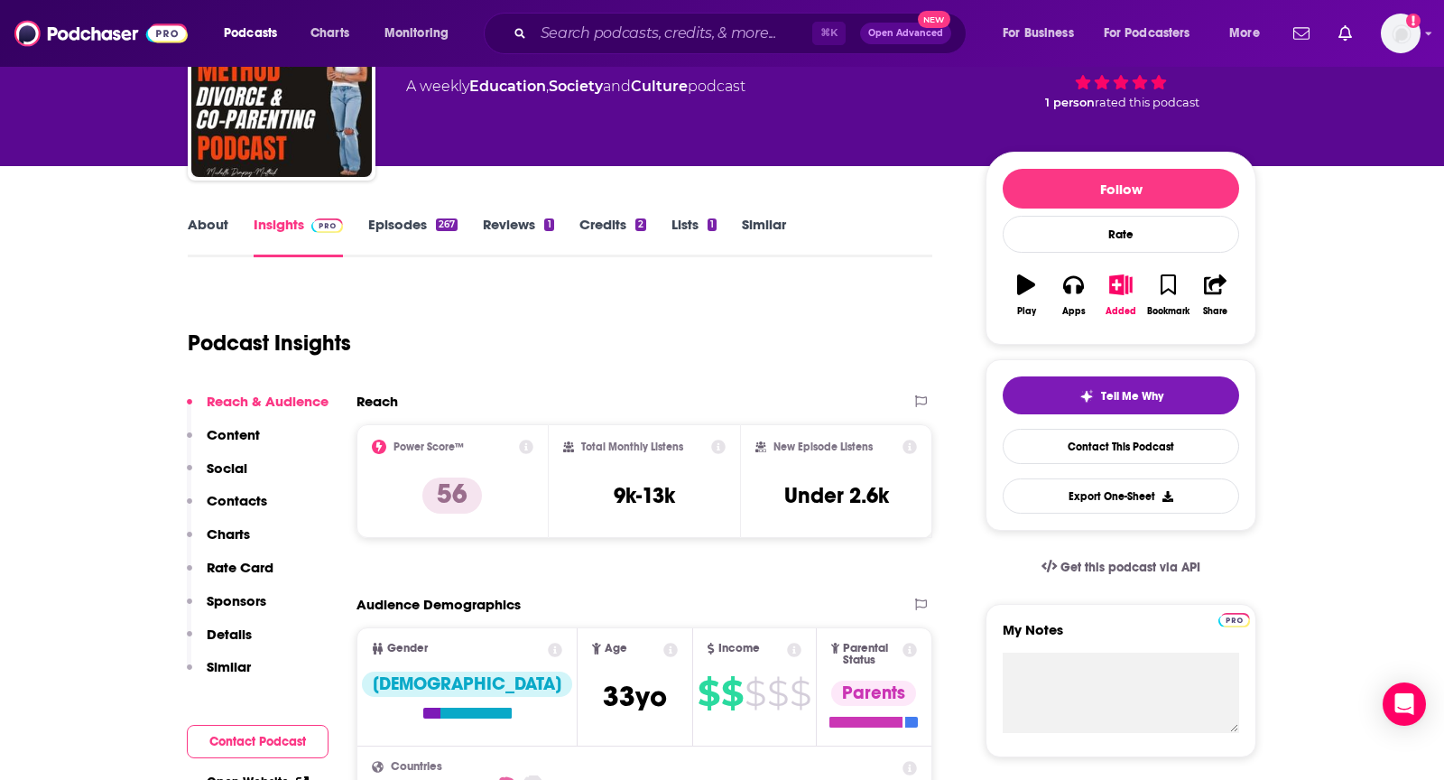
scroll to position [1196, 0]
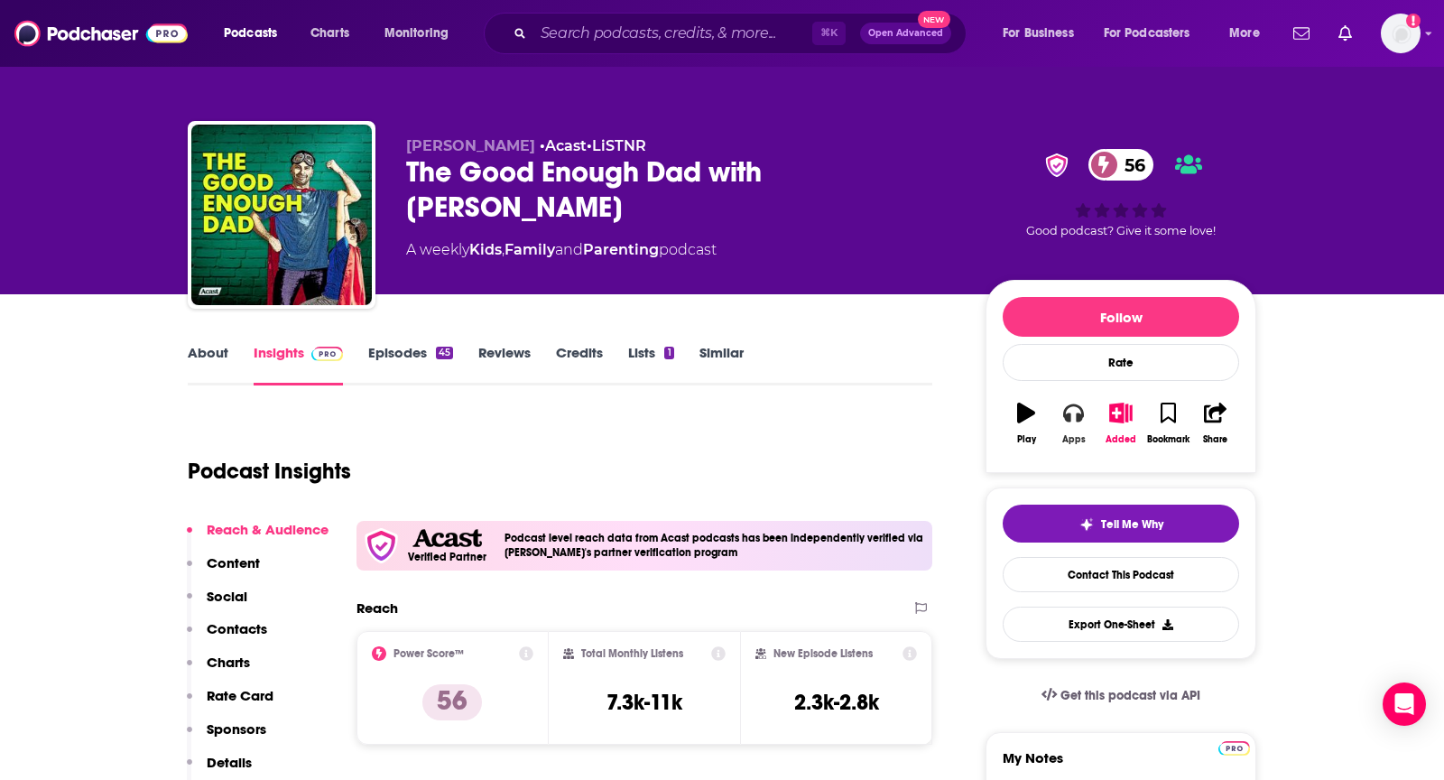
click at [1062, 435] on div "Apps" at bounding box center [1073, 439] width 23 height 11
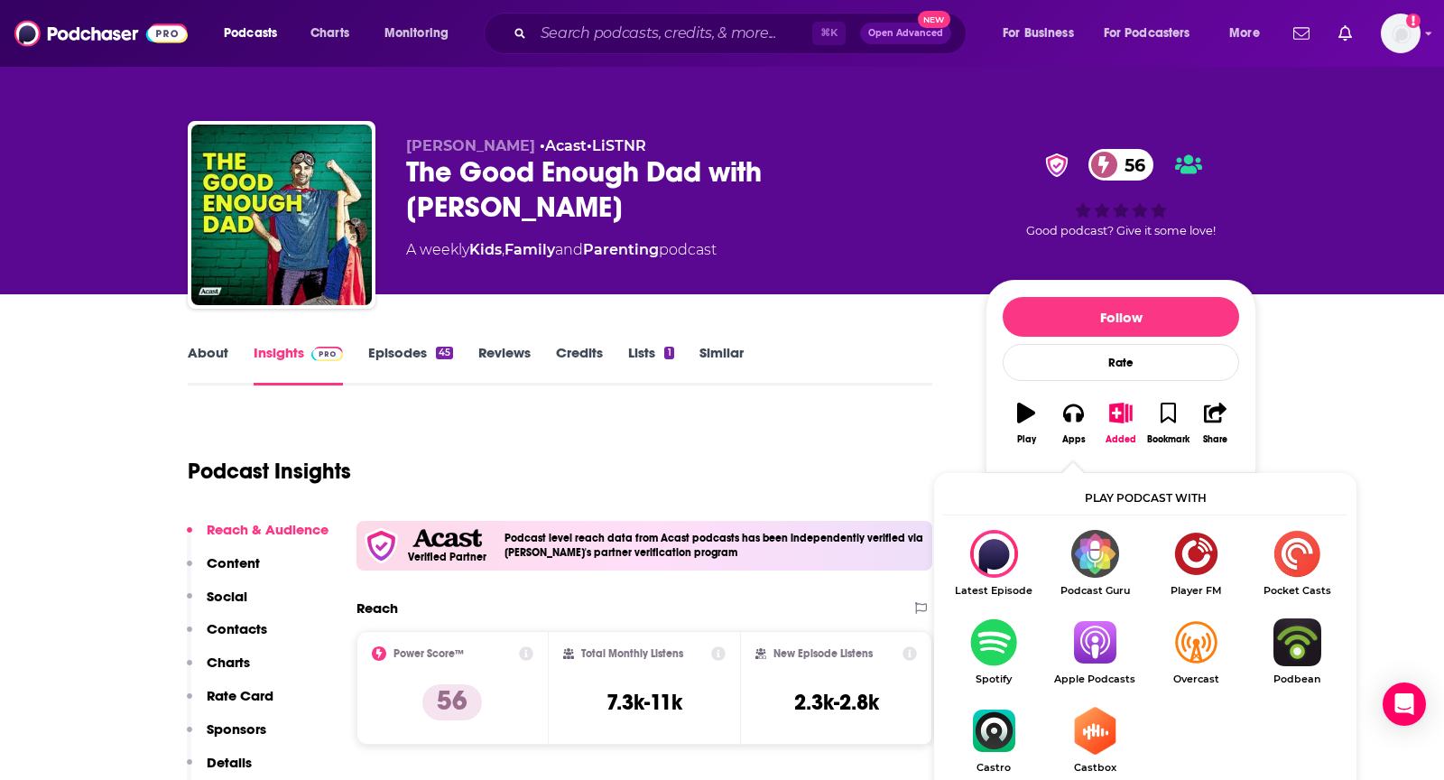
click at [1103, 678] on span "Apple Podcasts" at bounding box center [1094, 679] width 101 height 12
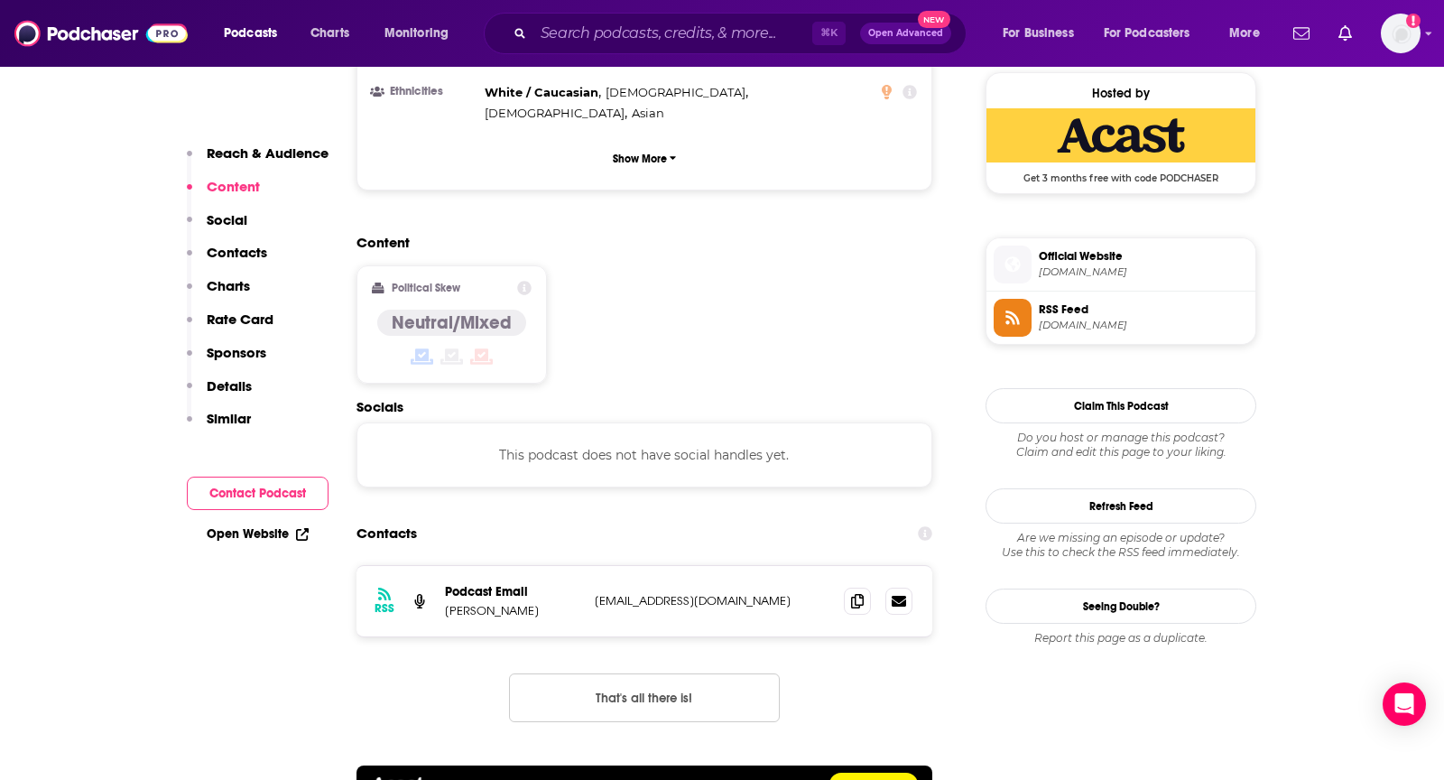
scroll to position [1321, 0]
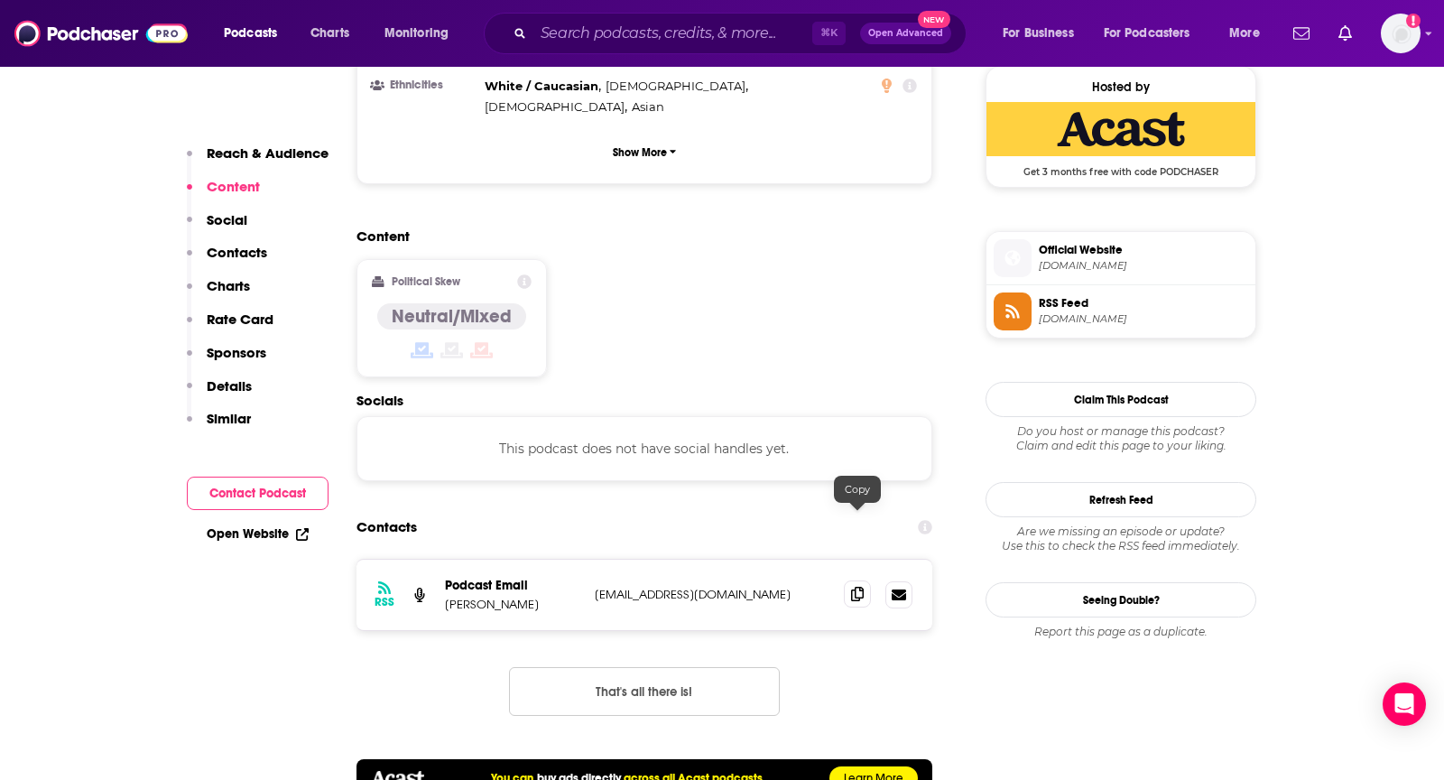
click at [849, 580] on span at bounding box center [857, 593] width 27 height 27
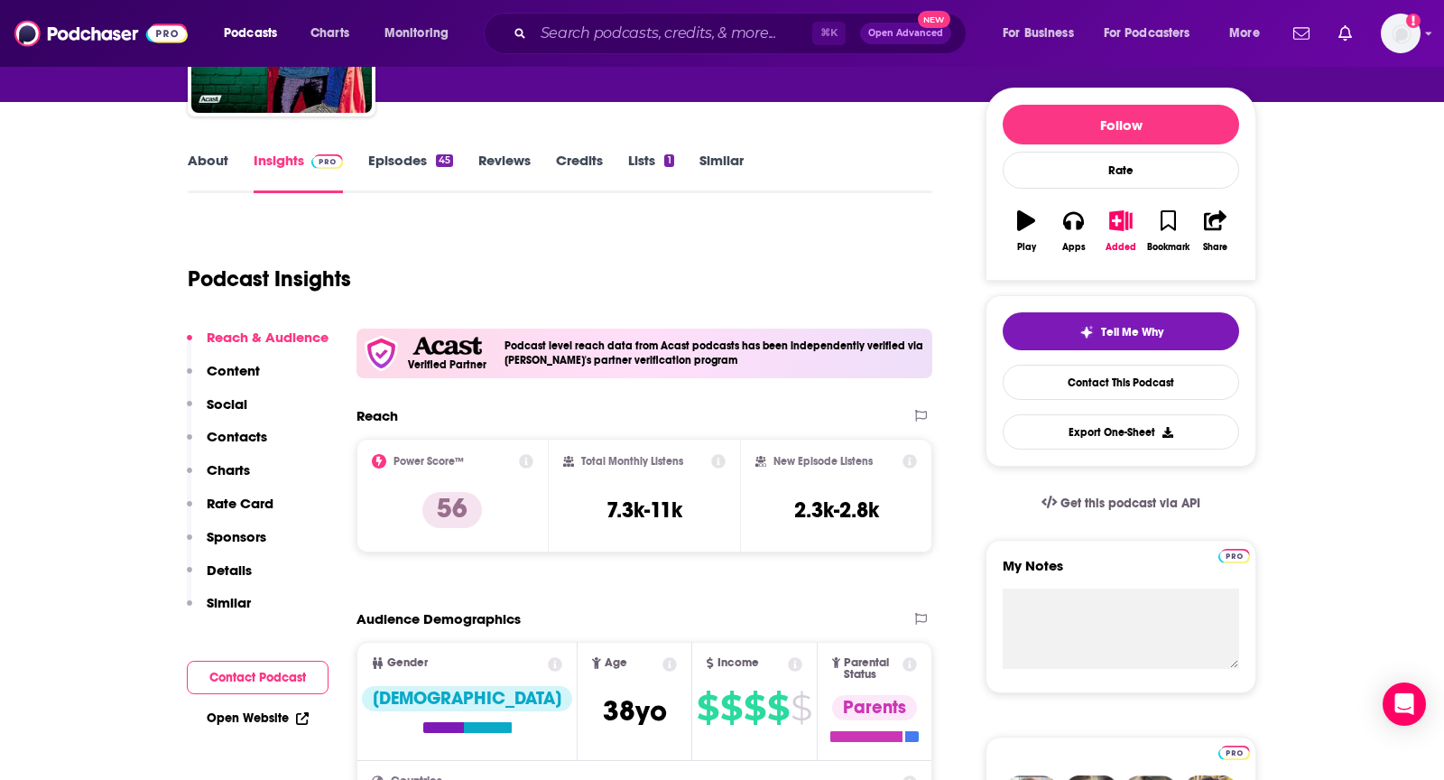
scroll to position [0, 0]
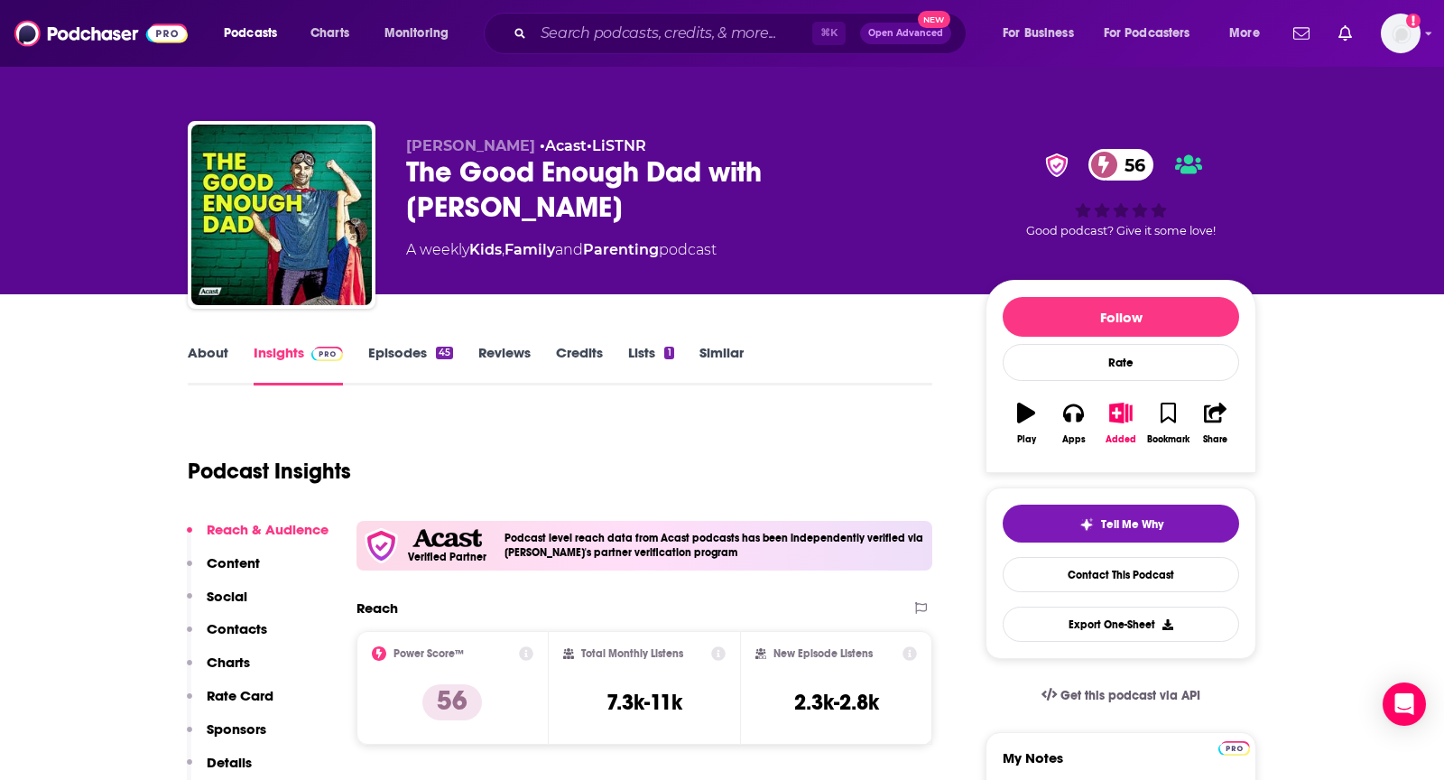
click at [204, 346] on link "About" at bounding box center [208, 365] width 41 height 42
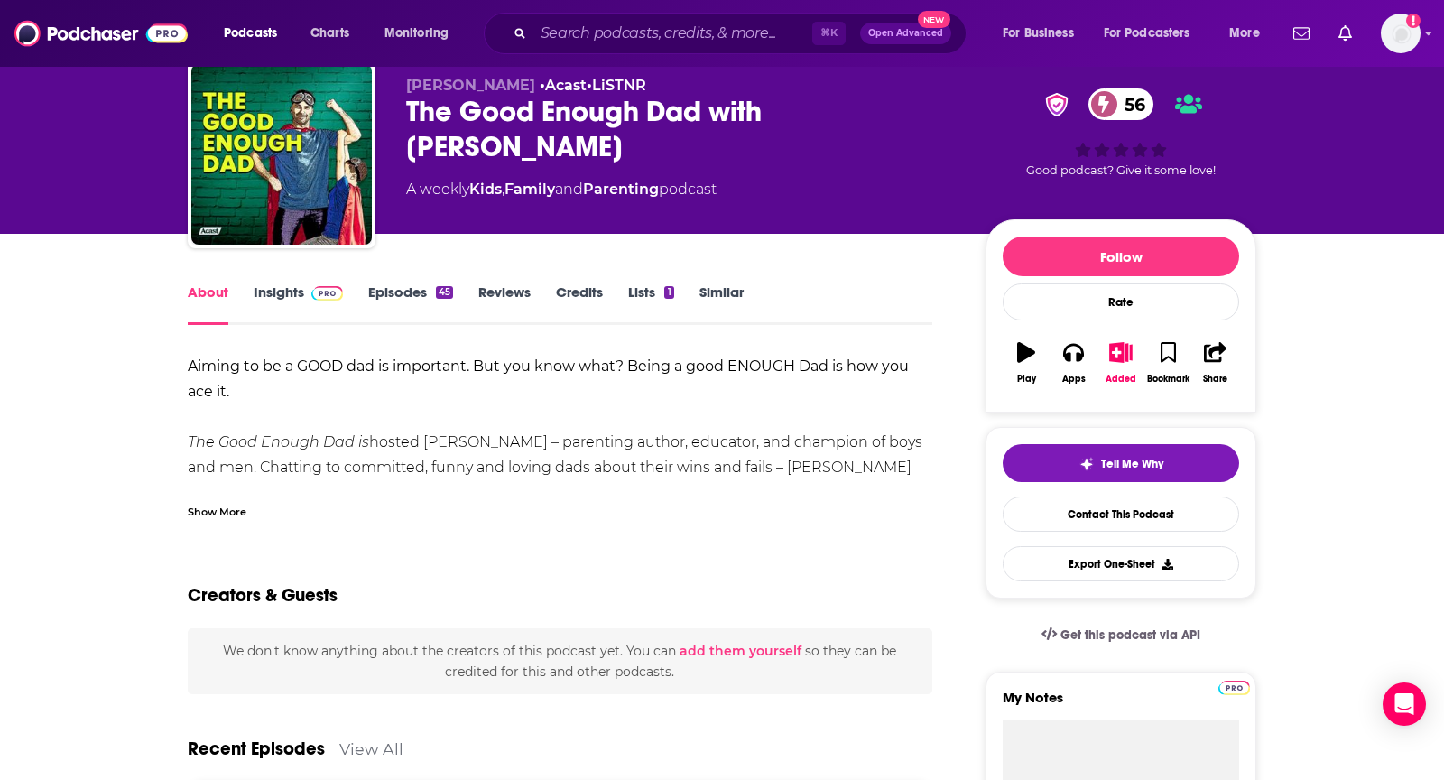
scroll to position [64, 0]
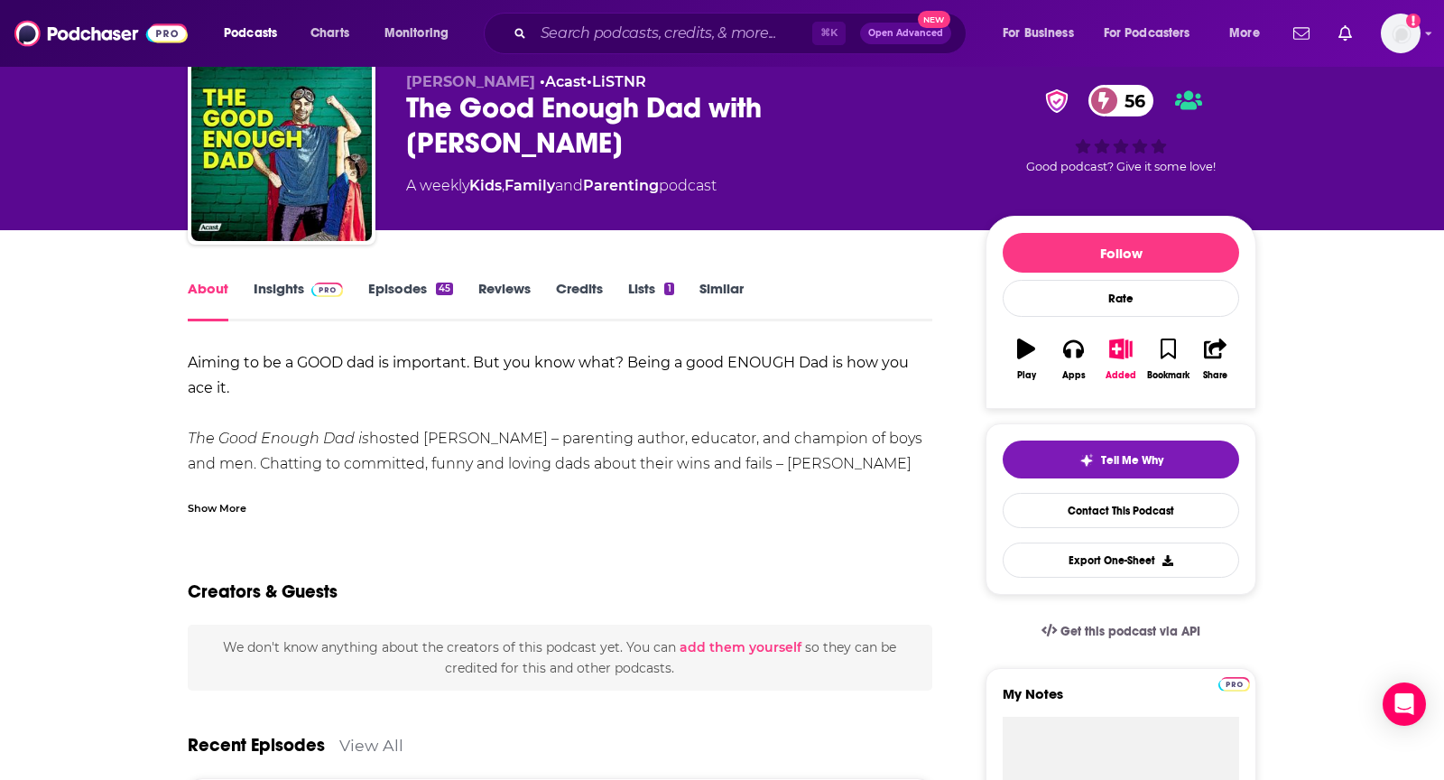
click at [205, 511] on div "Show More" at bounding box center [217, 506] width 59 height 17
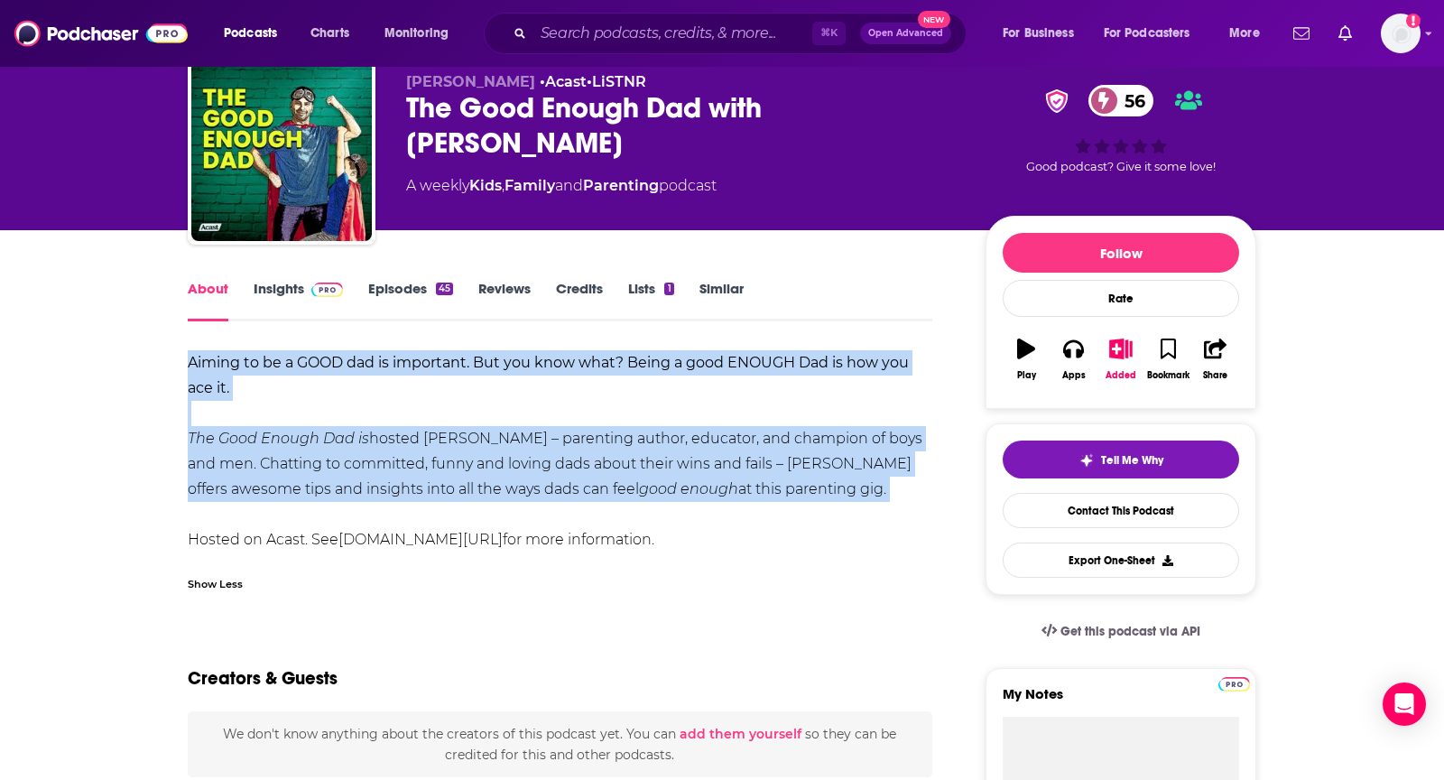
drag, startPoint x: 186, startPoint y: 367, endPoint x: 892, endPoint y: 526, distance: 724.1
copy div "Aiming to be a GOOD dad is important. But you know what? Being a good ENOUGH Da…"
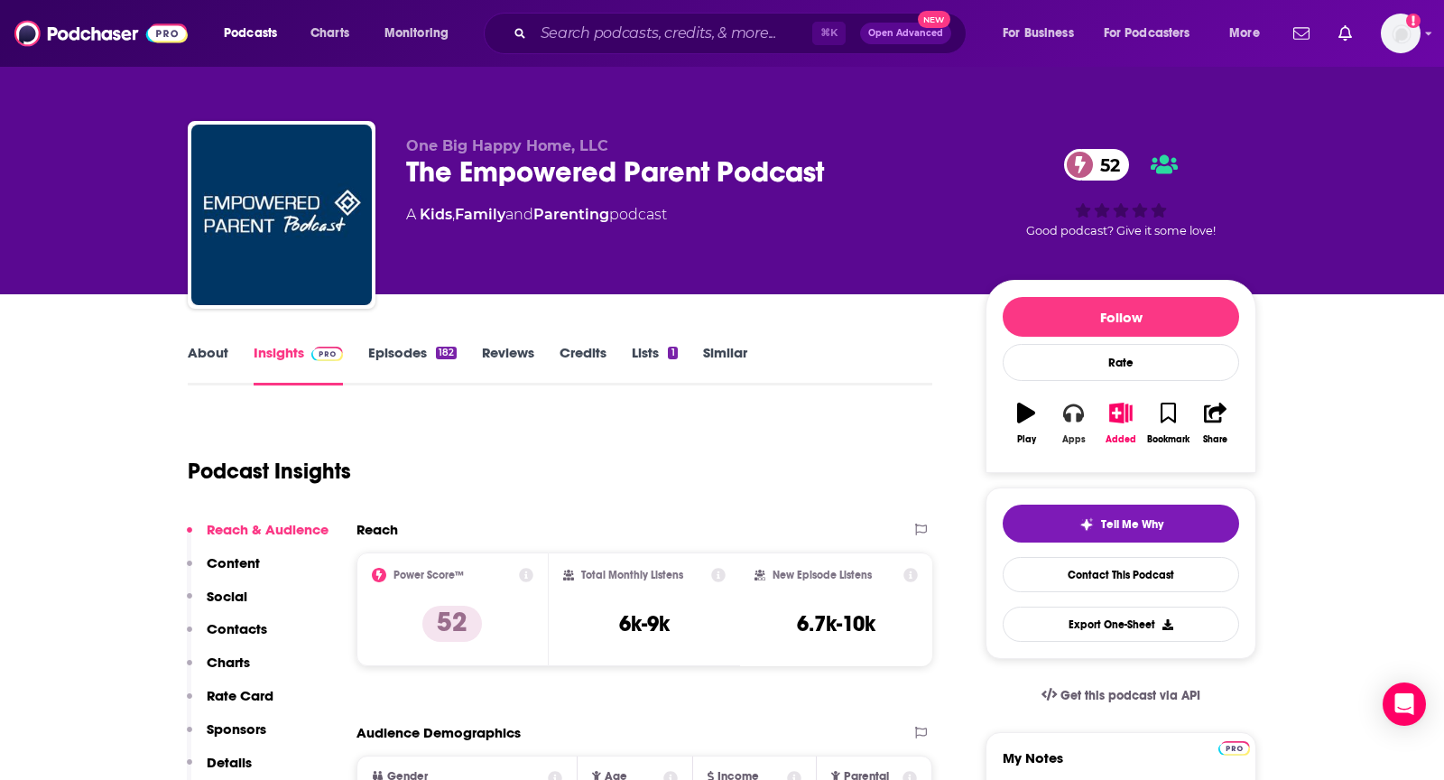
click at [1069, 409] on icon "button" at bounding box center [1073, 412] width 20 height 20
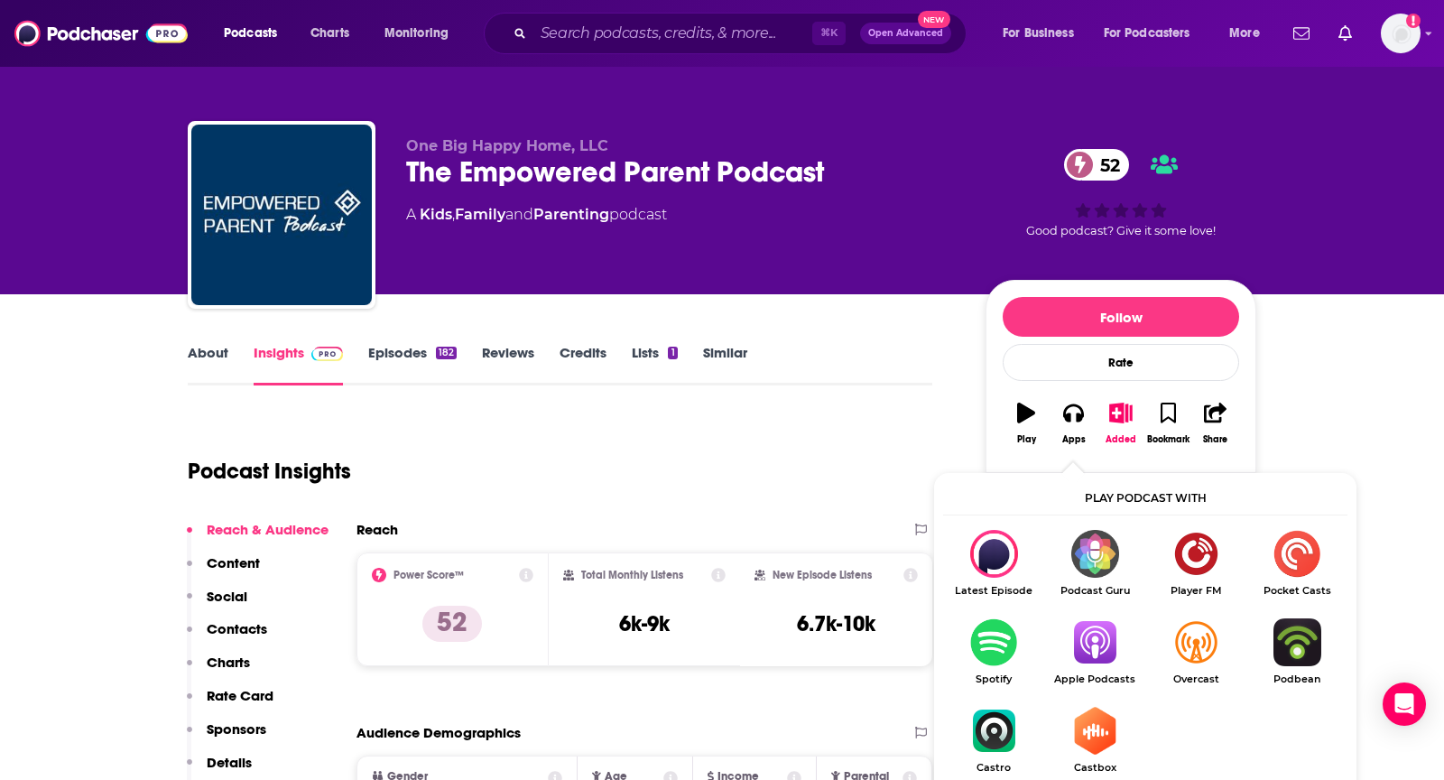
click at [1081, 660] on img "Show Listen On dropdown" at bounding box center [1094, 642] width 101 height 48
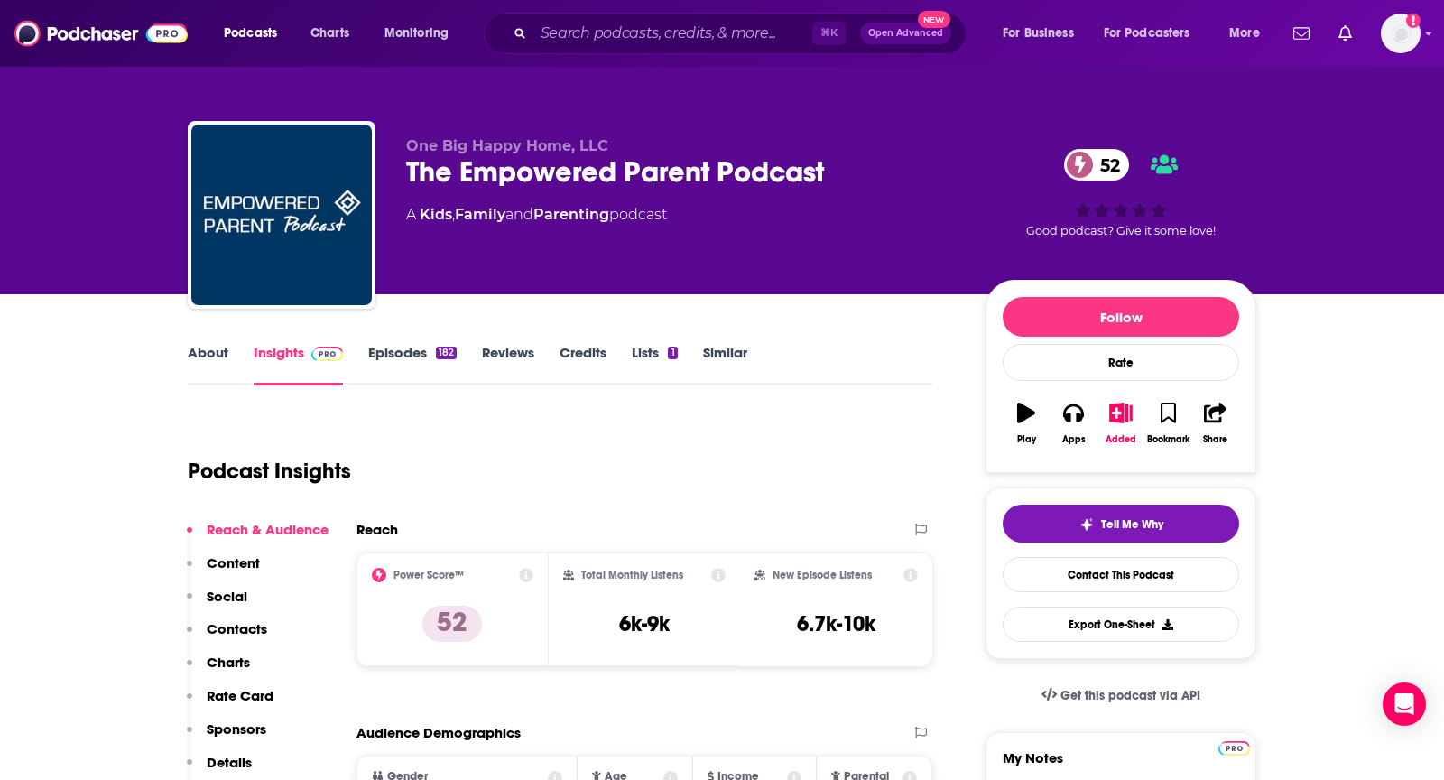
click at [219, 352] on link "About" at bounding box center [208, 365] width 41 height 42
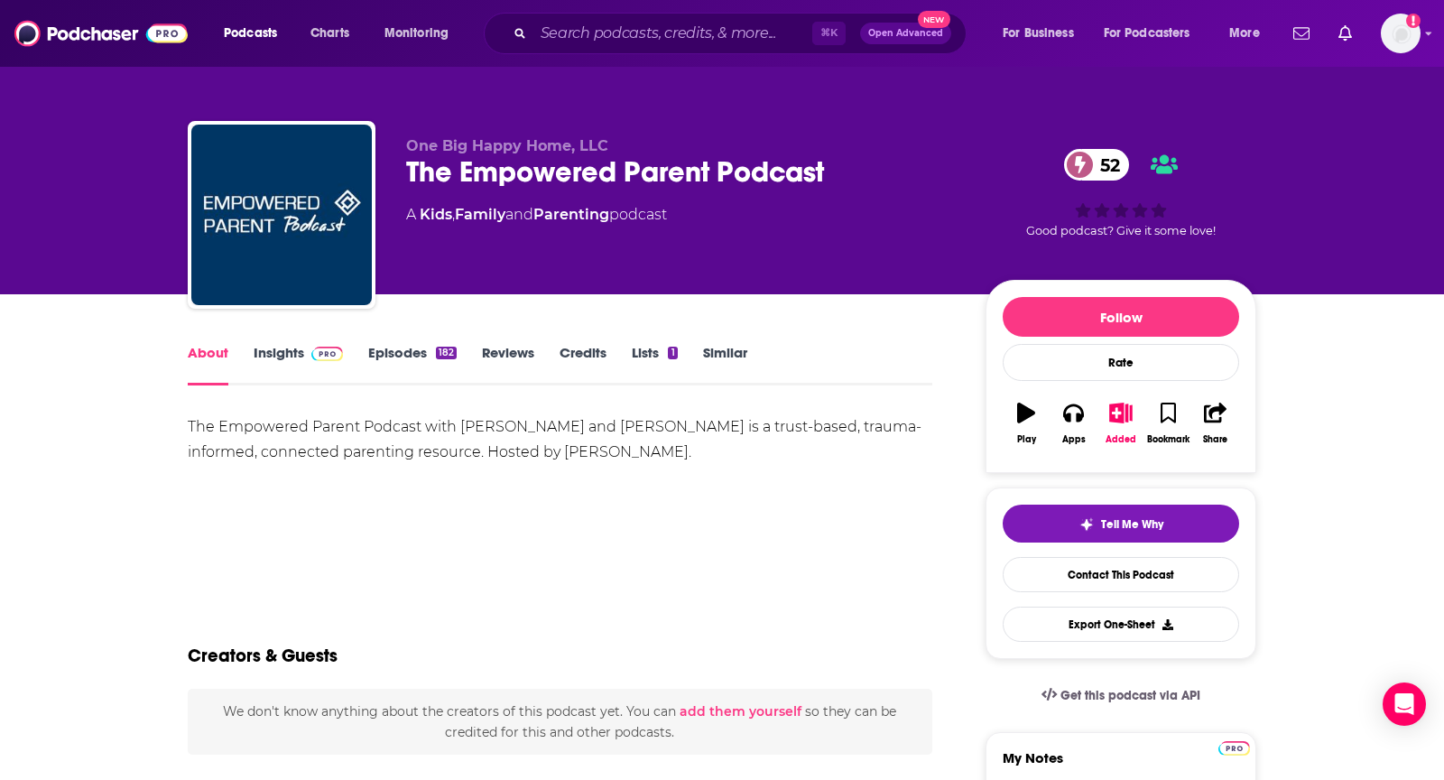
scroll to position [10, 0]
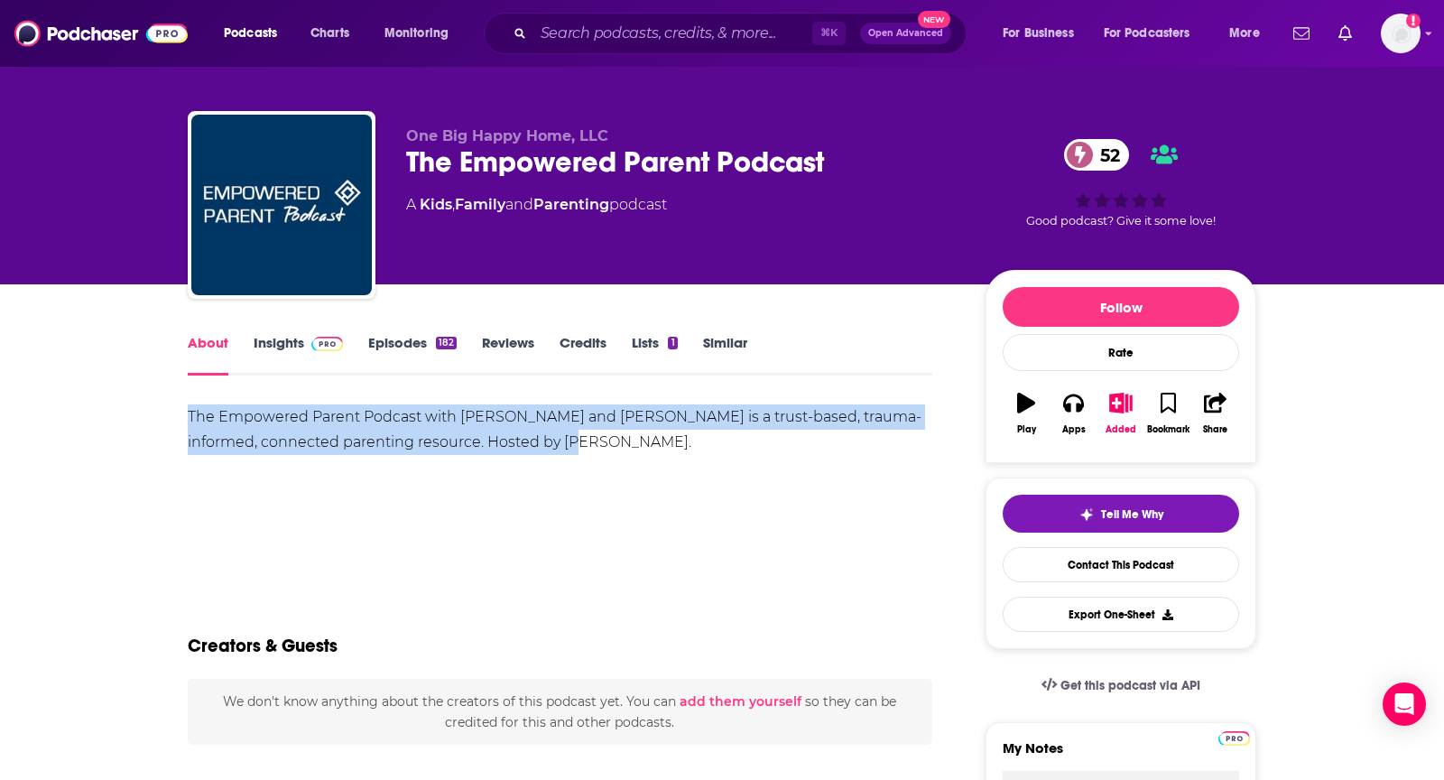
drag, startPoint x: 180, startPoint y: 417, endPoint x: 635, endPoint y: 438, distance: 455.2
copy div "The Empowered Parent Podcast with Kayla and Ryan North is a trust-based, trauma…"
click at [284, 336] on link "Insights" at bounding box center [298, 355] width 89 height 42
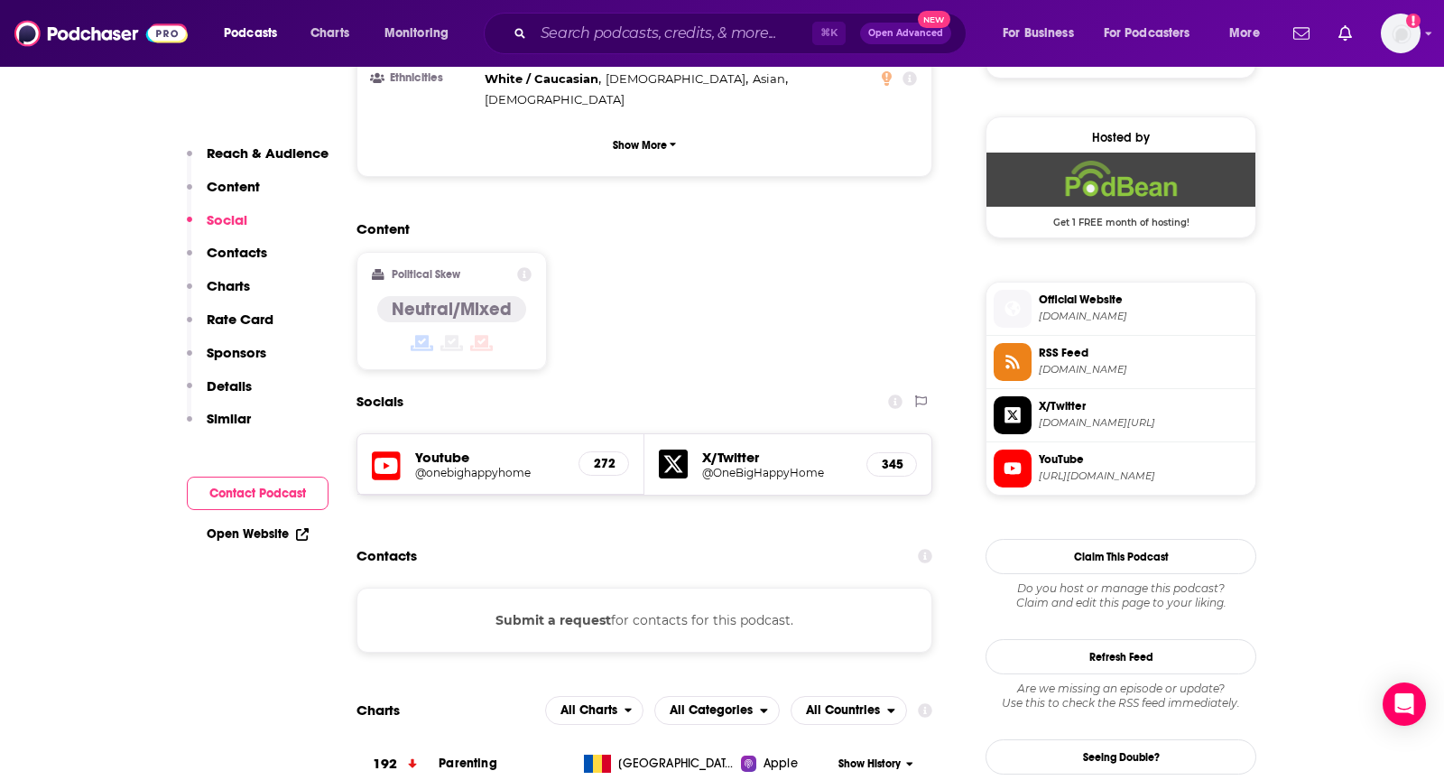
scroll to position [1311, 0]
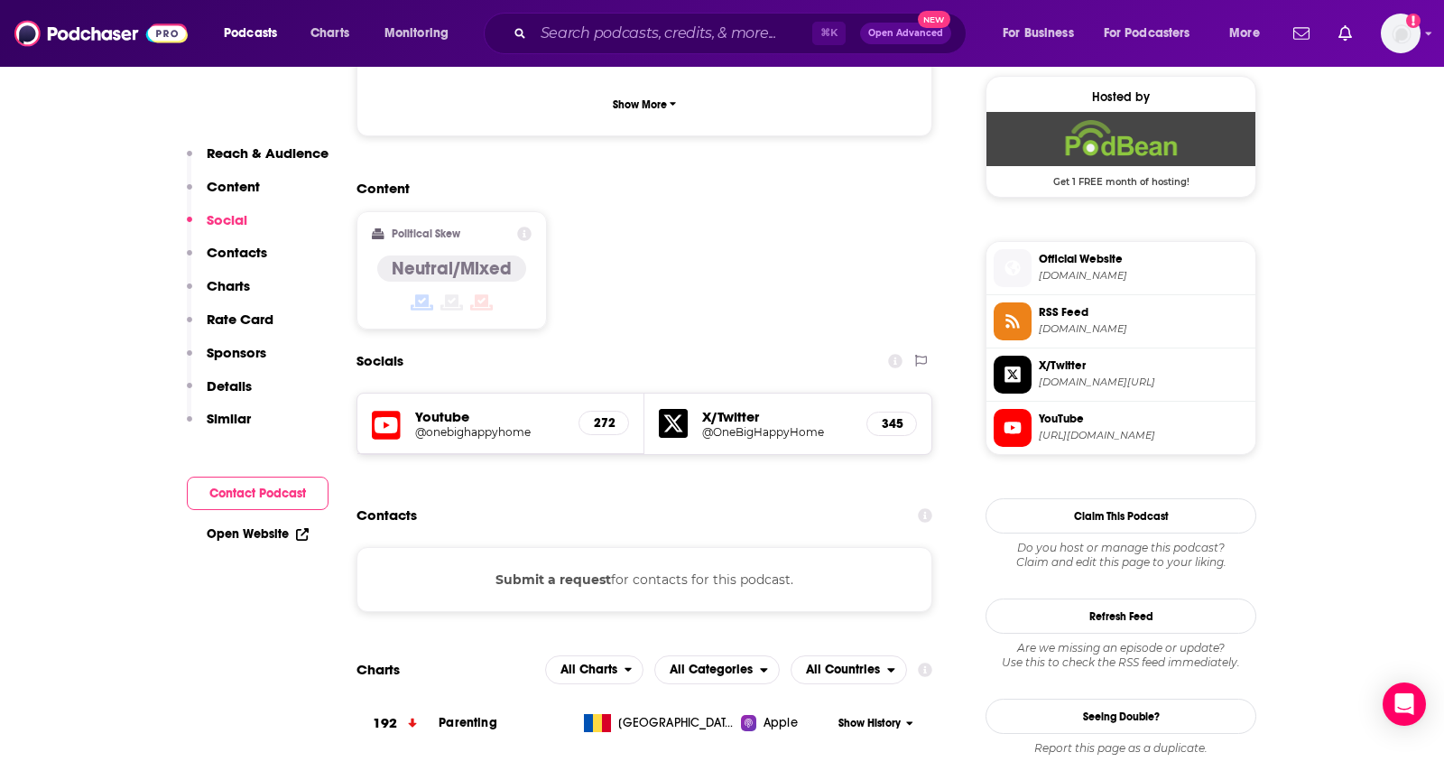
click at [536, 569] on button "Submit a request" at bounding box center [552, 579] width 115 height 20
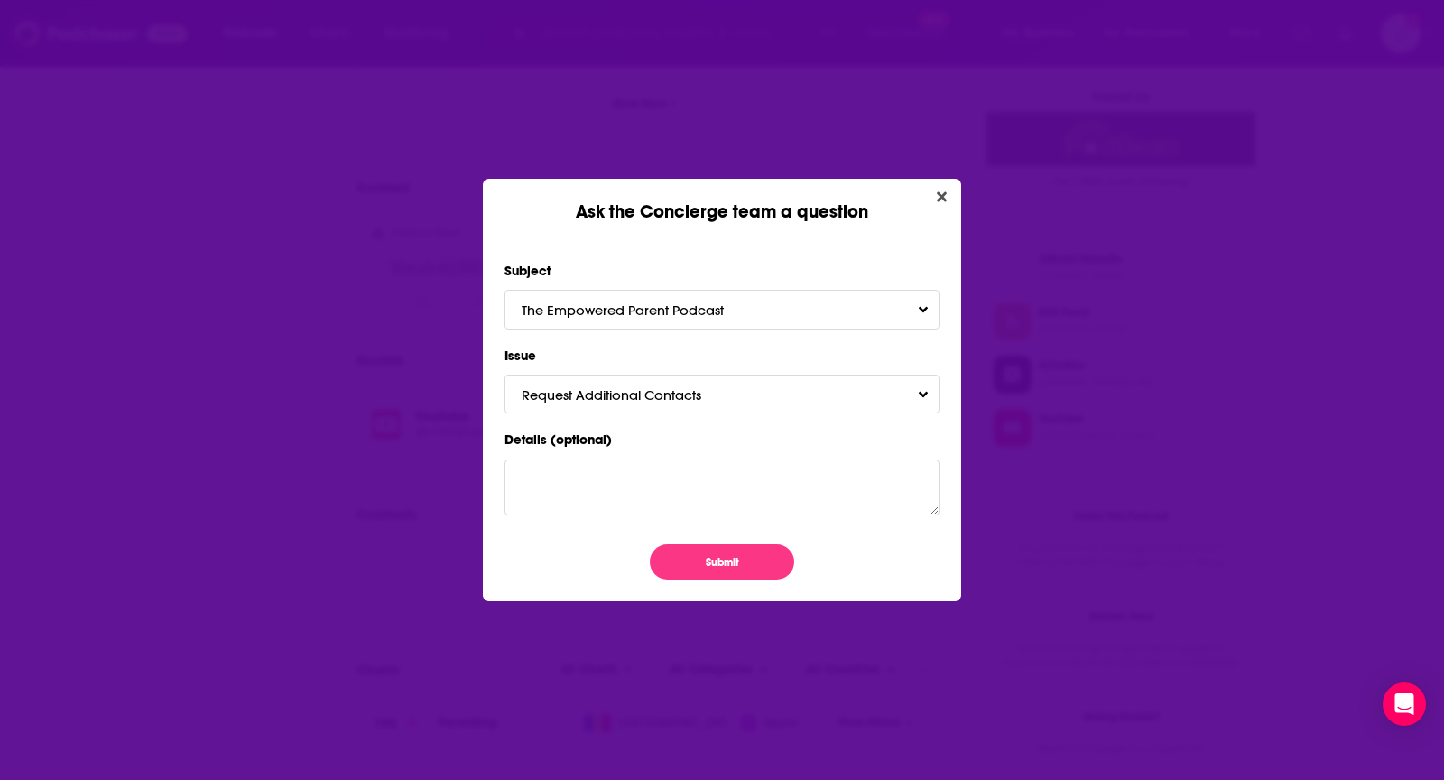
scroll to position [0, 0]
click at [706, 544] on button "Submit" at bounding box center [722, 561] width 144 height 35
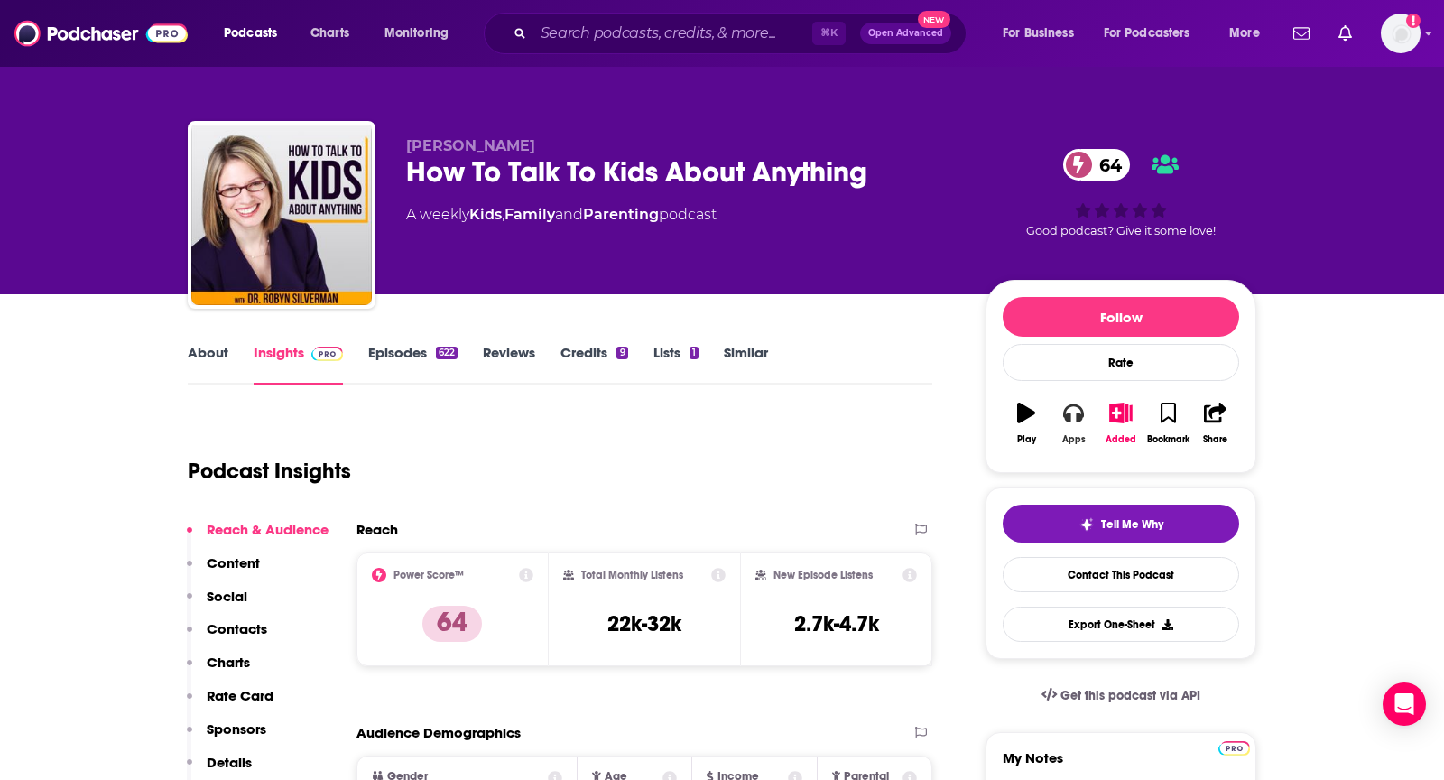
click at [1078, 420] on icon "button" at bounding box center [1073, 412] width 20 height 20
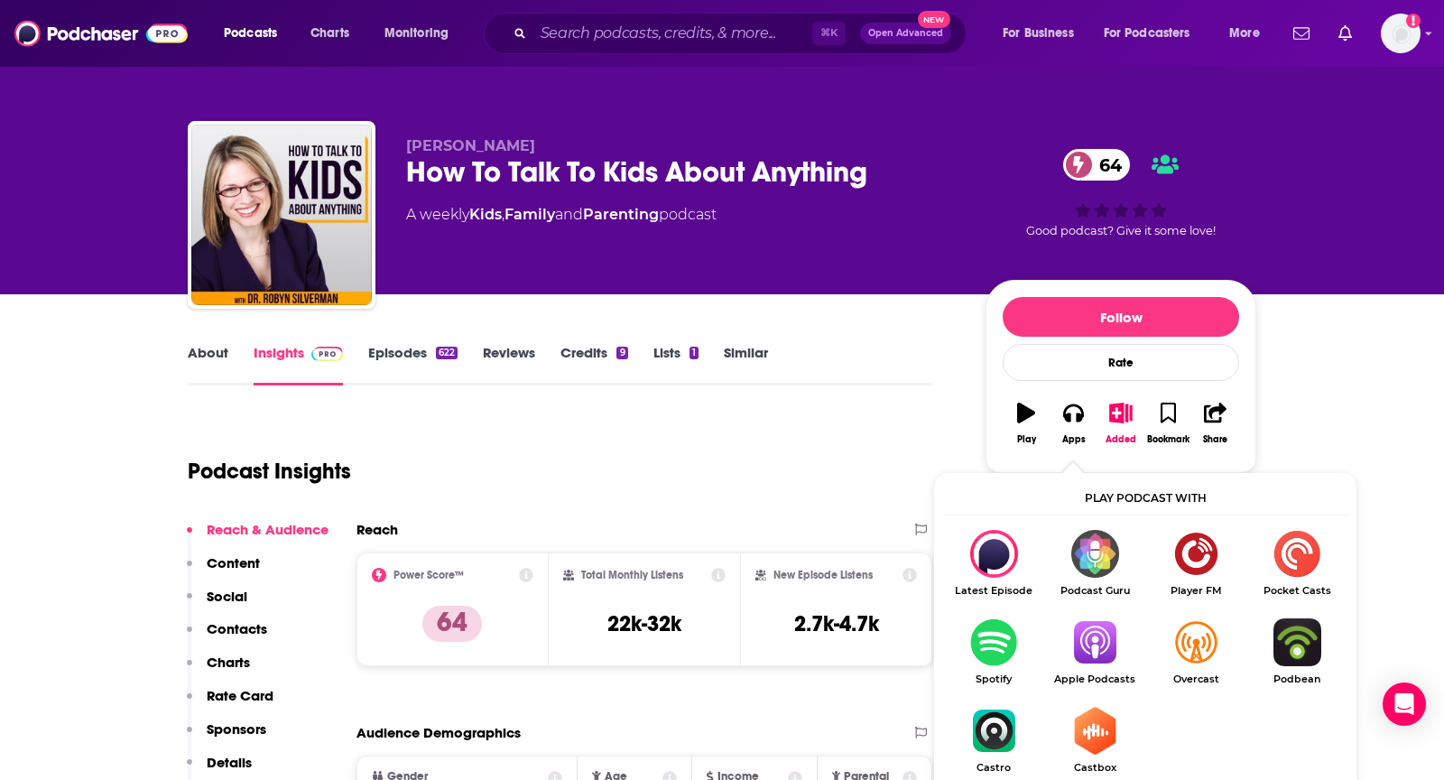
click at [1083, 635] on img "Show Listen On dropdown" at bounding box center [1094, 642] width 101 height 48
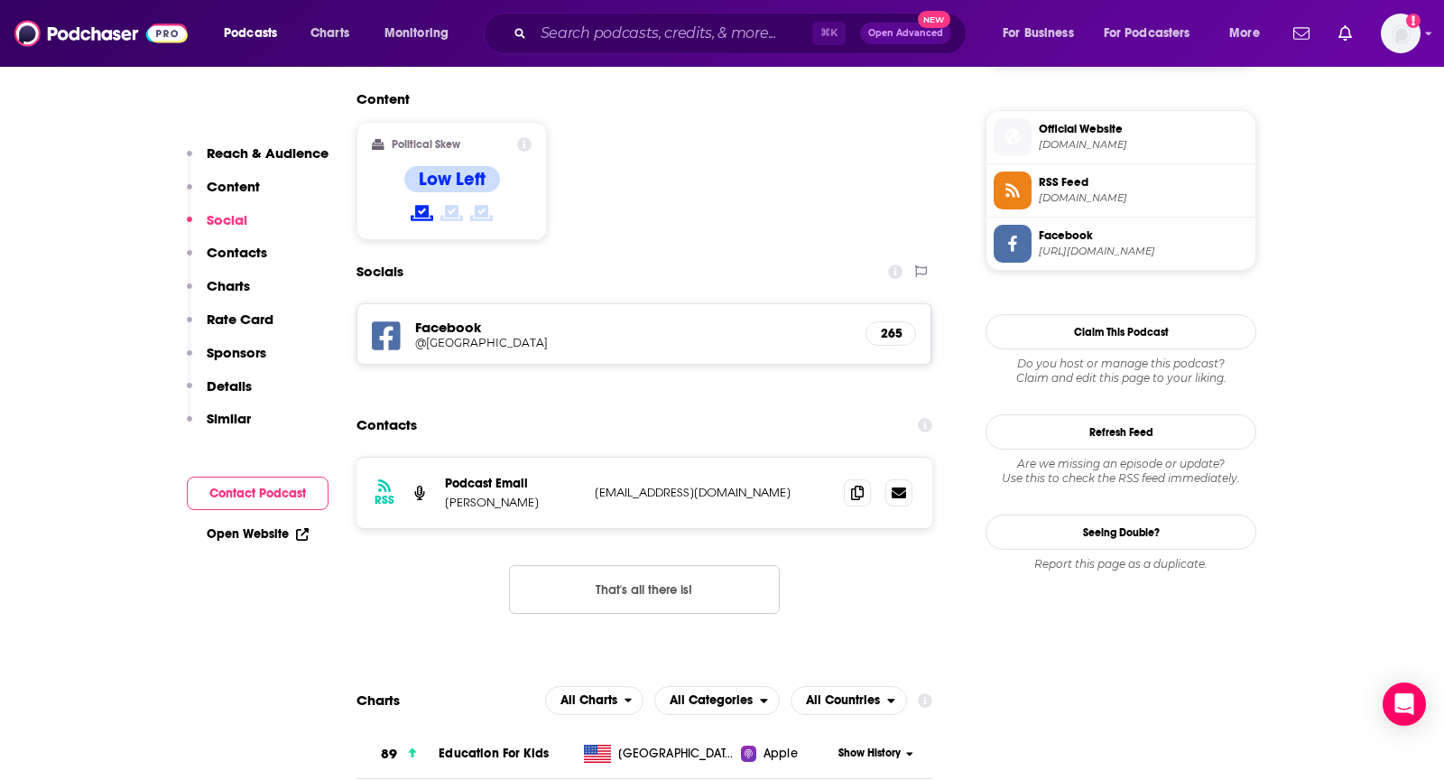
scroll to position [1454, 0]
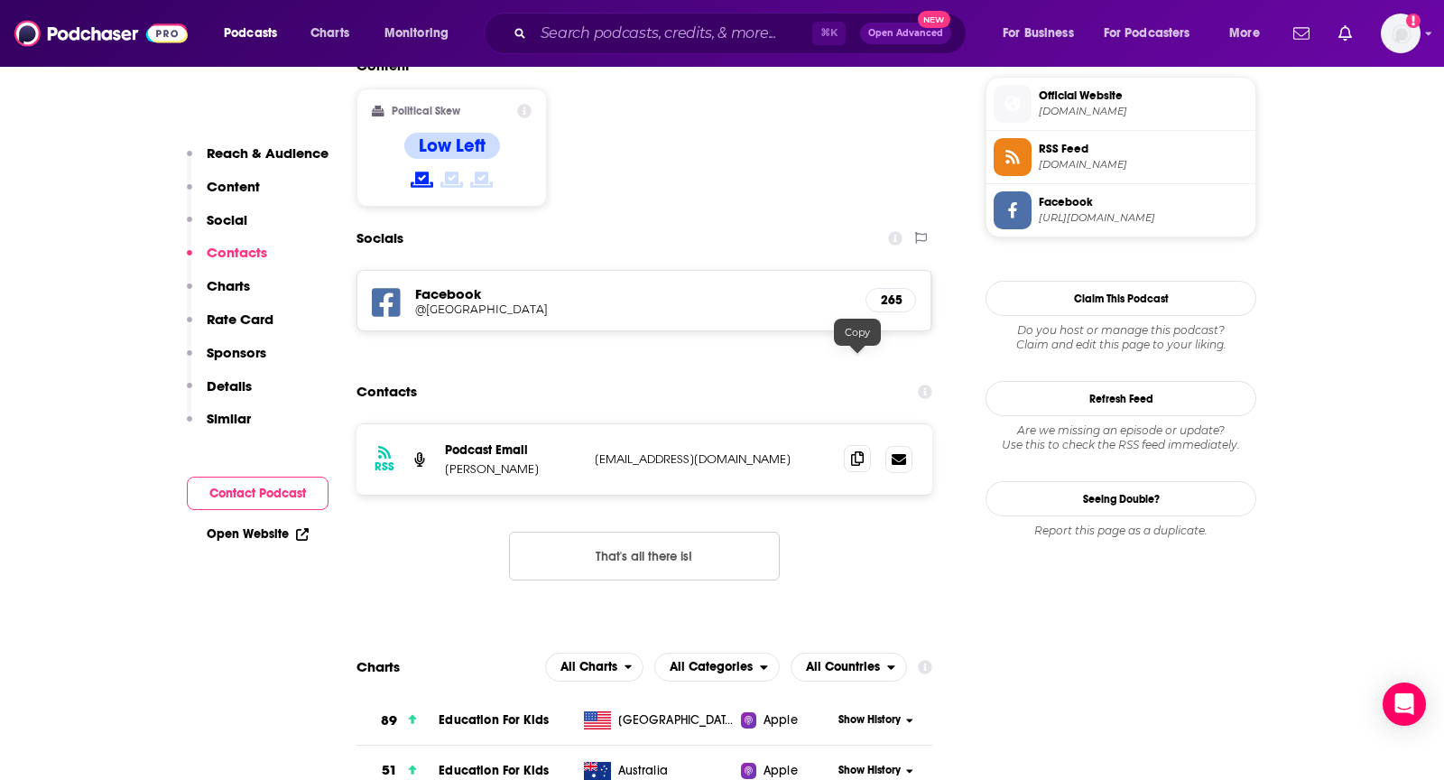
click at [854, 451] on icon at bounding box center [857, 458] width 13 height 14
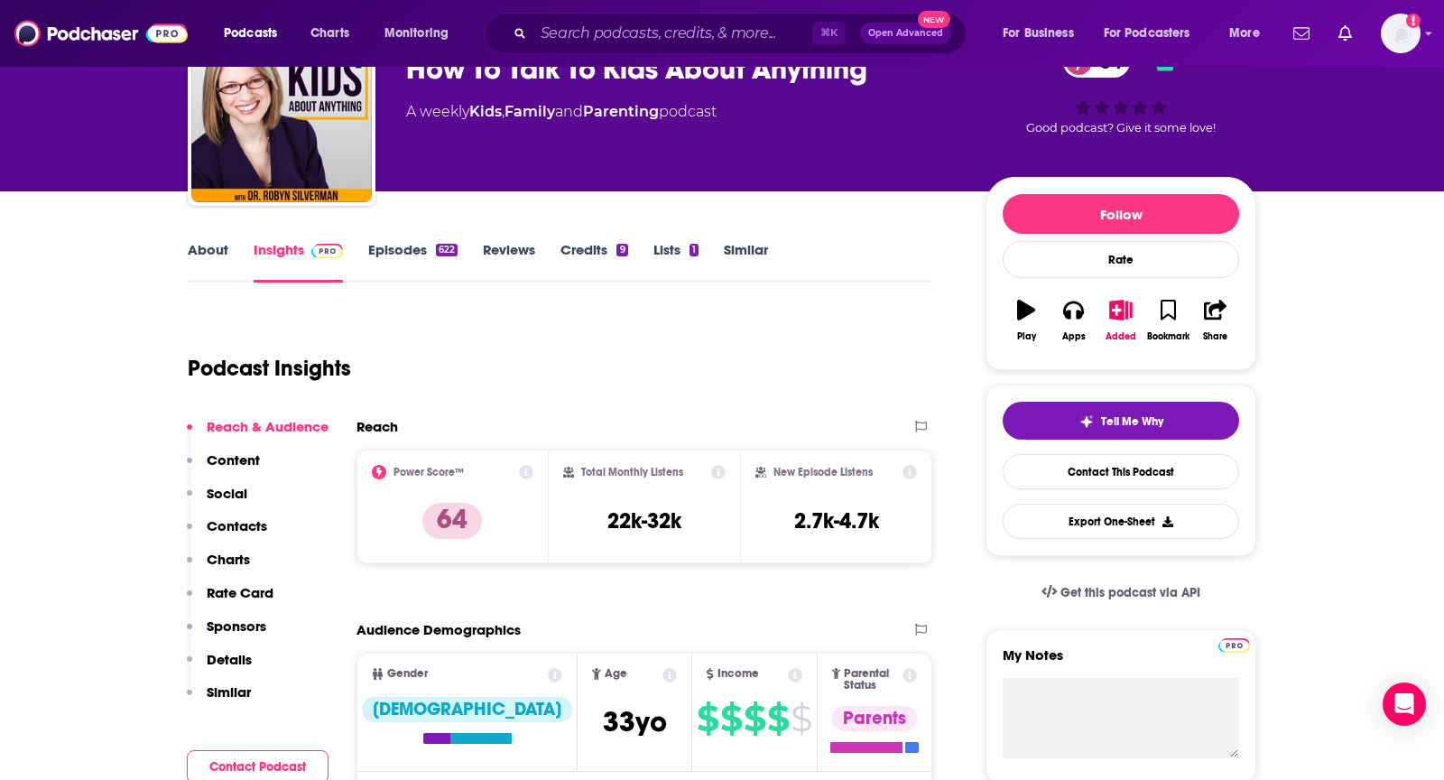
scroll to position [0, 0]
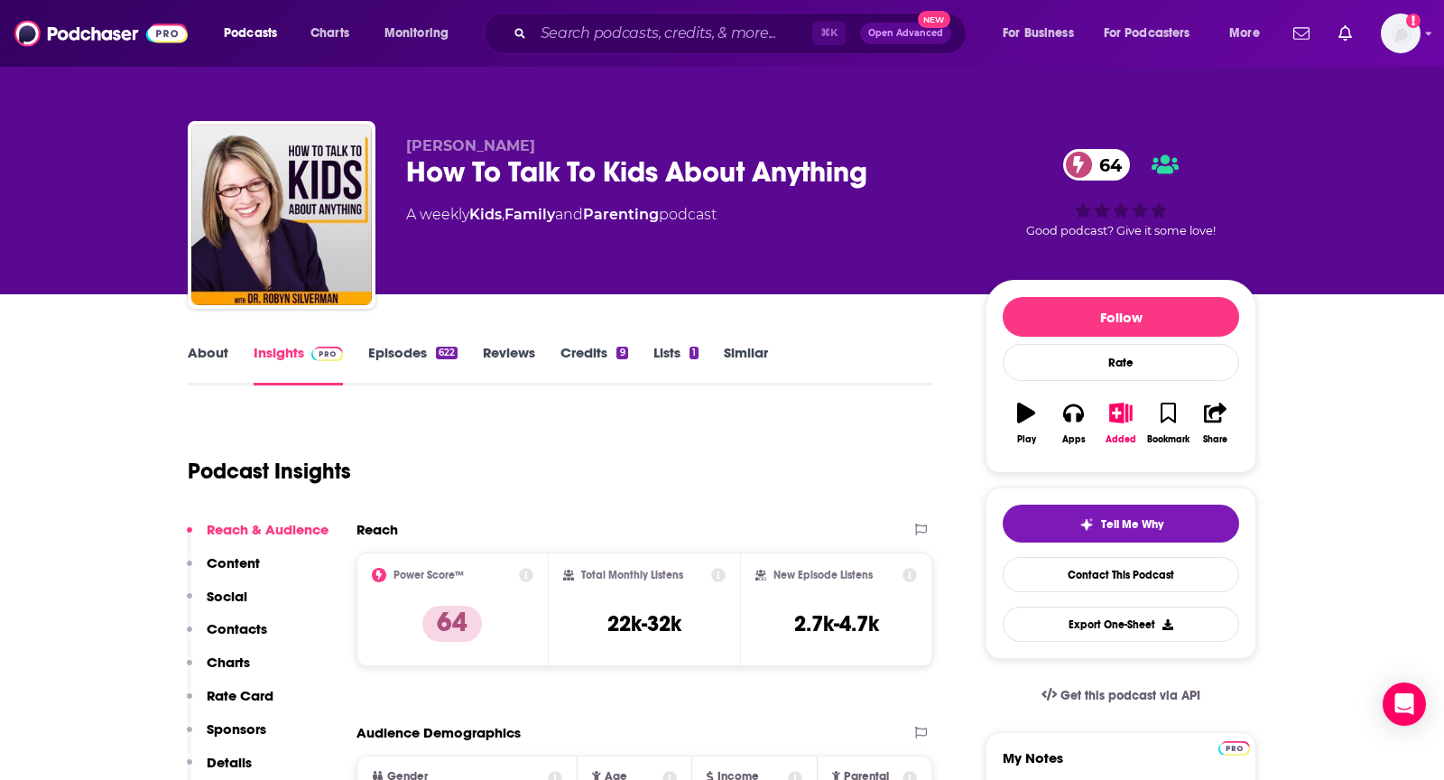
click at [202, 351] on link "About" at bounding box center [208, 365] width 41 height 42
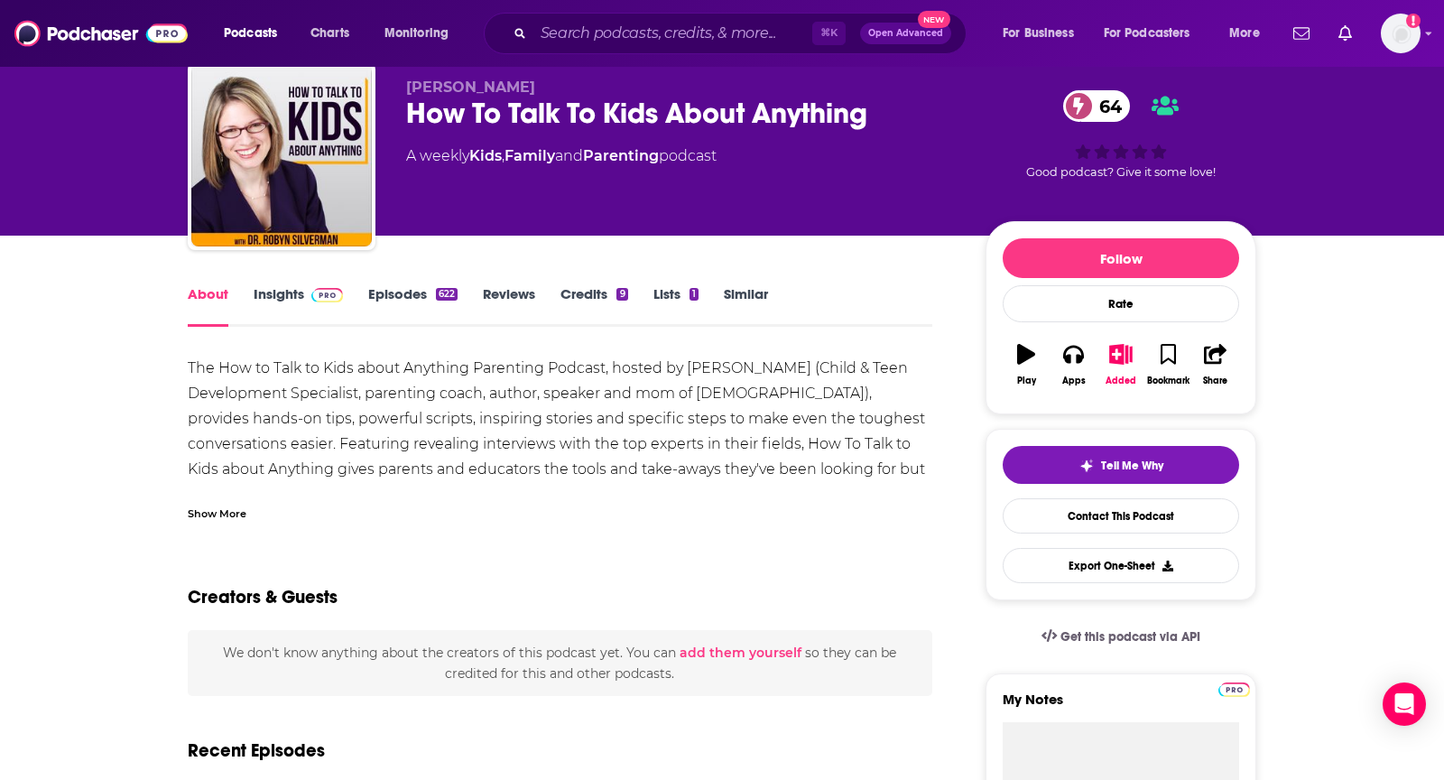
scroll to position [64, 0]
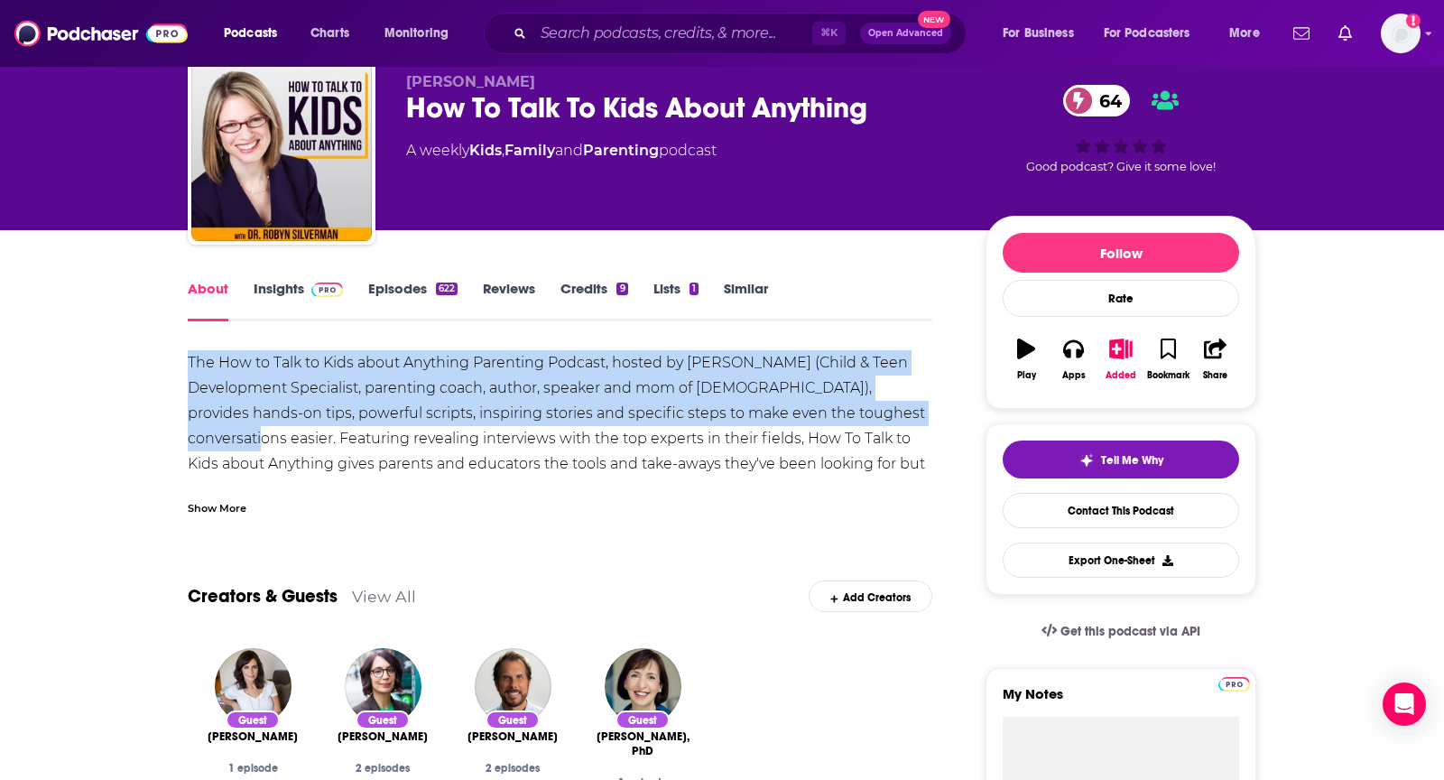
drag, startPoint x: 188, startPoint y: 365, endPoint x: 930, endPoint y: 419, distance: 744.4
click at [930, 419] on div "The How to Talk to Kids about Anything Parenting Podcast, hosted by Dr. Robyn S…" at bounding box center [560, 463] width 744 height 227
copy div "The How to Talk to Kids about Anything Parenting Podcast, hosted by Dr. Robyn S…"
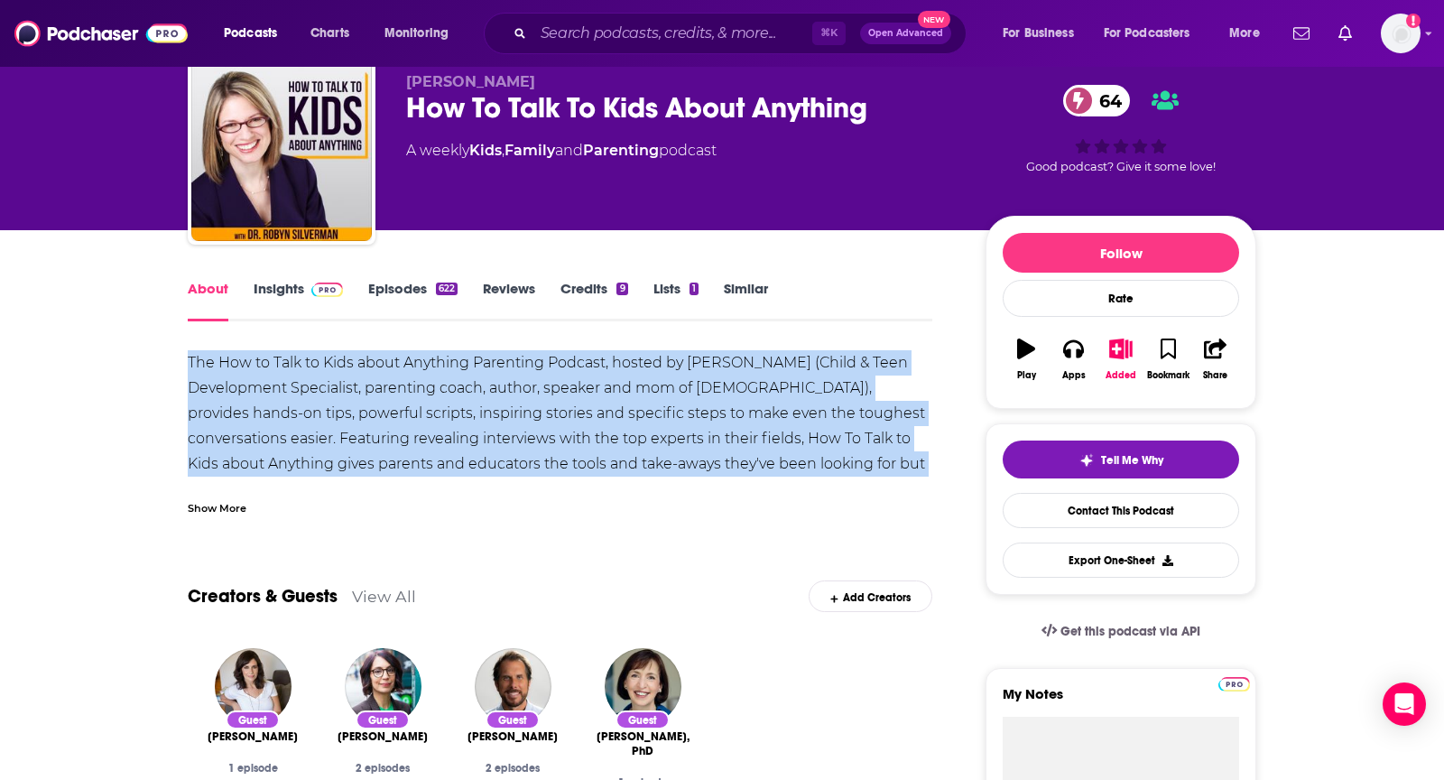
drag, startPoint x: 900, startPoint y: 467, endPoint x: 128, endPoint y: 357, distance: 780.1
copy div "The How to Talk to Kids about Anything Parenting Podcast, hosted by Dr. Robyn S…"
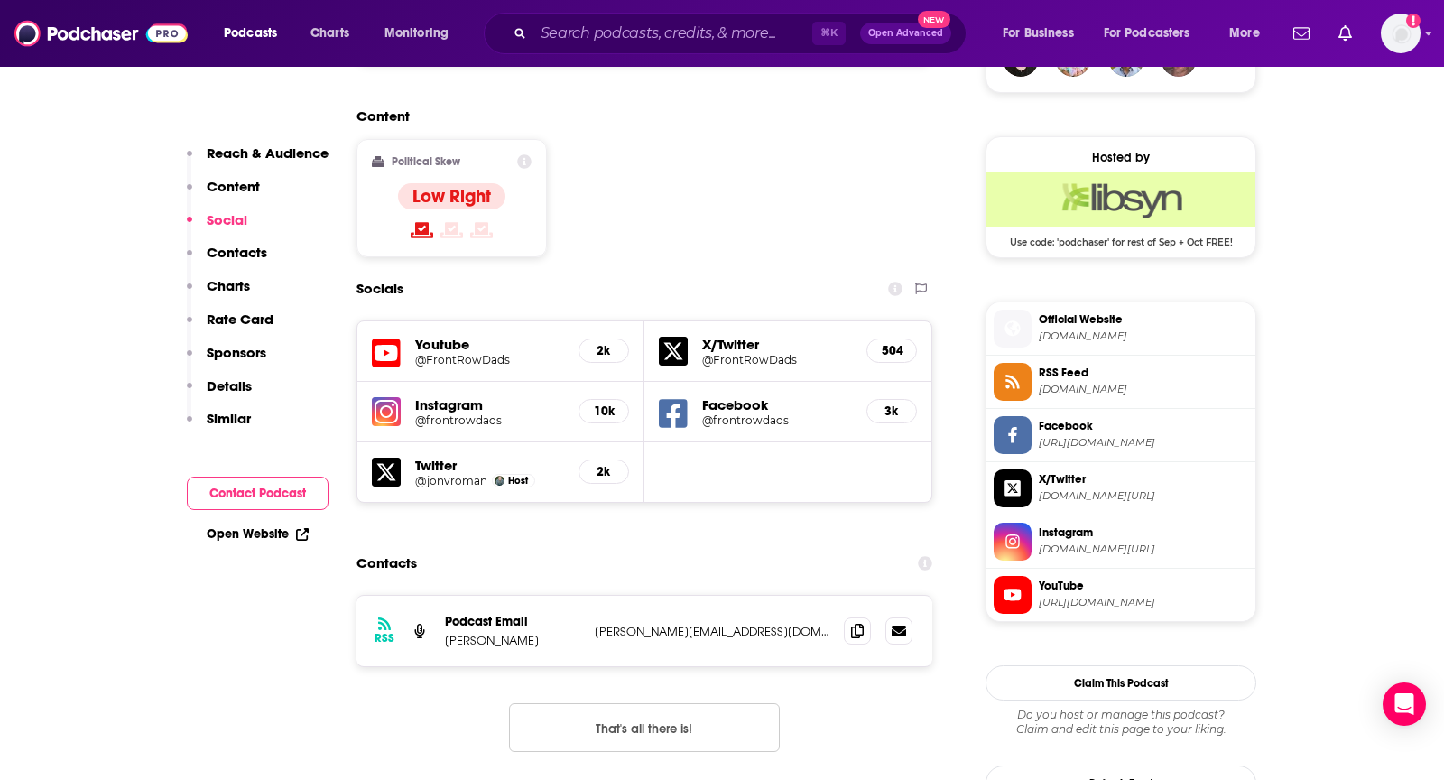
scroll to position [1414, 0]
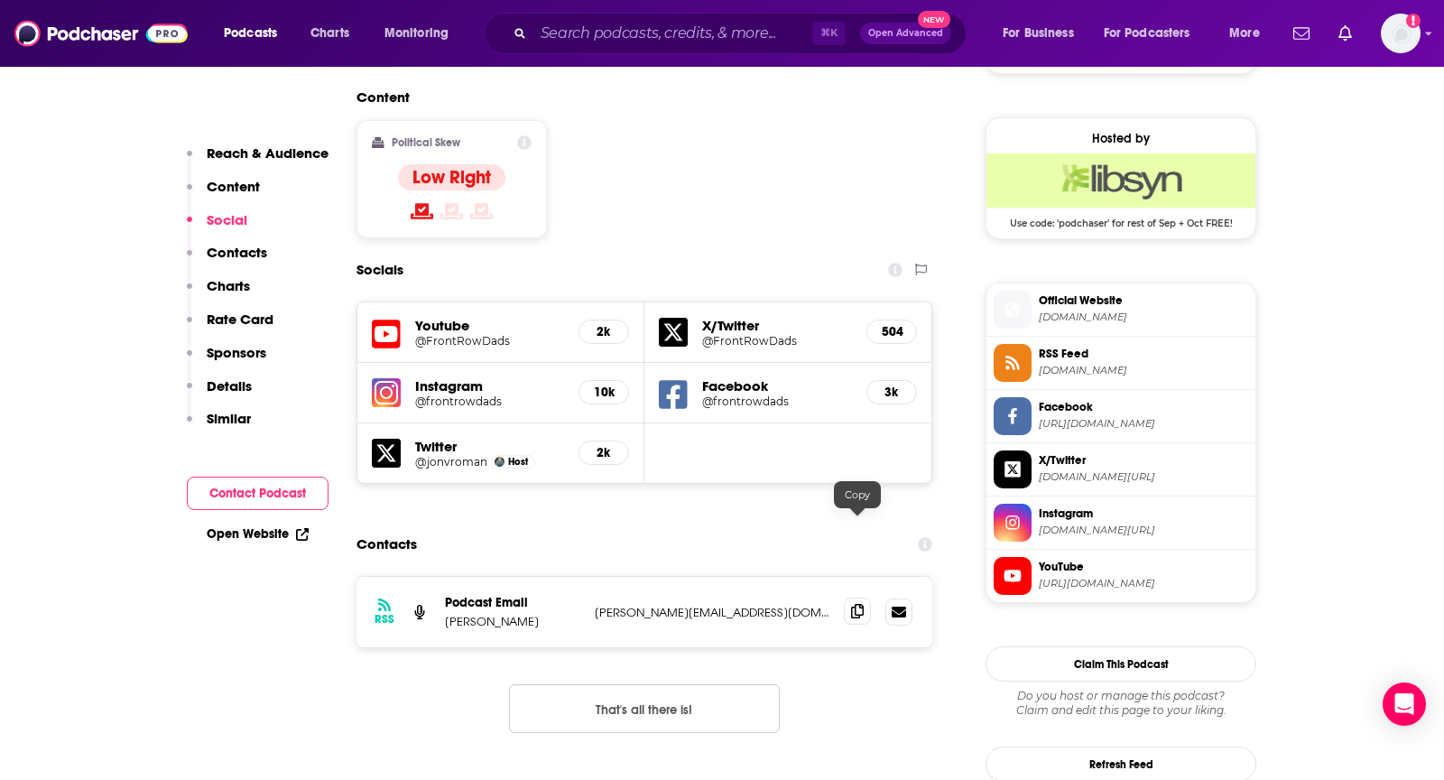
click at [846, 597] on span at bounding box center [857, 610] width 27 height 27
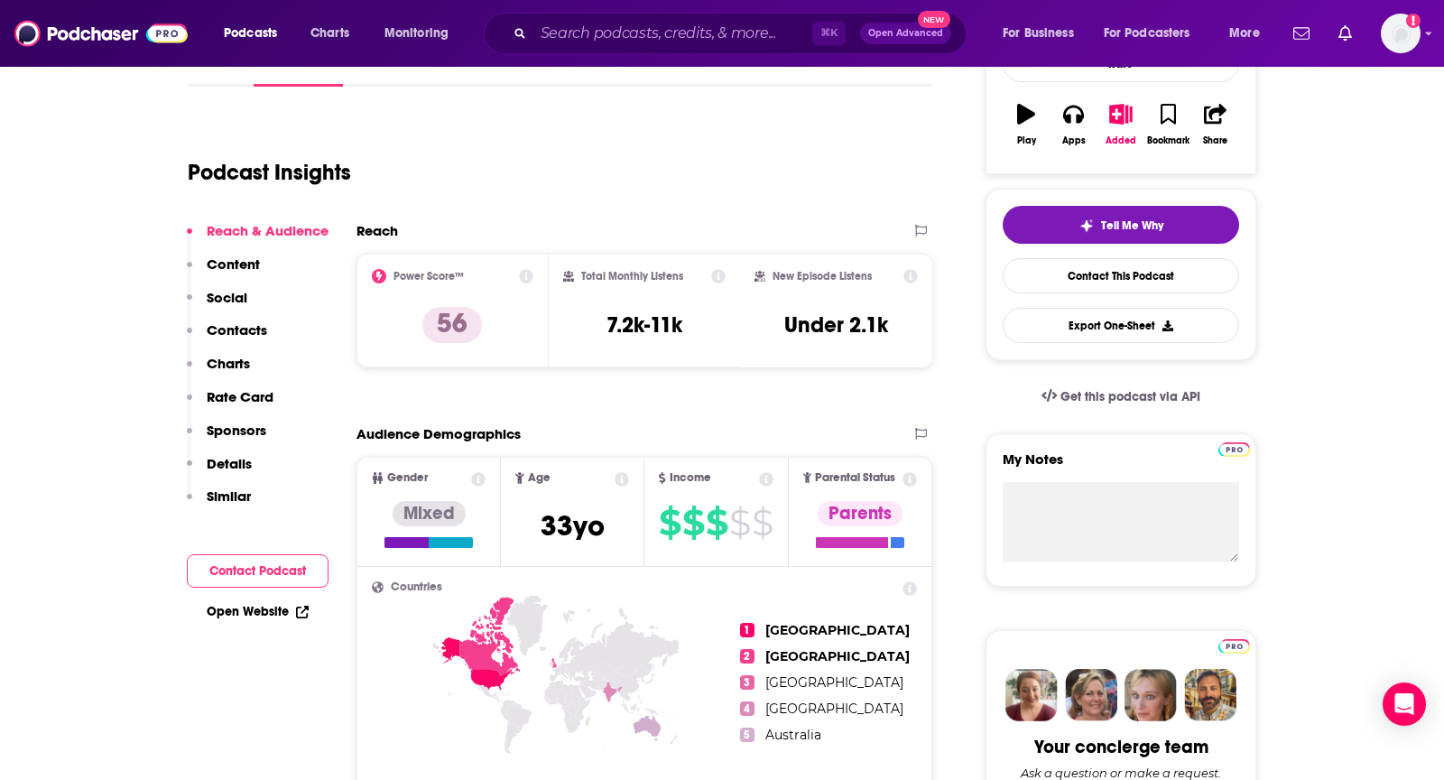
scroll to position [0, 0]
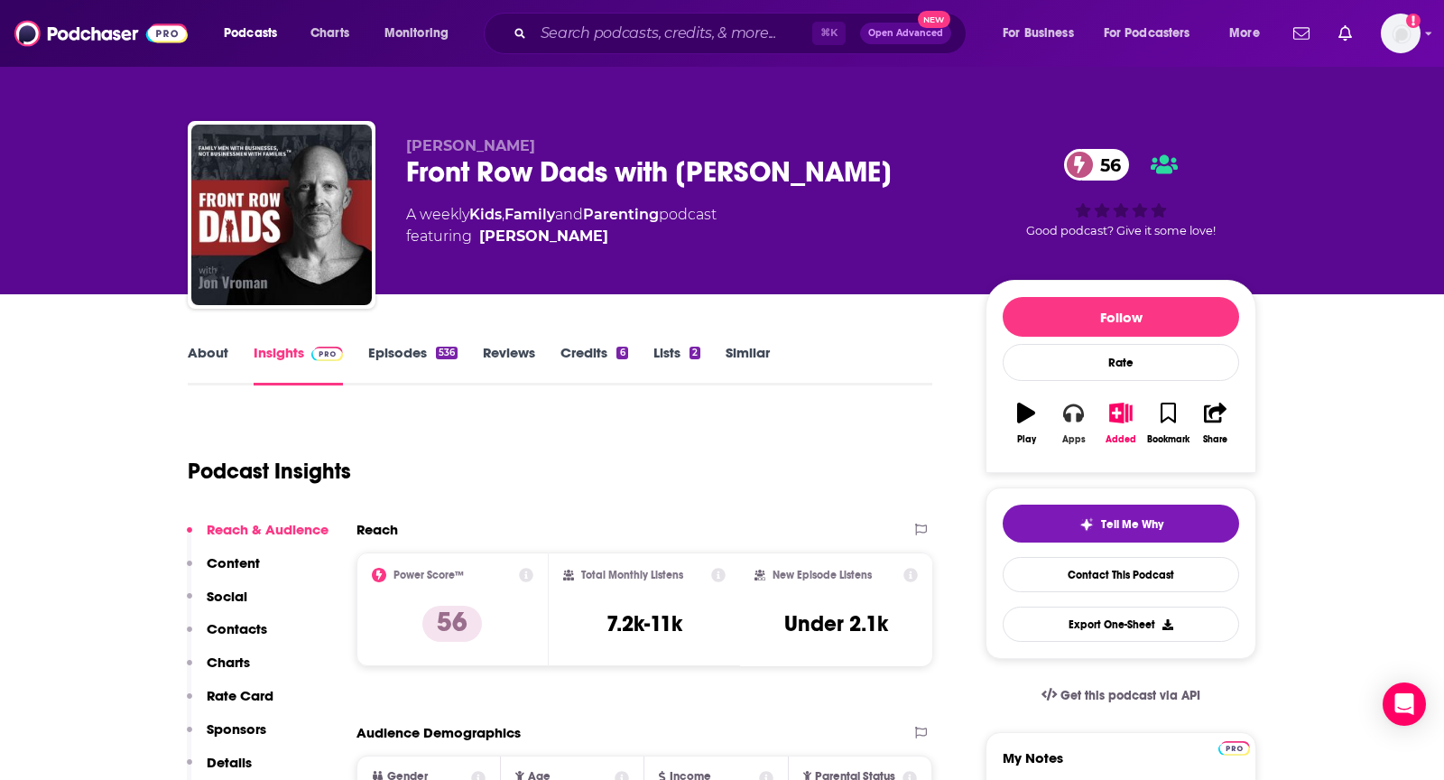
click at [1072, 420] on button "Apps" at bounding box center [1072, 423] width 47 height 65
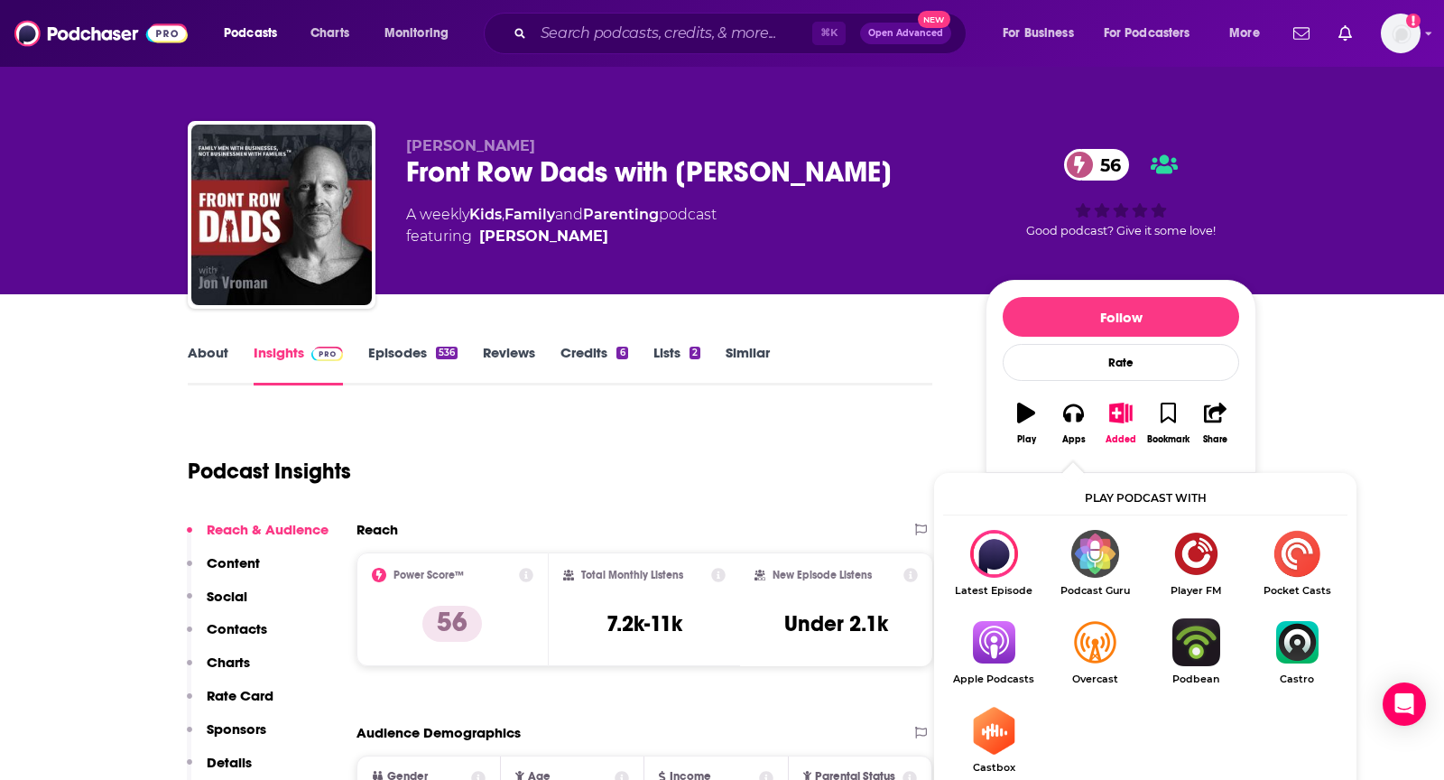
click at [989, 632] on img "Show Listen On dropdown" at bounding box center [993, 642] width 101 height 48
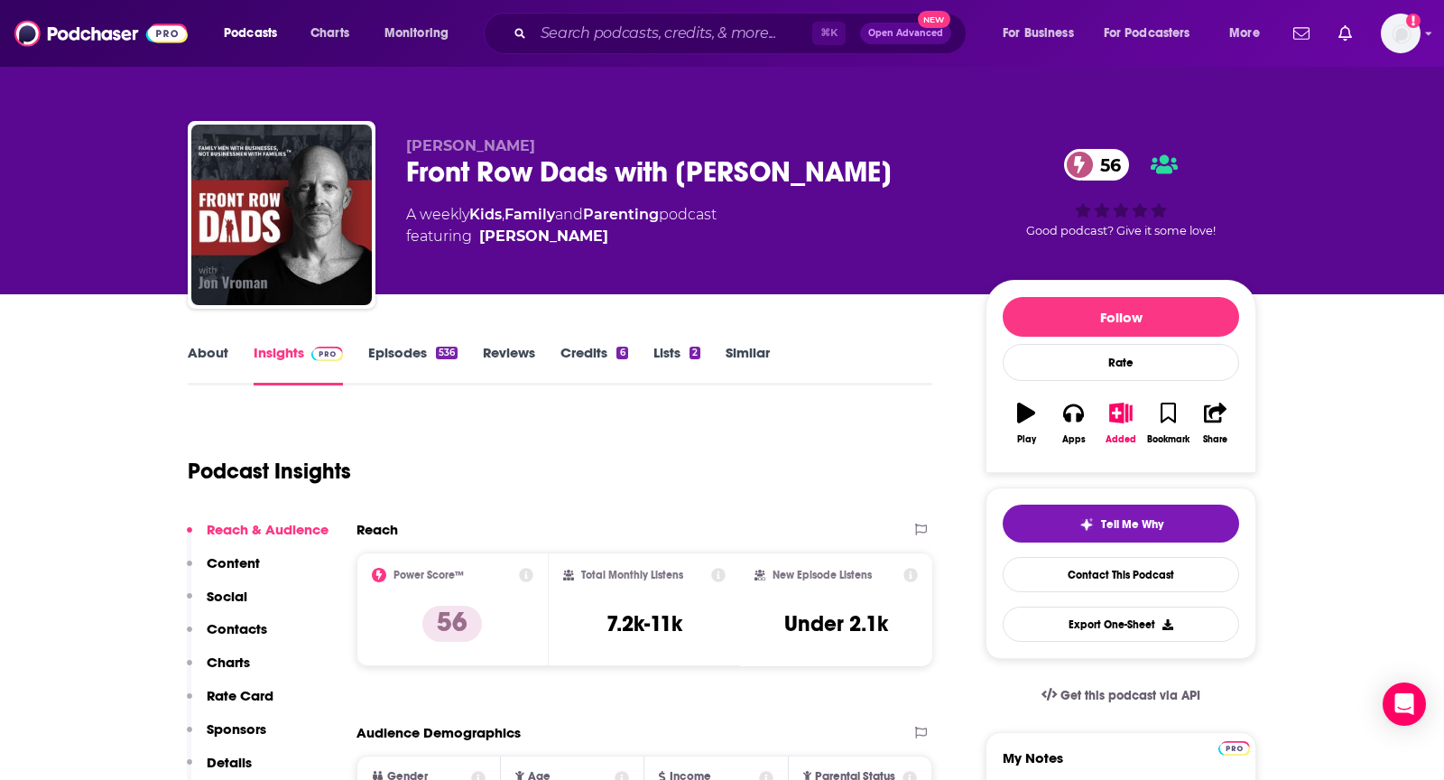
click at [191, 344] on link "About" at bounding box center [208, 365] width 41 height 42
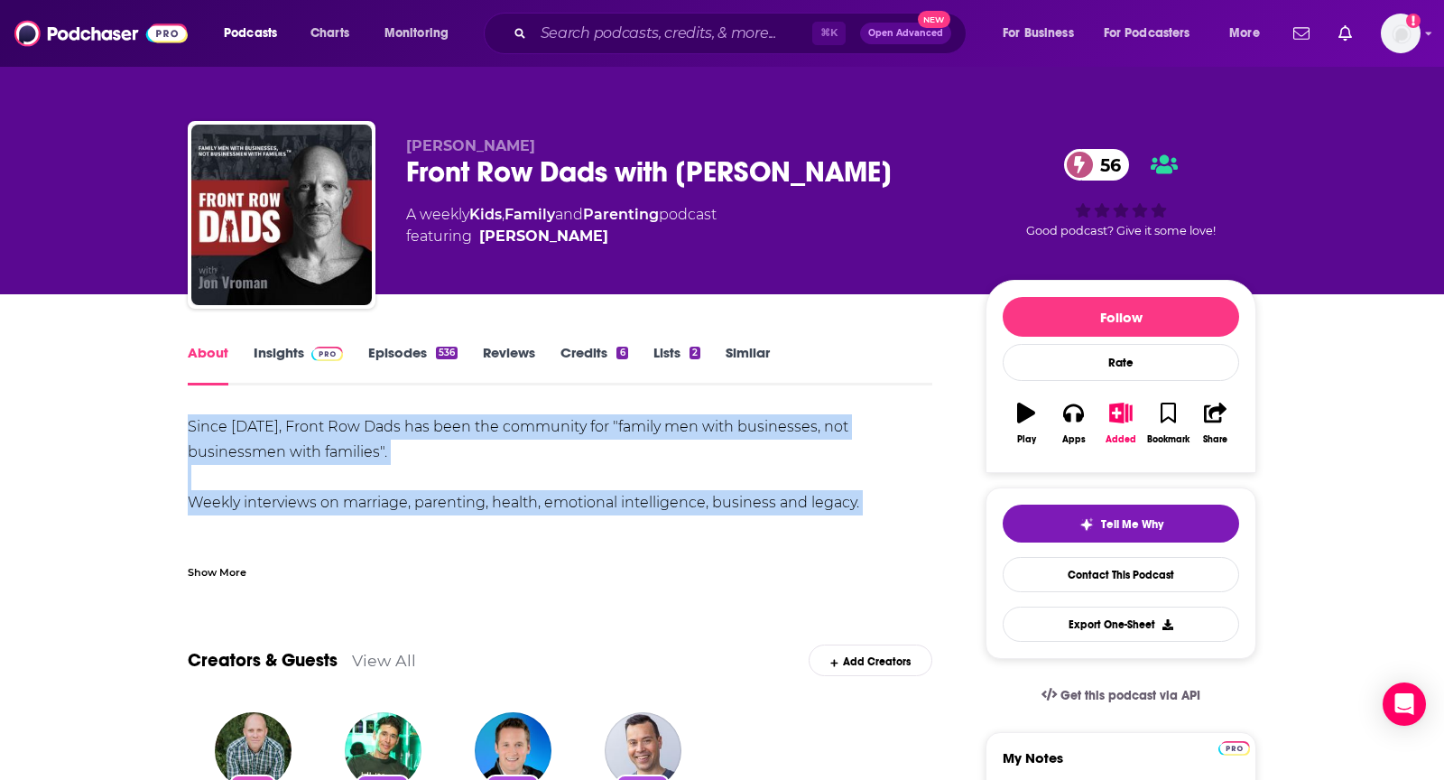
drag, startPoint x: 186, startPoint y: 425, endPoint x: 882, endPoint y: 523, distance: 703.4
copy div "Since [DATE], Front Row Dads has been the community for "family men with busine…"
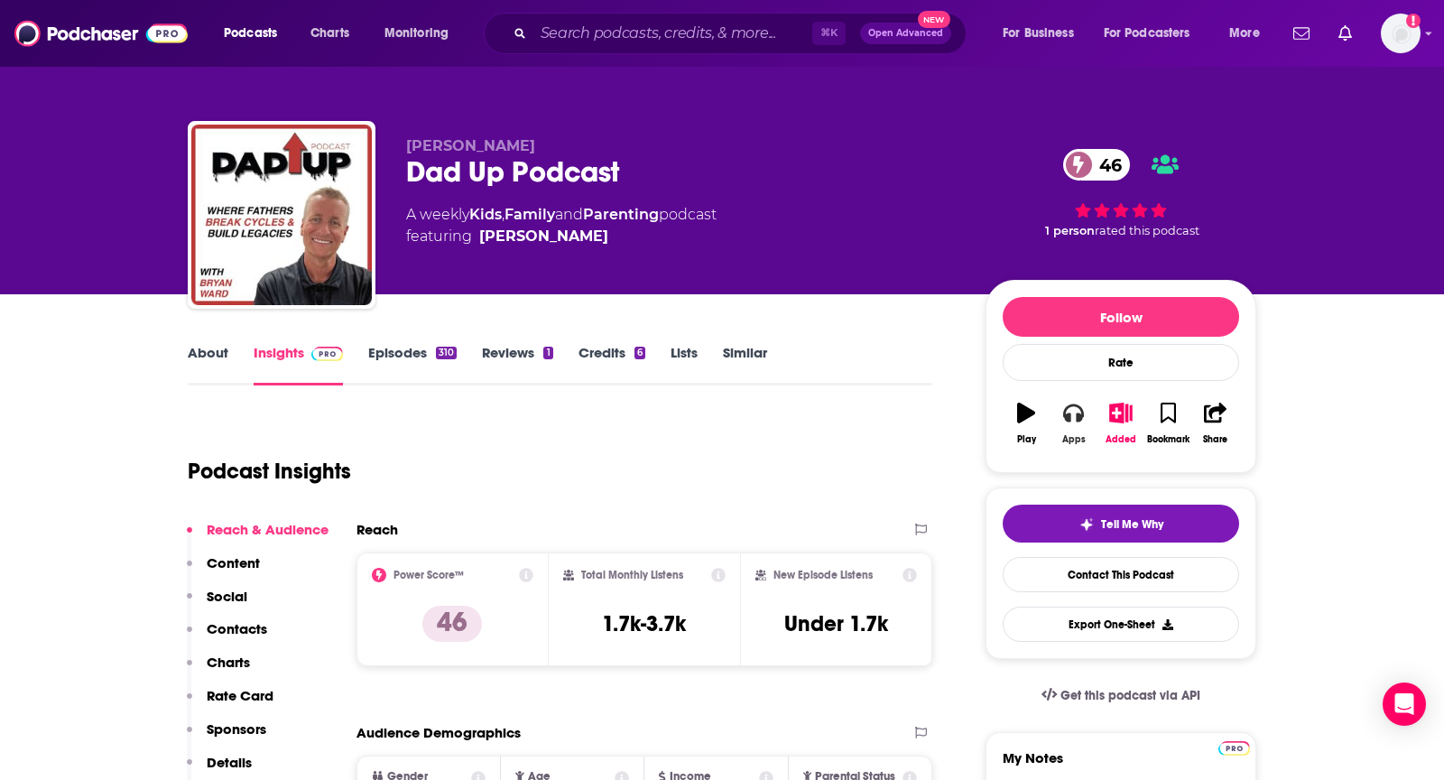
click at [1076, 425] on button "Apps" at bounding box center [1072, 423] width 47 height 65
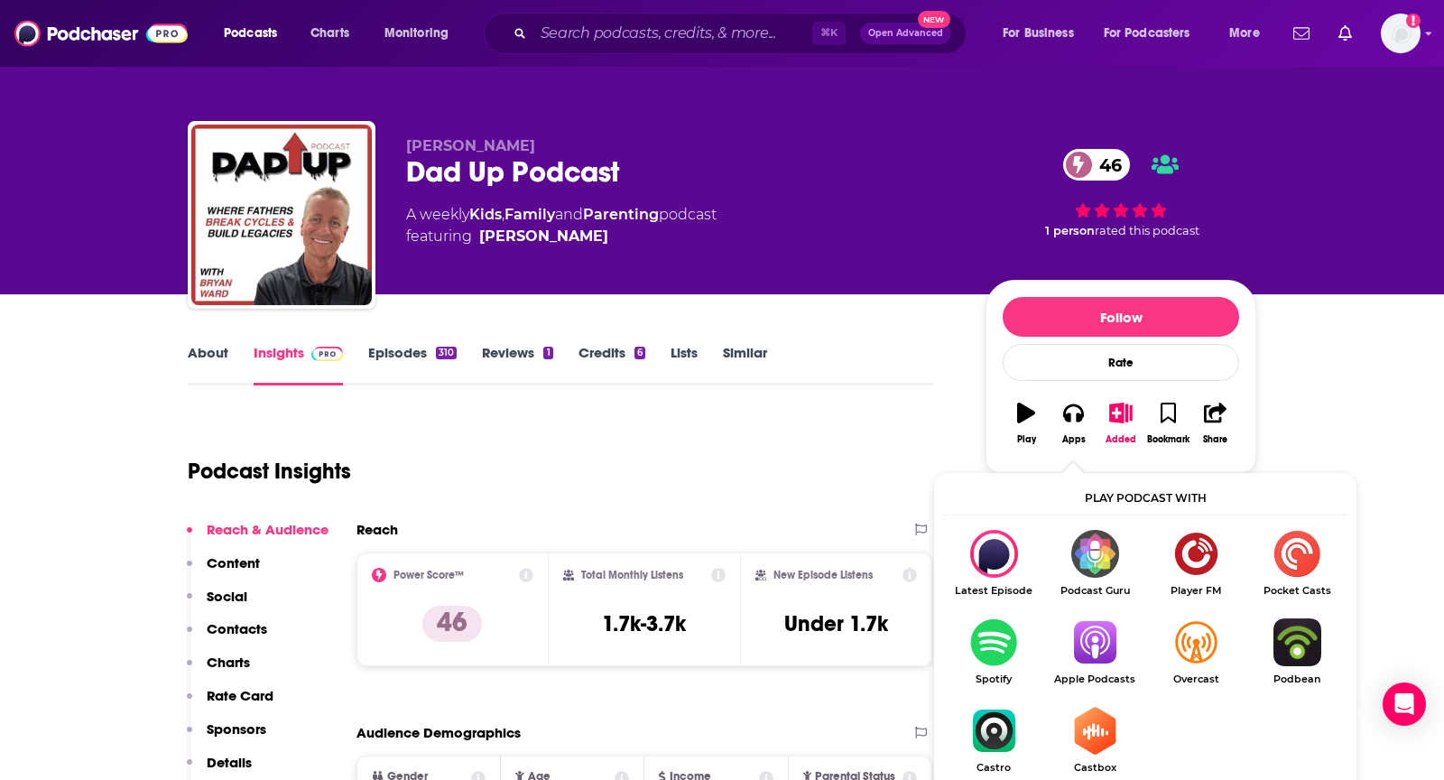
click at [1090, 642] on img "Show Listen On dropdown" at bounding box center [1094, 642] width 101 height 48
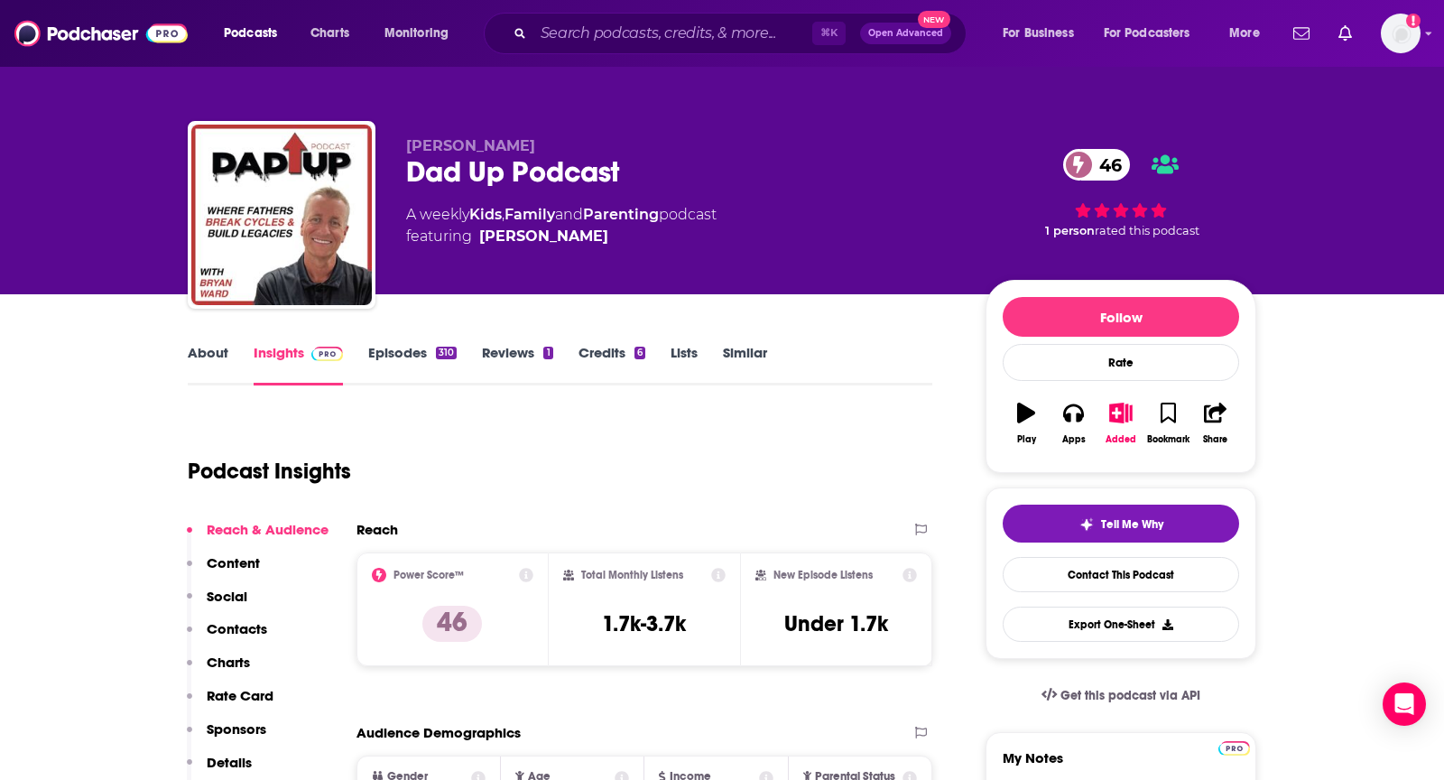
click at [205, 363] on link "About" at bounding box center [208, 365] width 41 height 42
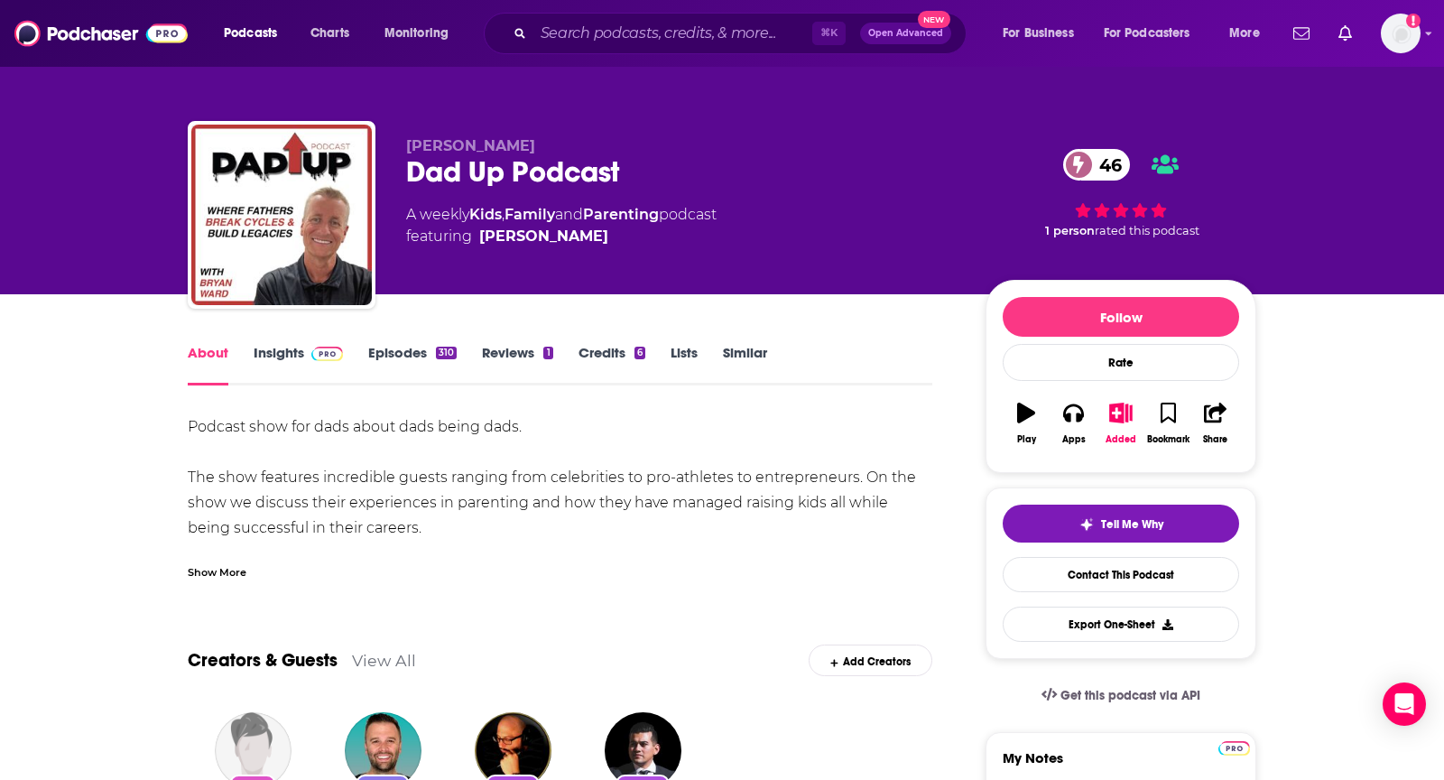
drag, startPoint x: 181, startPoint y: 434, endPoint x: 415, endPoint y: 531, distance: 252.8
copy div "Podcast show for dads about dads being dads. The show features incredible guest…"
click at [283, 353] on link "Insights" at bounding box center [298, 365] width 89 height 42
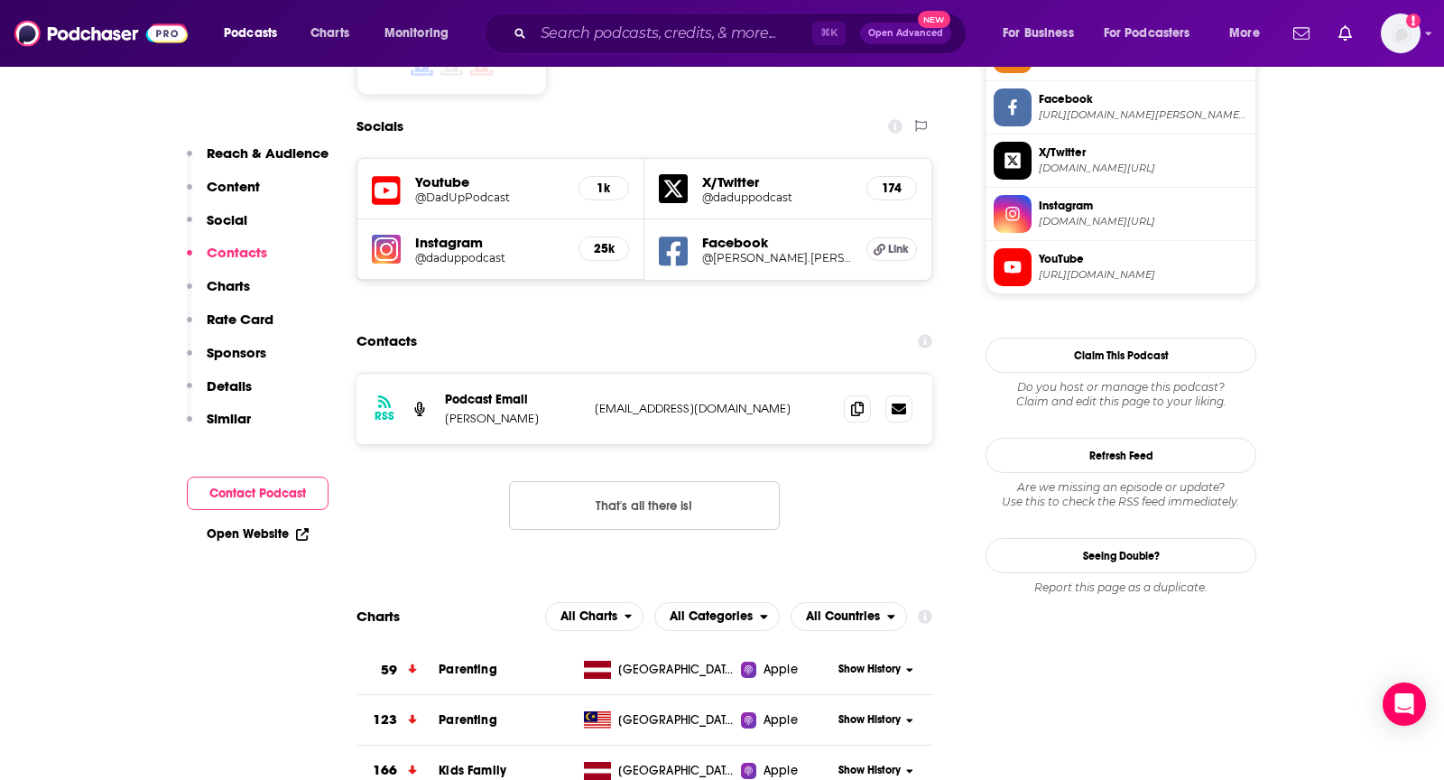
scroll to position [1574, 0]
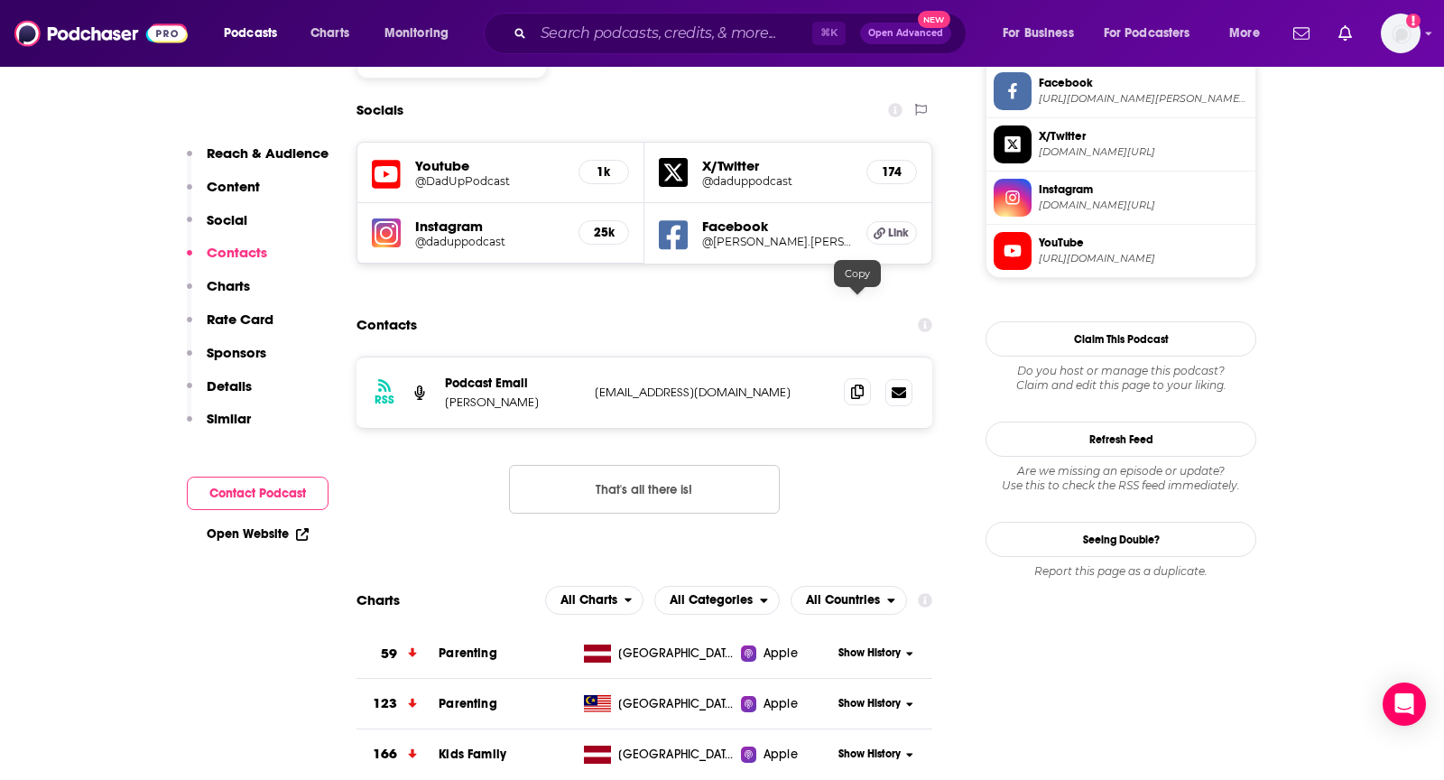
click at [860, 384] on icon at bounding box center [857, 391] width 13 height 14
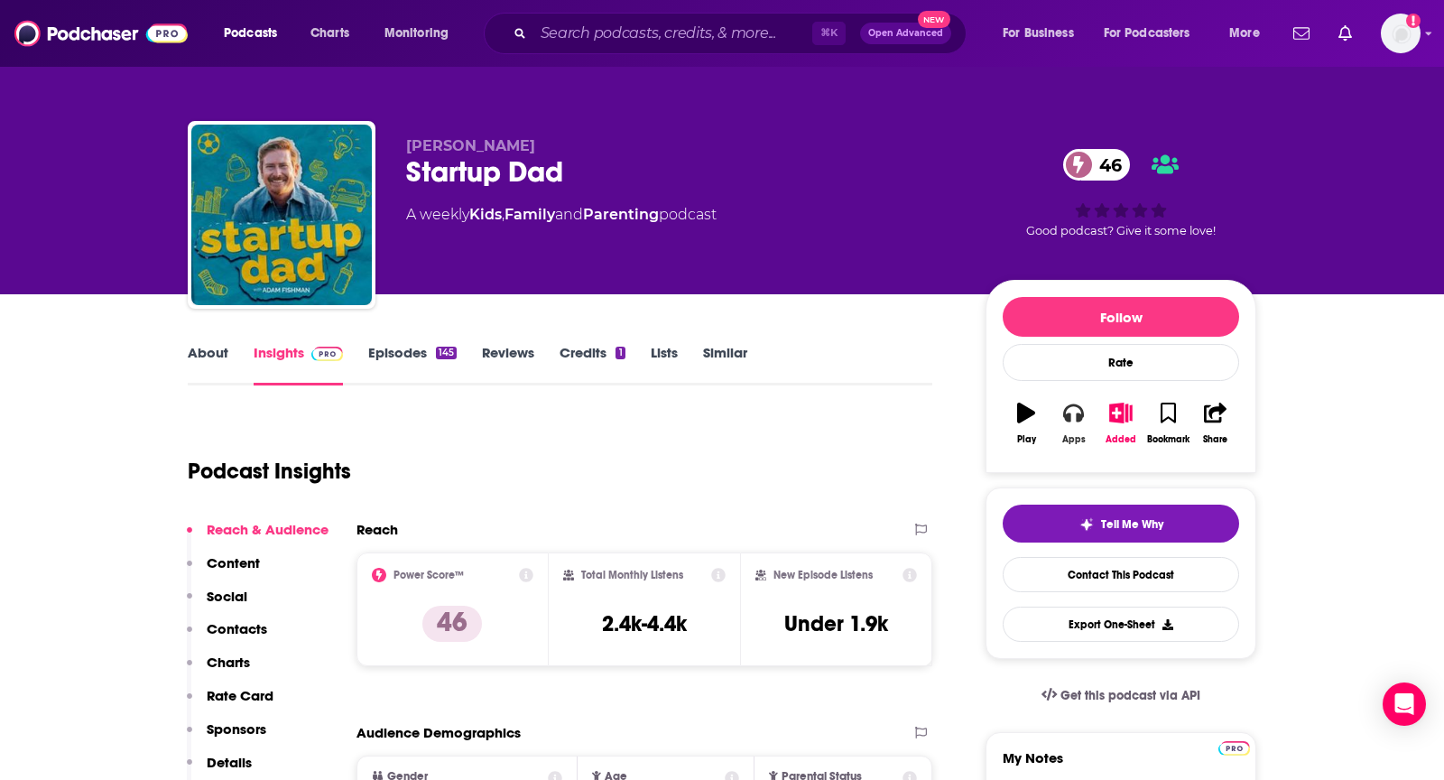
click at [1075, 409] on icon "button" at bounding box center [1073, 412] width 20 height 20
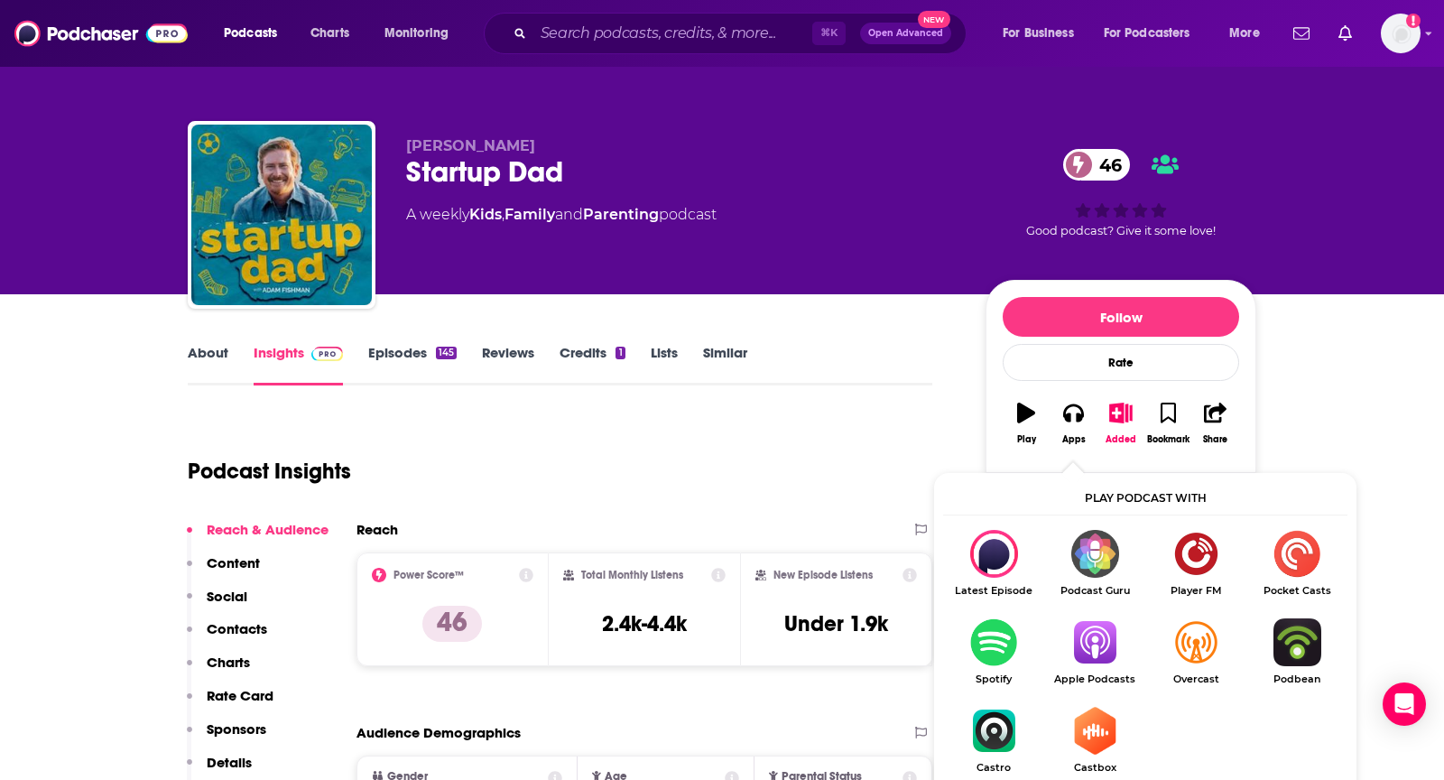
click at [1080, 629] on img "Show Listen On dropdown" at bounding box center [1094, 642] width 101 height 48
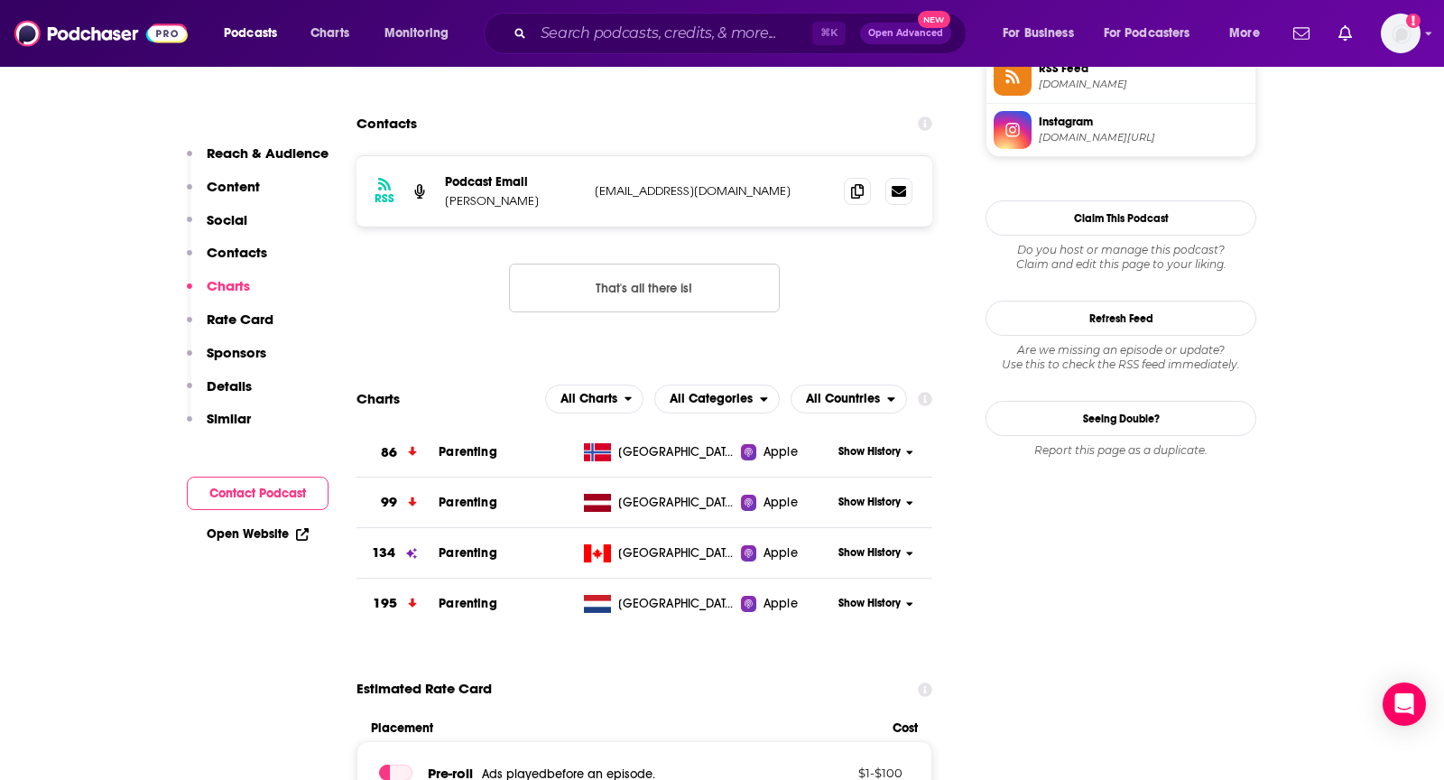
scroll to position [1386, 0]
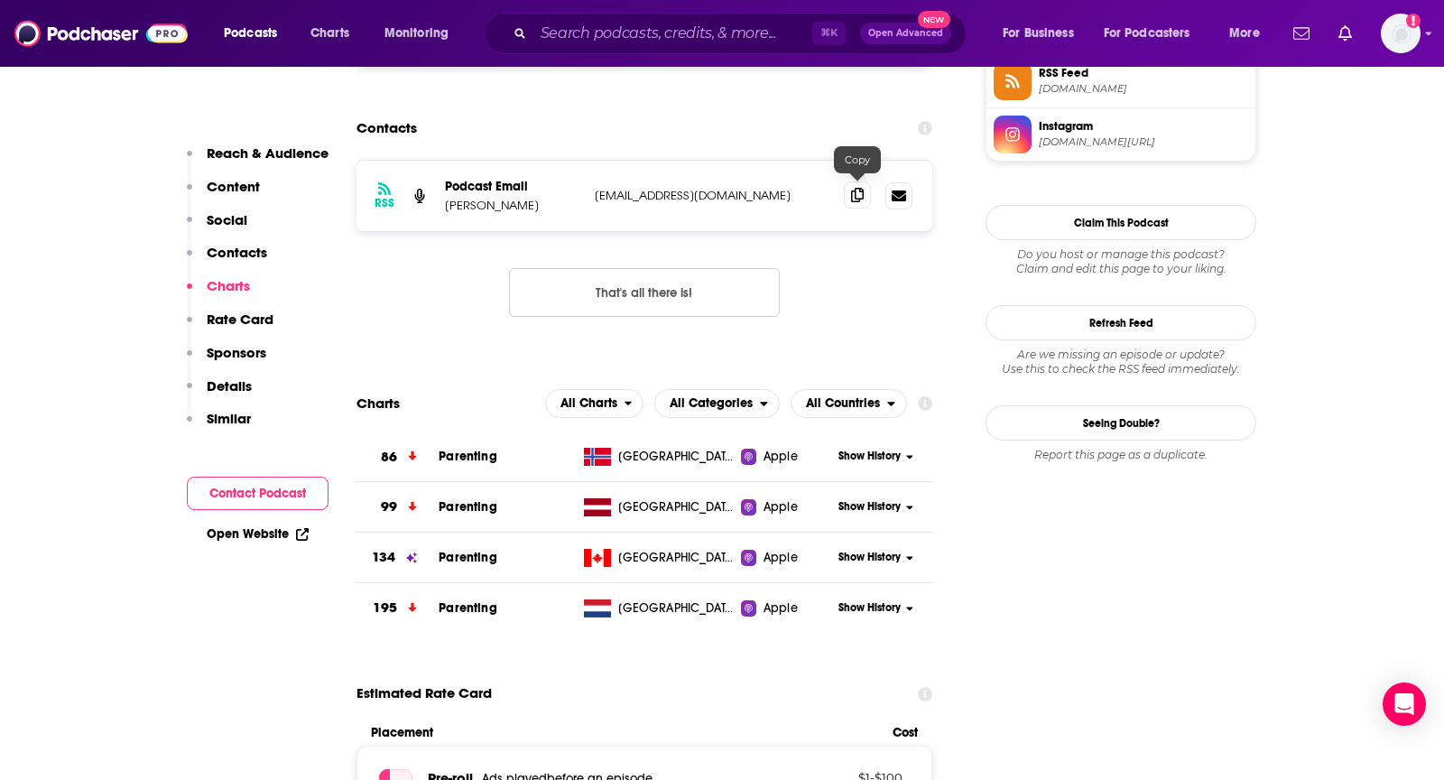
click at [854, 193] on icon at bounding box center [857, 195] width 13 height 14
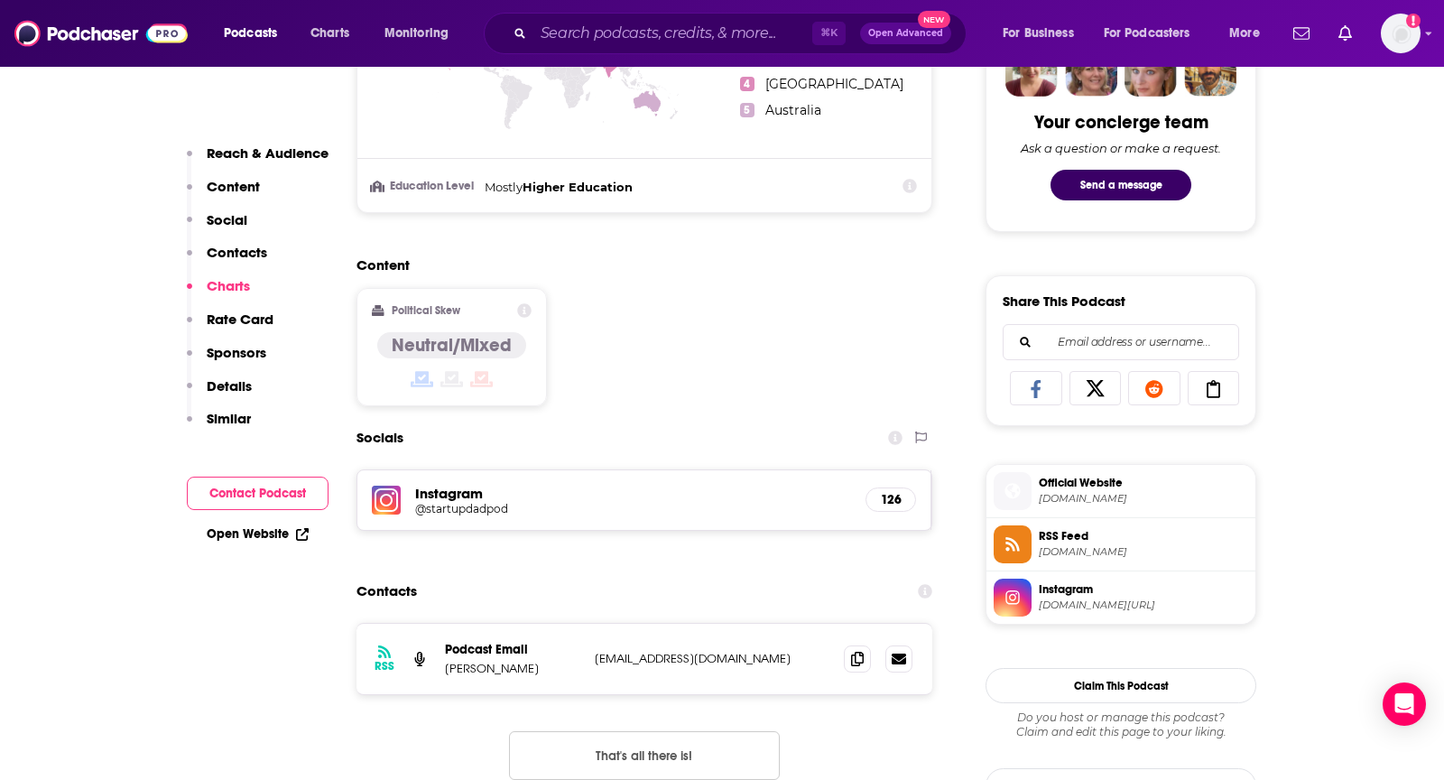
scroll to position [0, 0]
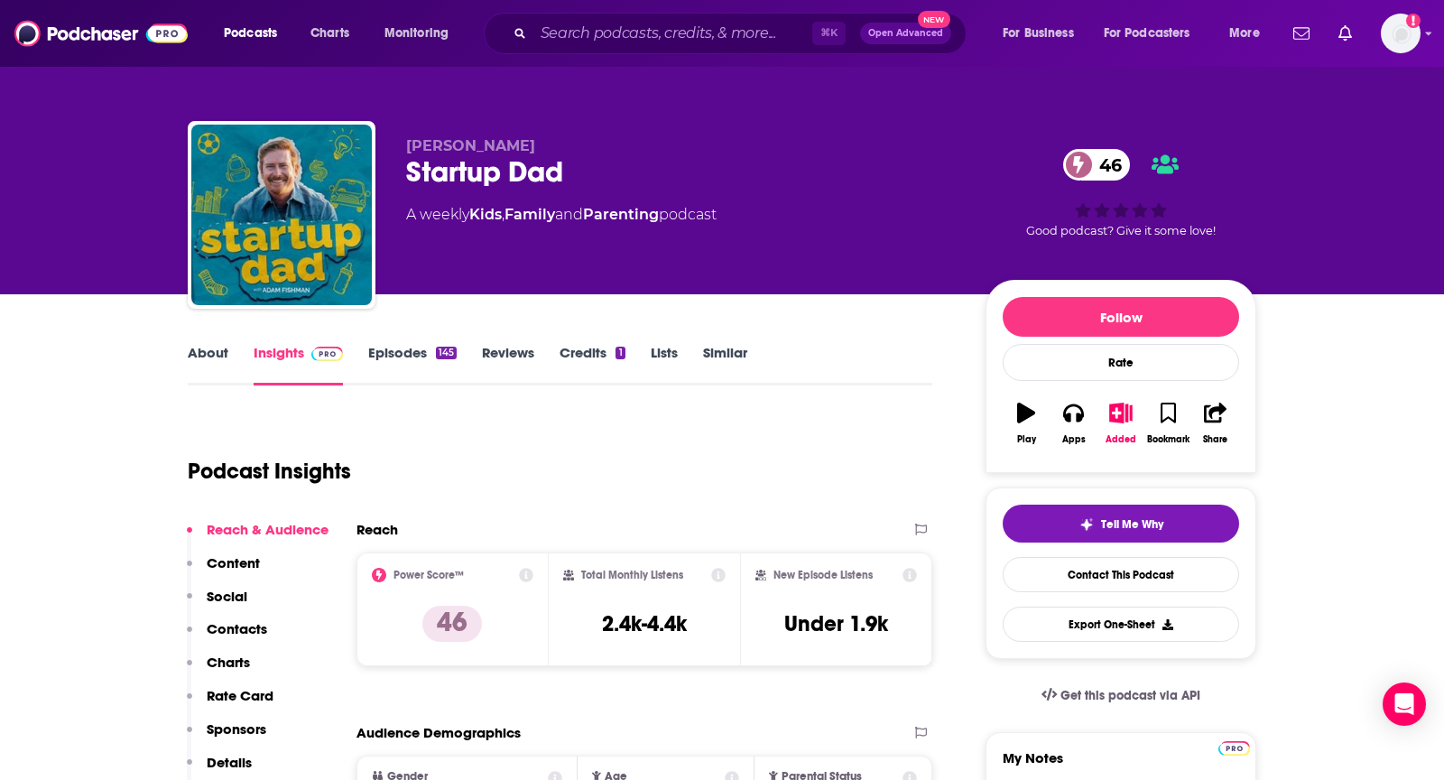
click at [211, 357] on link "About" at bounding box center [208, 365] width 41 height 42
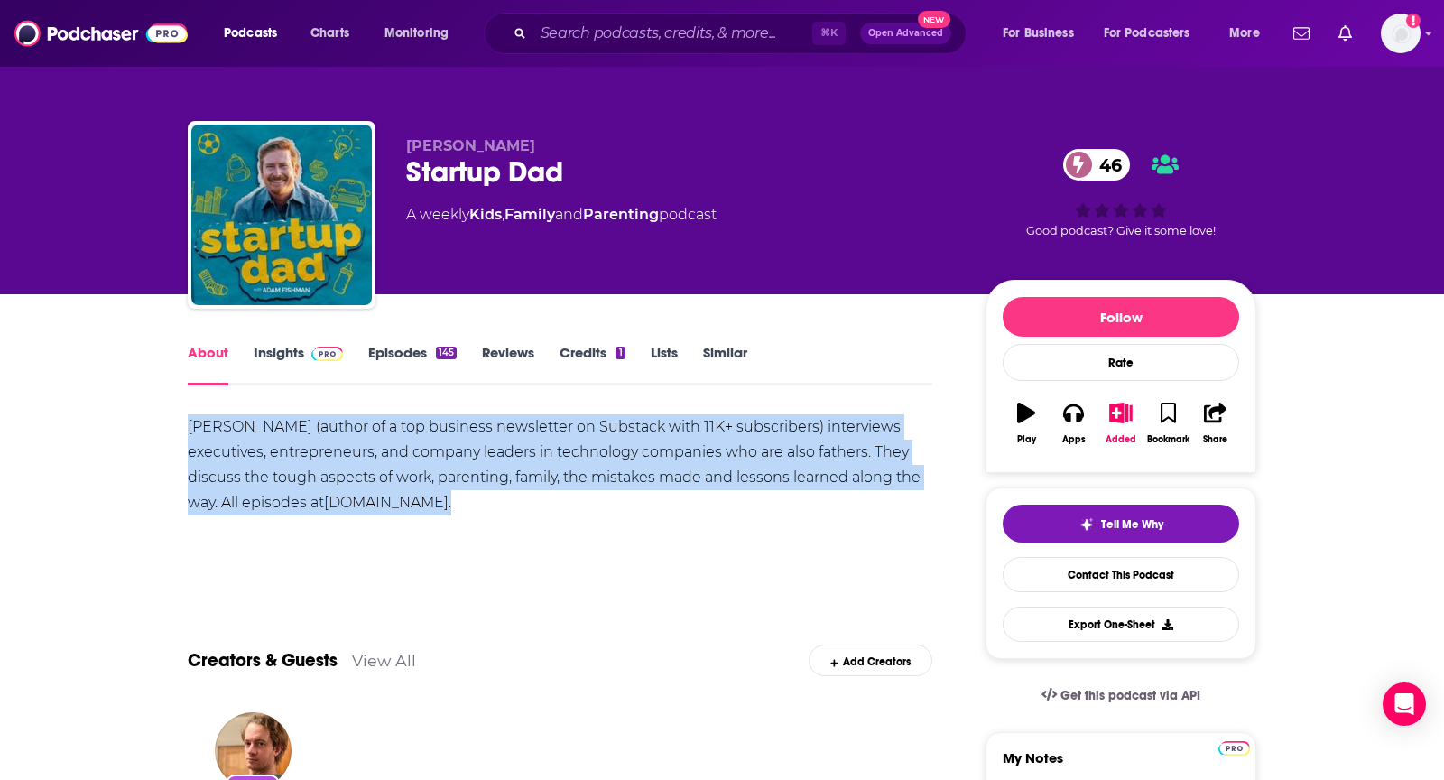
drag, startPoint x: 194, startPoint y: 429, endPoint x: 566, endPoint y: 534, distance: 386.4
copy div "Adam Fishman (author of a top business newsletter on Substack with 11K+ subscri…"
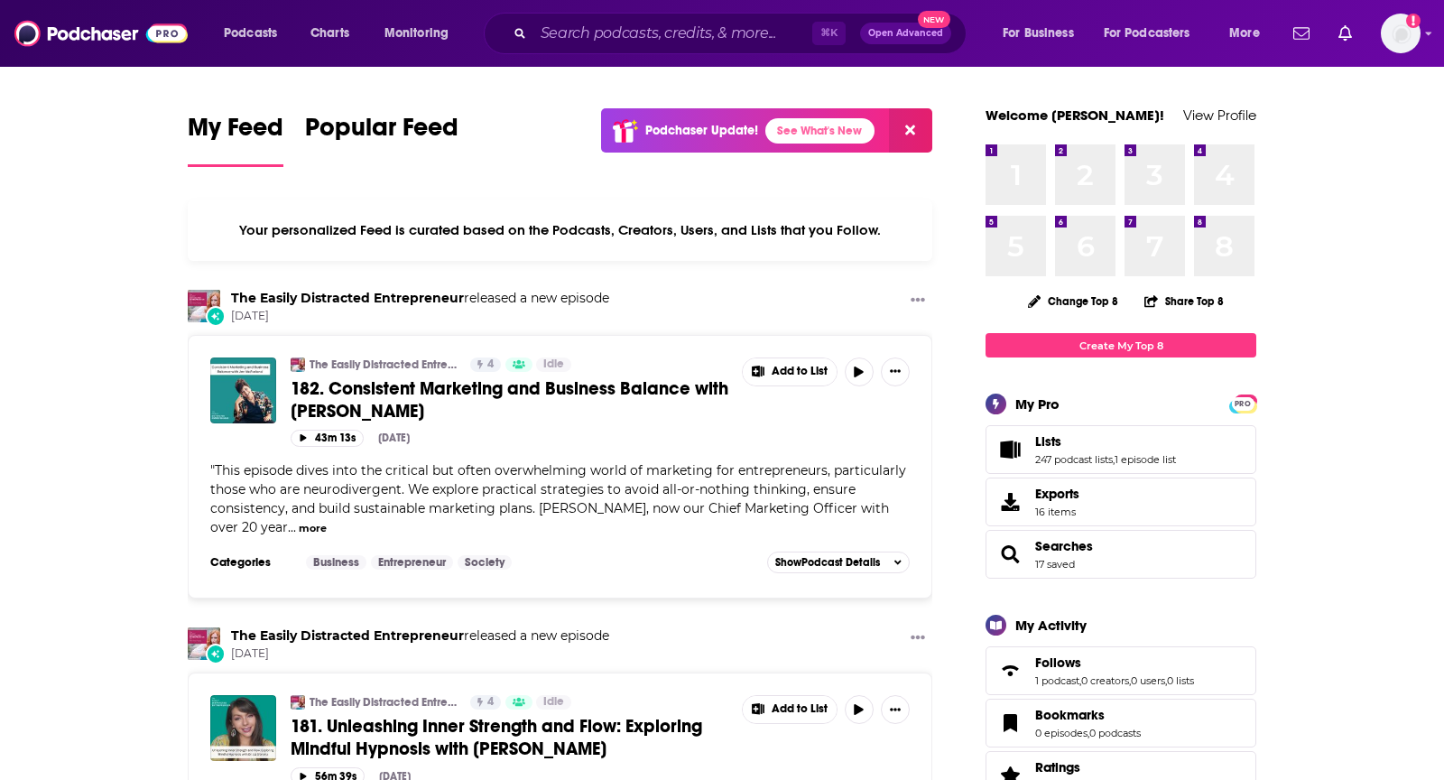
click at [1423, 38] on div "Podcasts Charts Monitoring ⌘ K Open Advanced New For Business For Podcasters Mo…" at bounding box center [722, 33] width 1444 height 67
click at [1412, 42] on img "Logged in as TeemsPR" at bounding box center [1400, 34] width 40 height 40
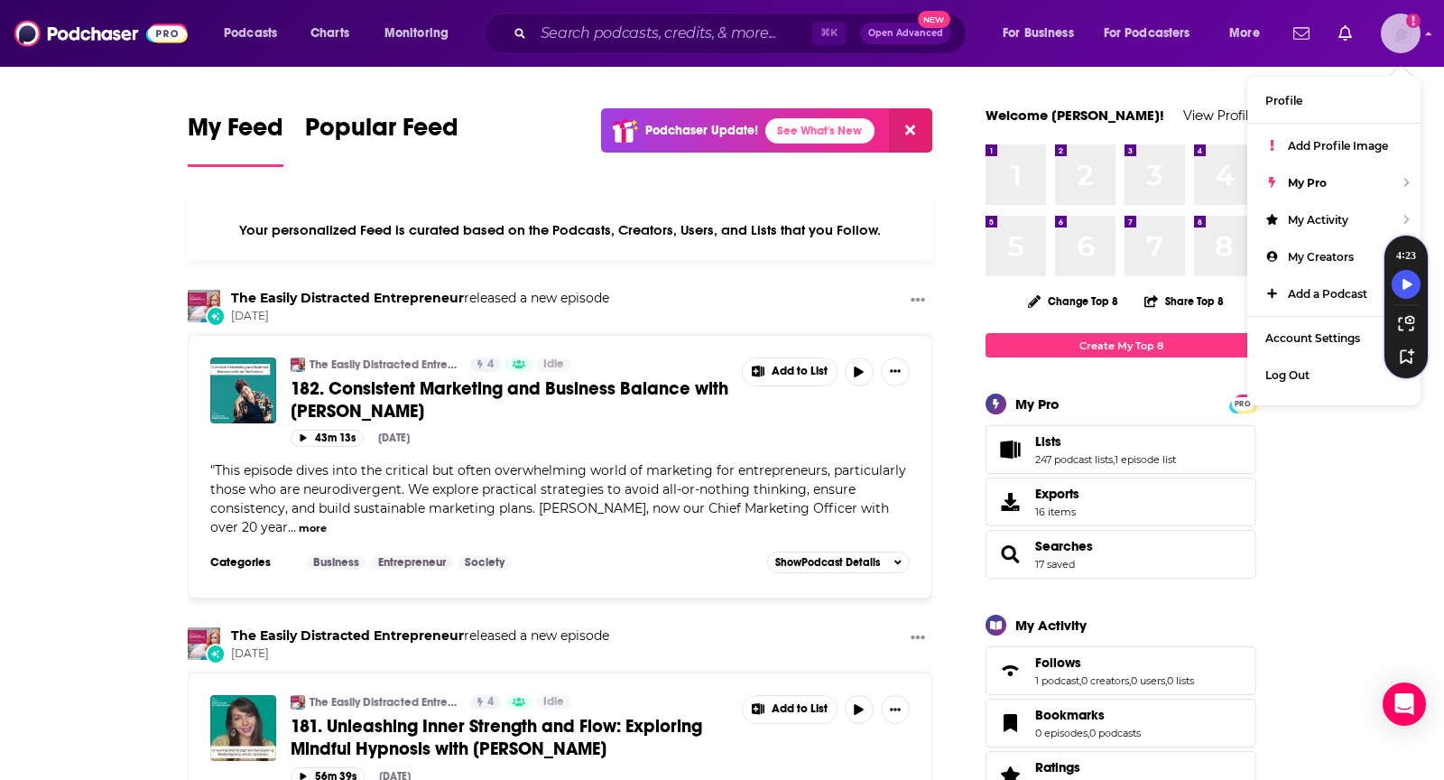
click at [1395, 33] on img "Logged in as TeemsPR" at bounding box center [1400, 34] width 40 height 40
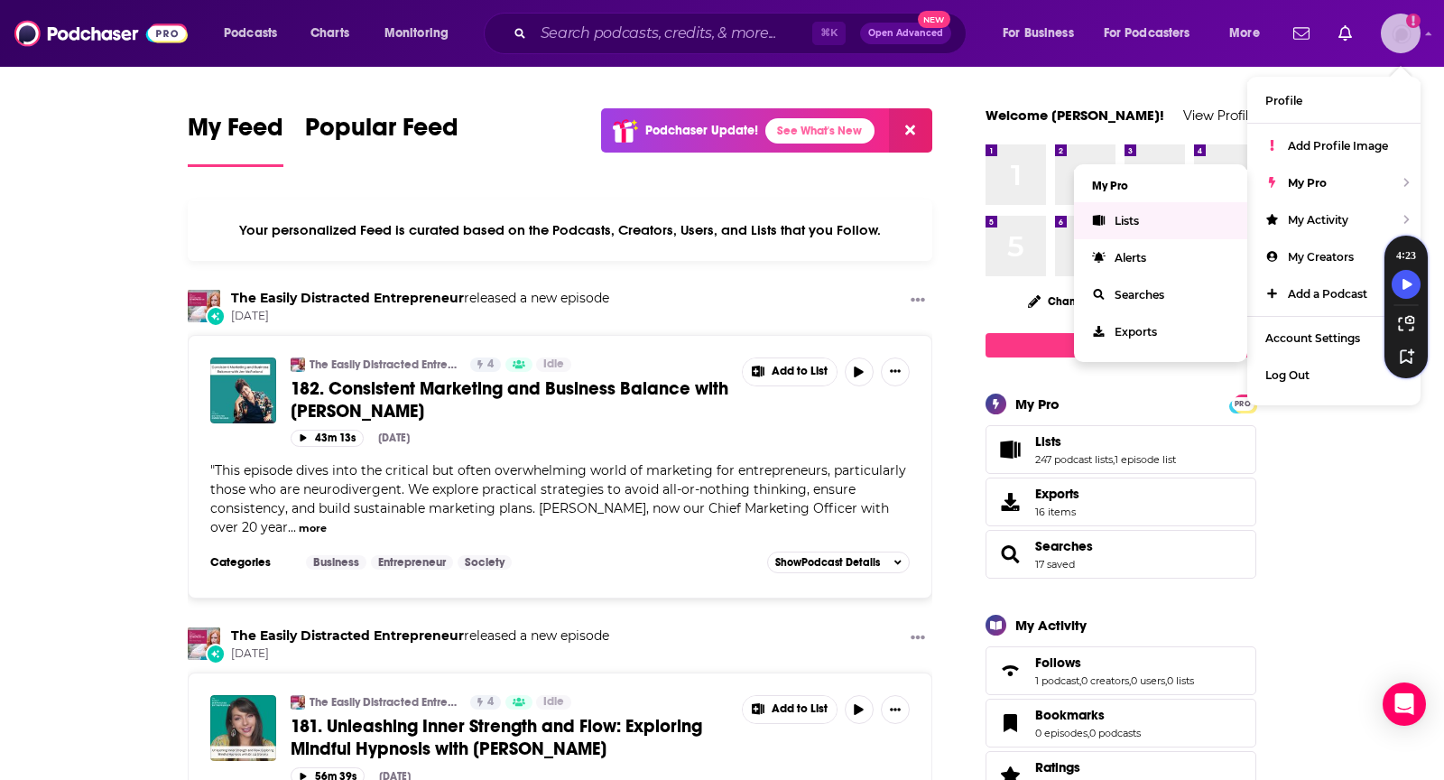
click at [1131, 224] on span "Lists" at bounding box center [1126, 221] width 24 height 14
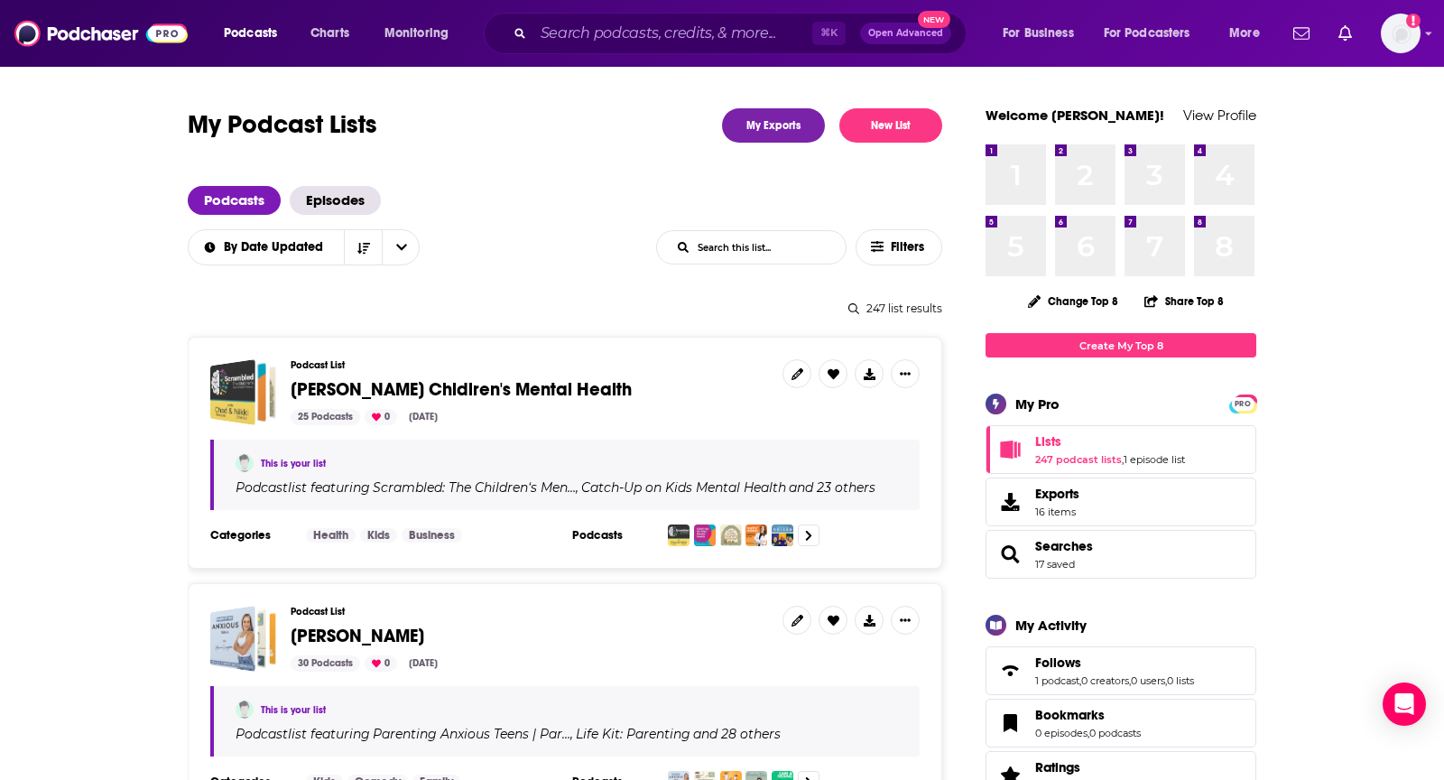
click at [511, 389] on span "[PERSON_NAME] Chidlren's Mental Health" at bounding box center [461, 389] width 341 height 23
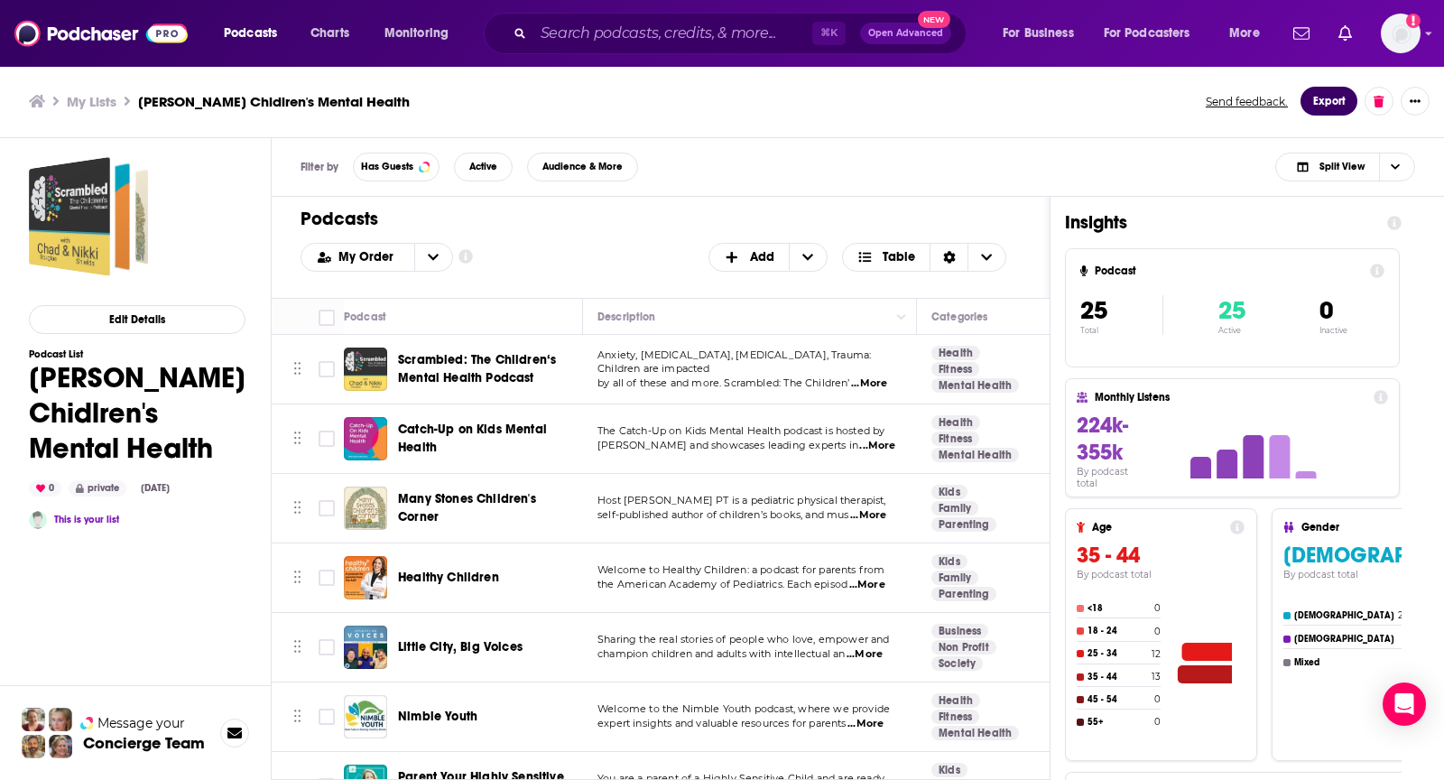
click at [1312, 106] on button "Export" at bounding box center [1328, 101] width 57 height 29
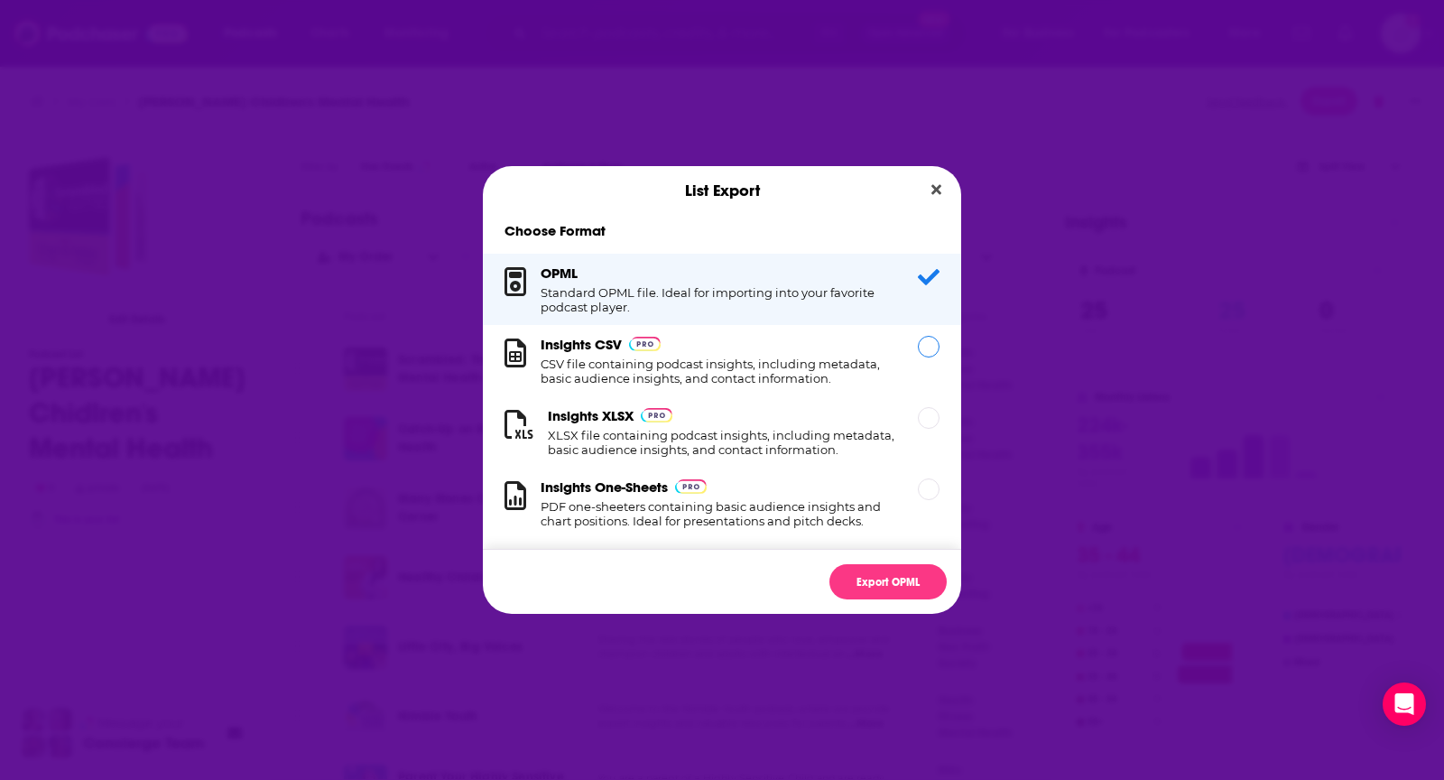
click at [761, 377] on h1 "CSV file containing podcast insights, including metadata, basic audience insigh…" at bounding box center [717, 370] width 355 height 29
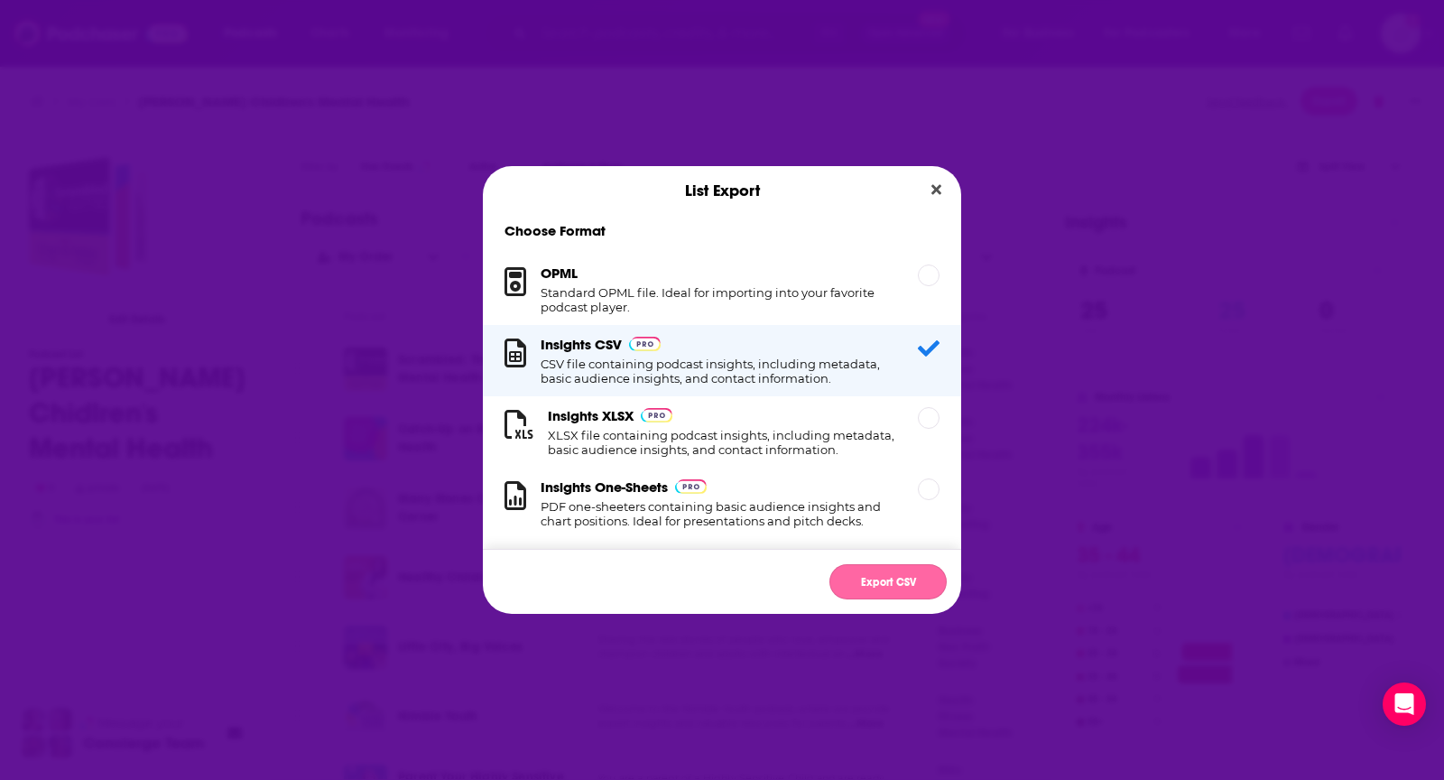
click at [883, 569] on button "Export CSV" at bounding box center [887, 581] width 117 height 35
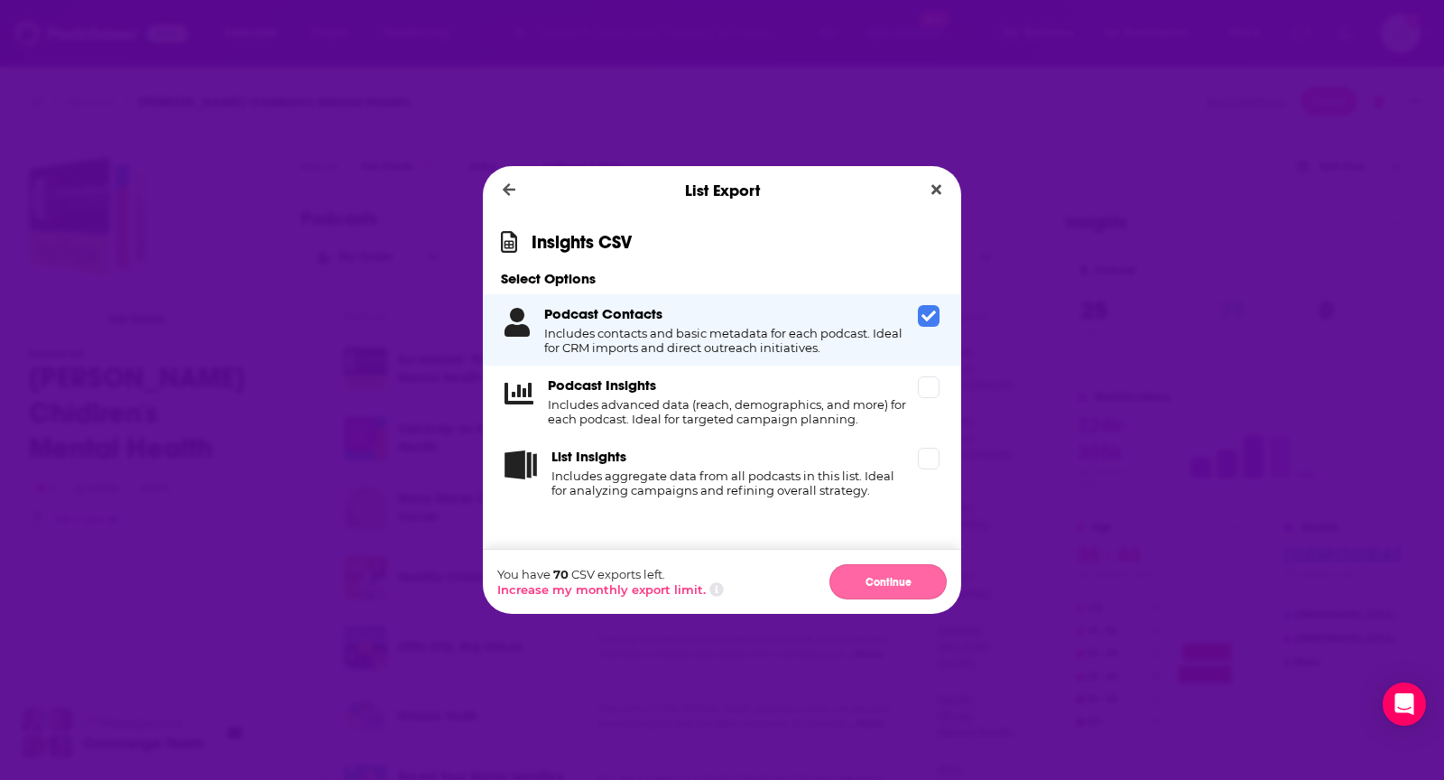
click at [844, 588] on button "Continue" at bounding box center [887, 581] width 117 height 35
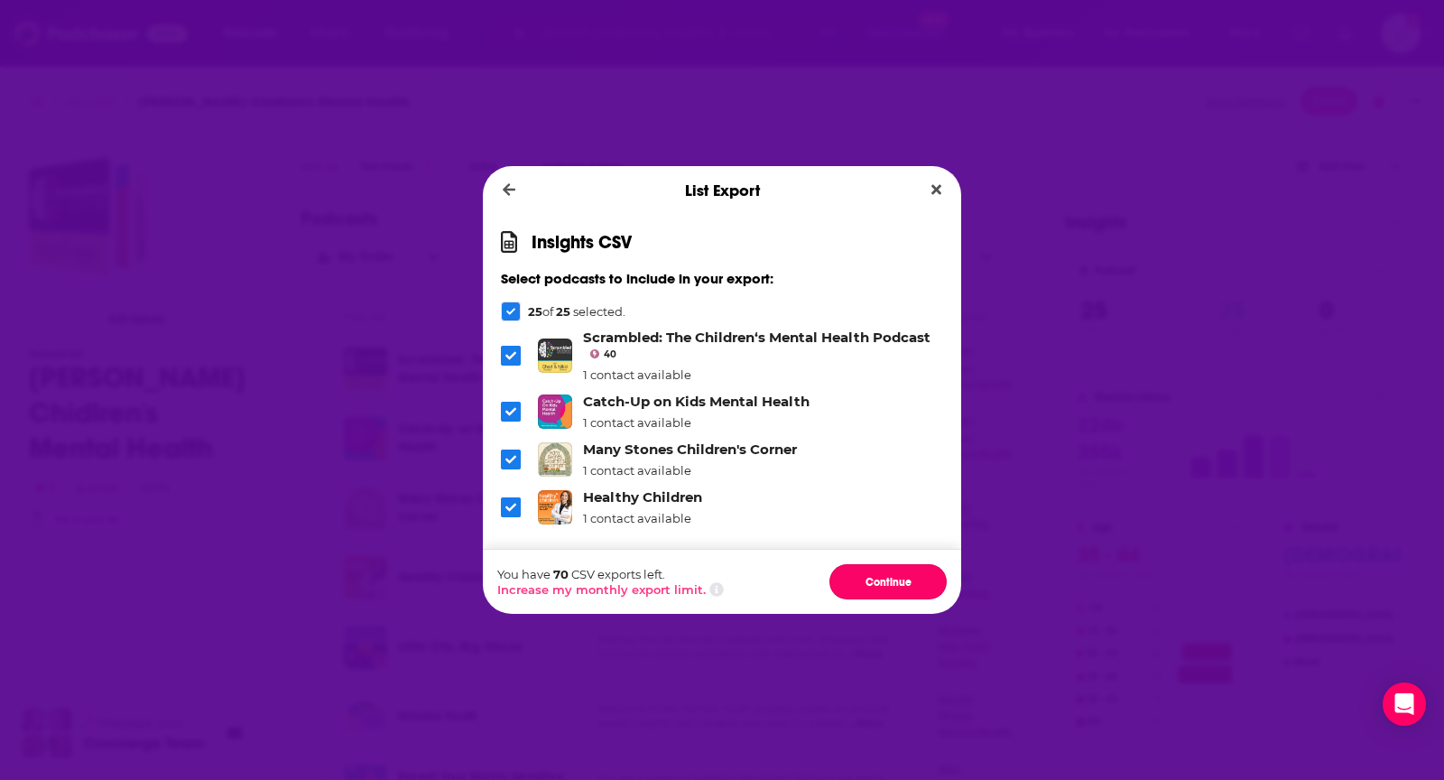
click at [844, 588] on button "Continue" at bounding box center [887, 581] width 117 height 35
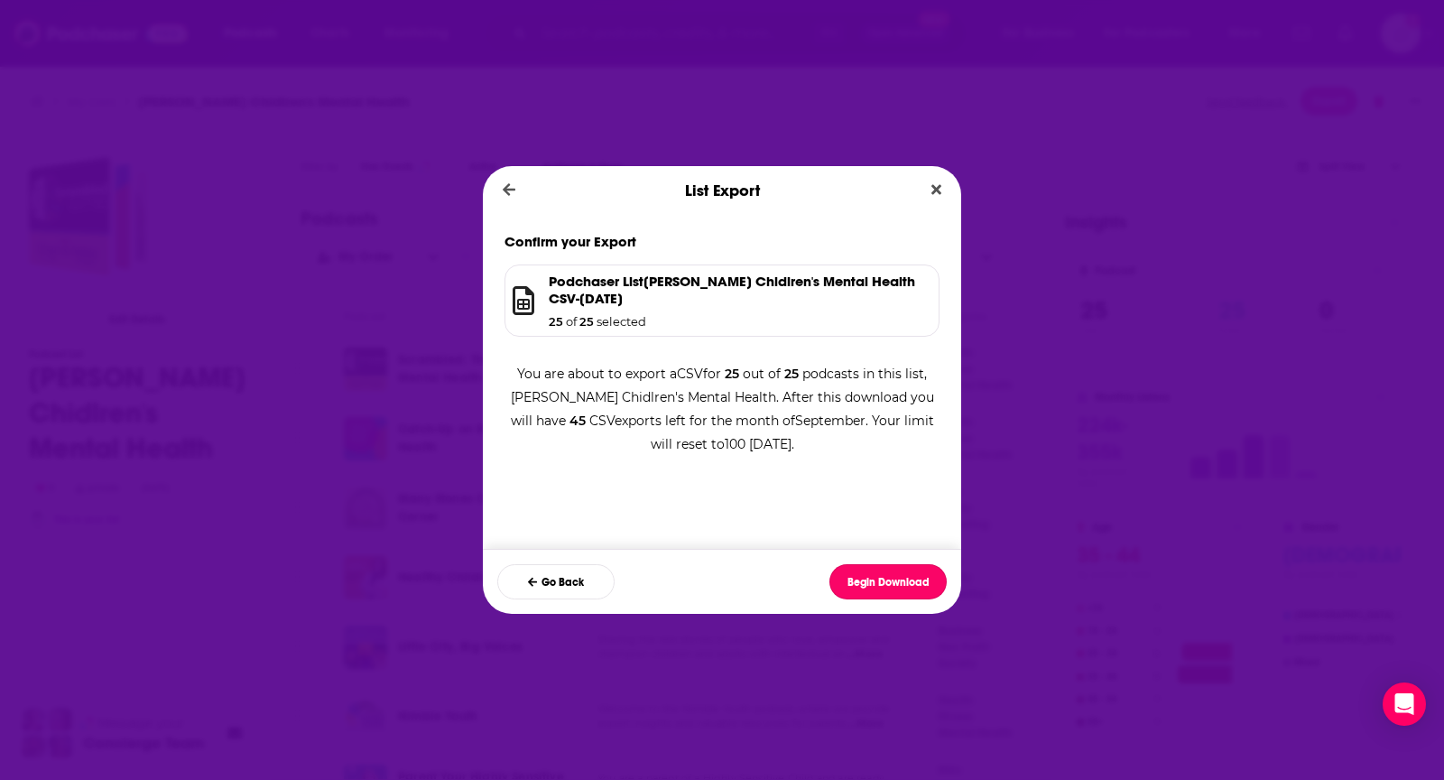
click at [844, 588] on button "Begin Download" at bounding box center [887, 581] width 117 height 35
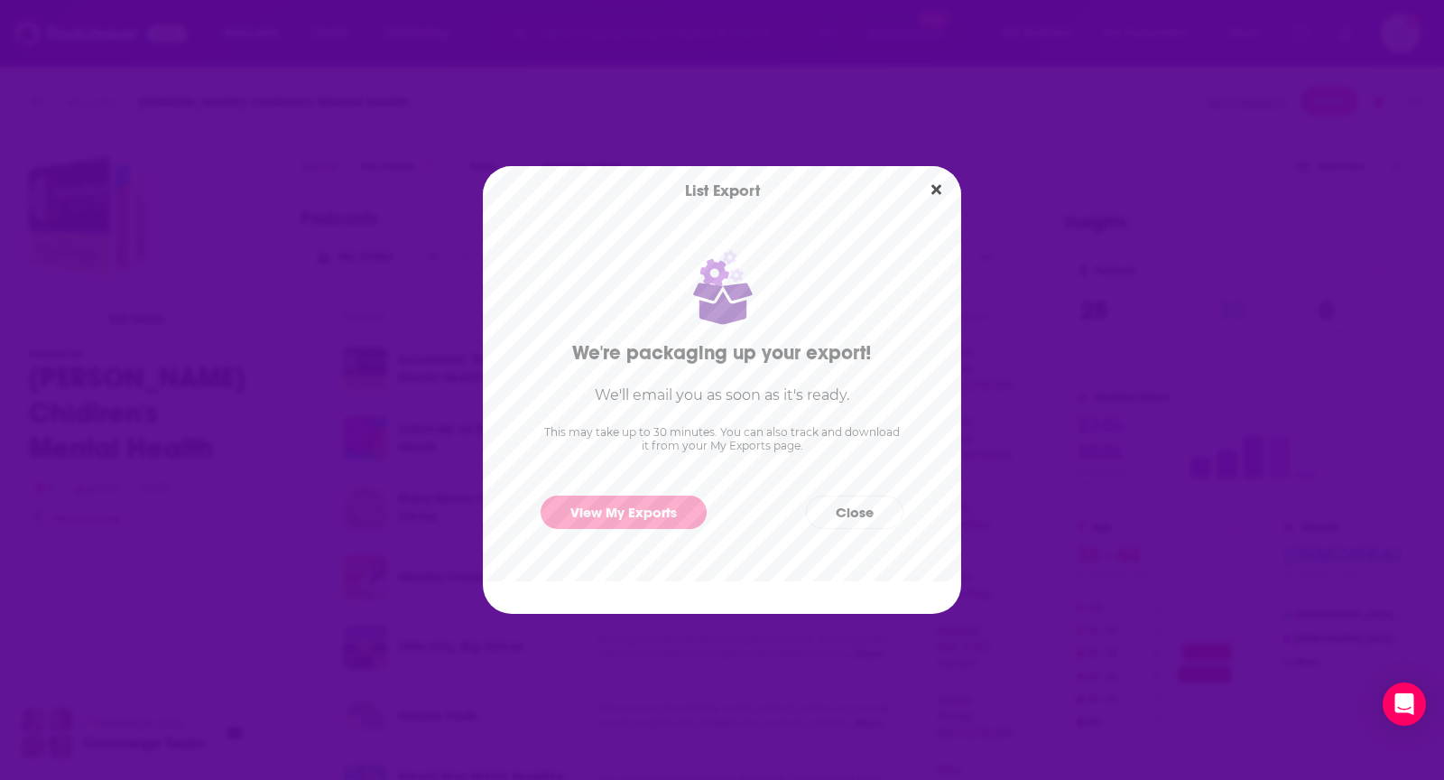
click at [913, 194] on div "List Export" at bounding box center [722, 190] width 478 height 49
click at [924, 190] on button "Close" at bounding box center [936, 190] width 24 height 23
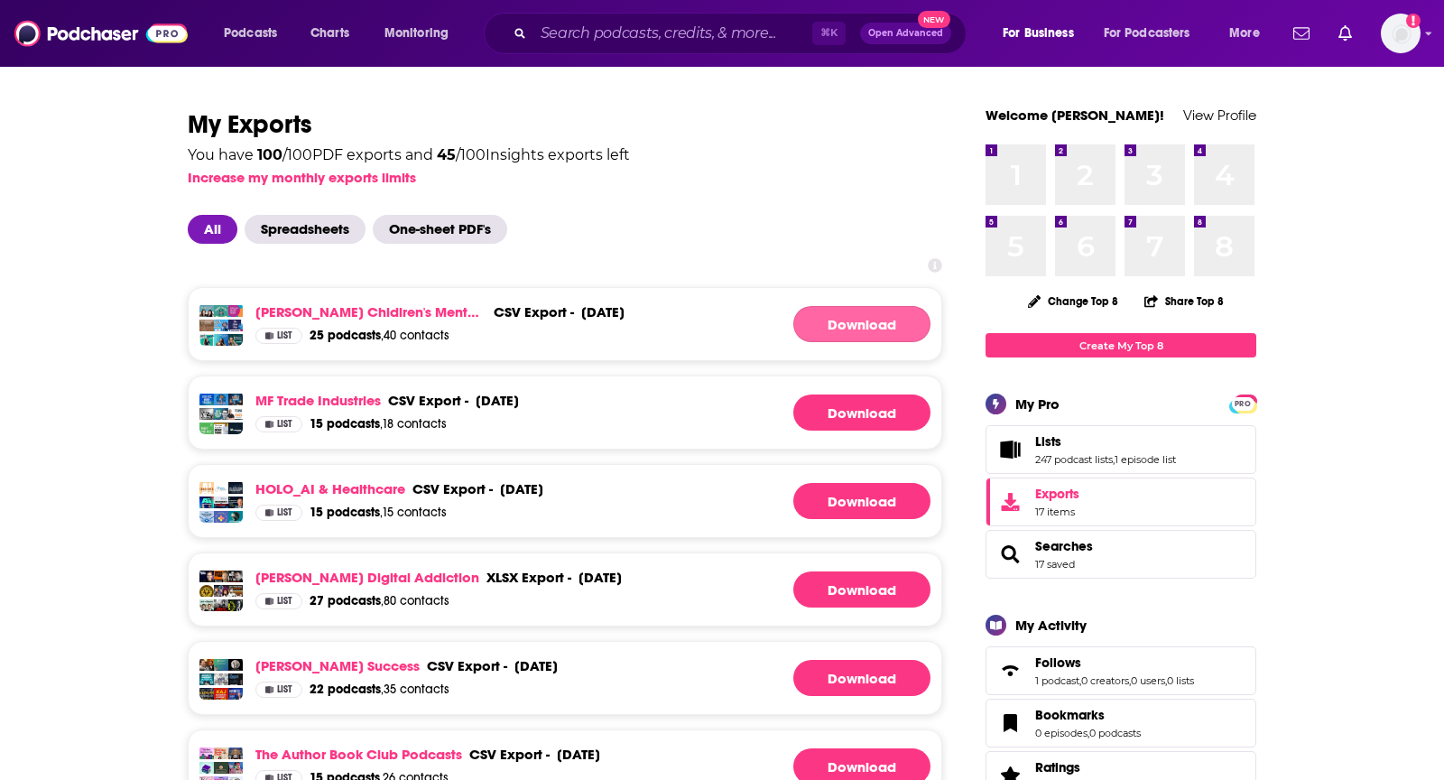
click at [901, 322] on link "Download" at bounding box center [861, 324] width 137 height 36
